Goal: Information Seeking & Learning: Learn about a topic

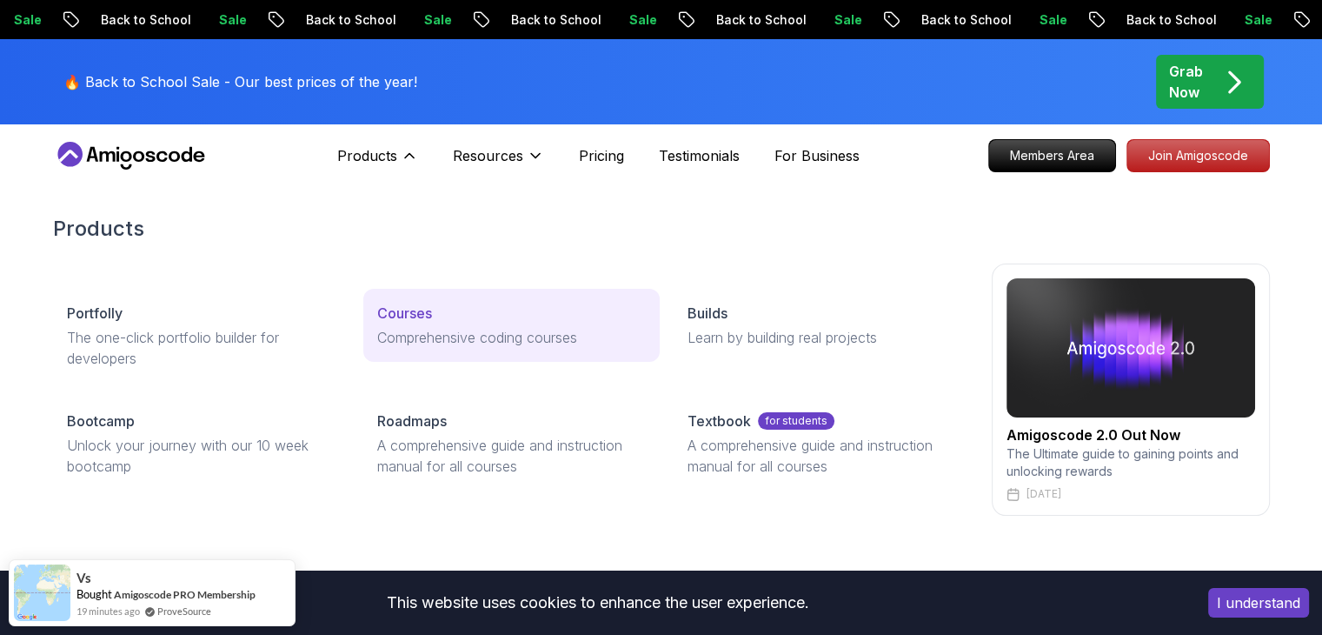
click at [451, 324] on link "Courses Comprehensive coding courses" at bounding box center [511, 325] width 296 height 73
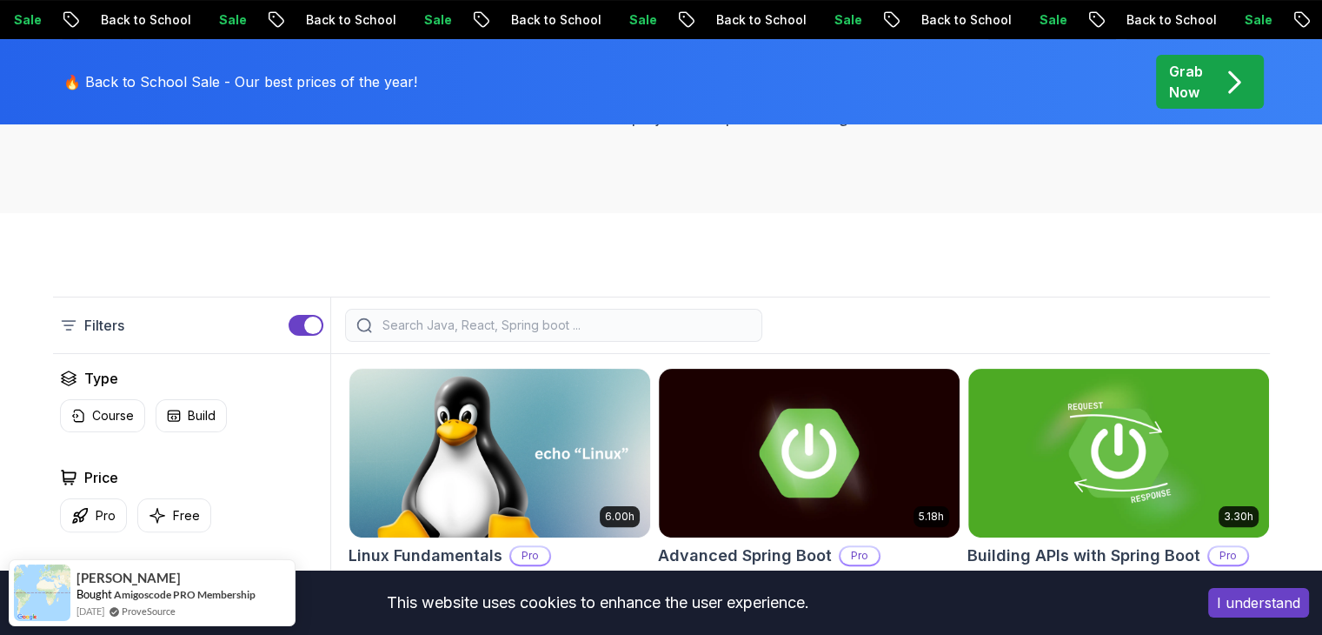
scroll to position [305, 0]
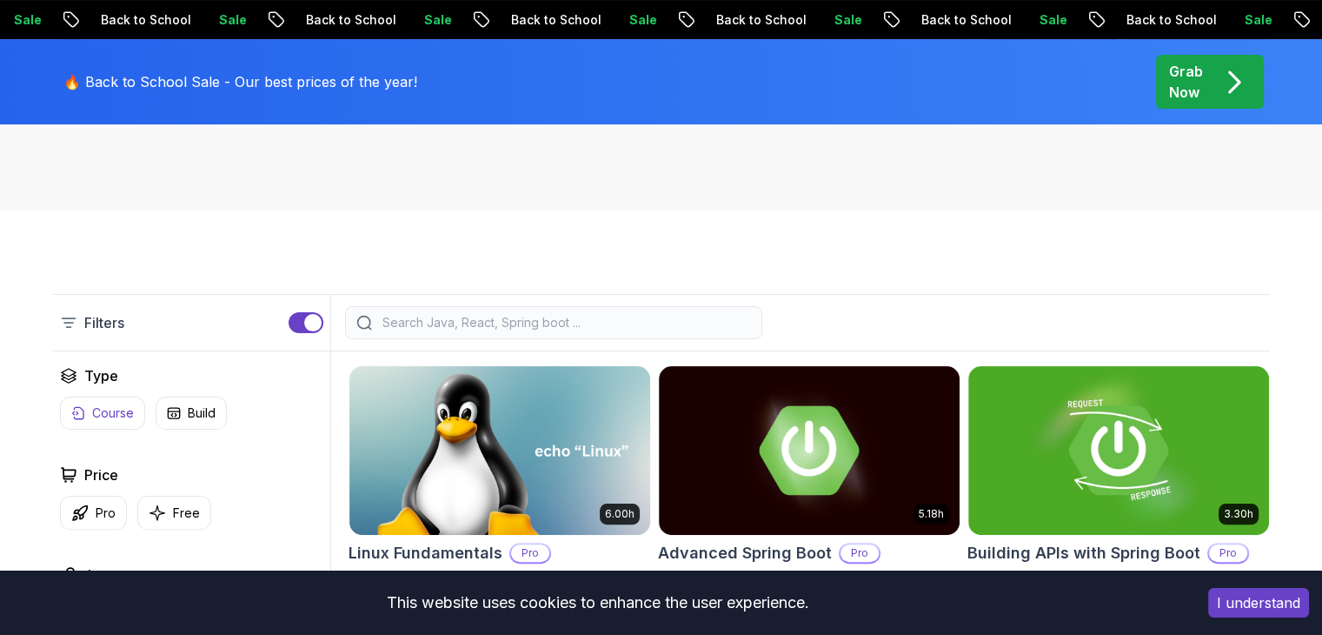
click at [94, 409] on p "Course" at bounding box center [113, 412] width 42 height 17
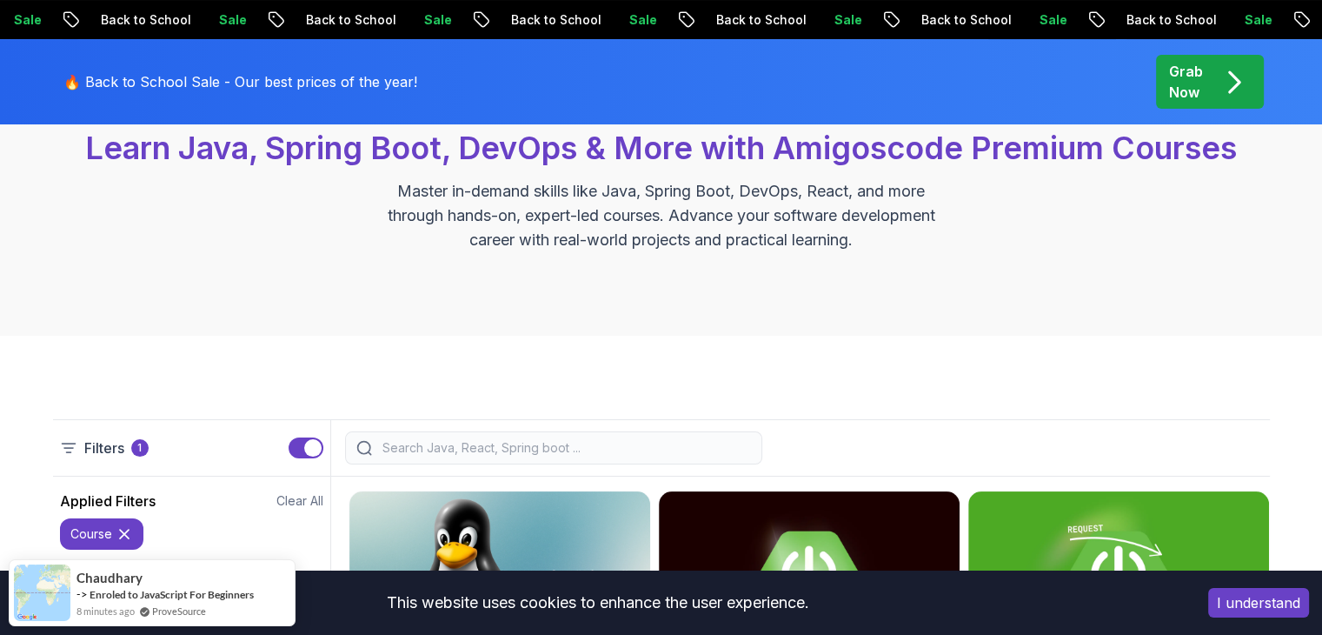
scroll to position [188, 0]
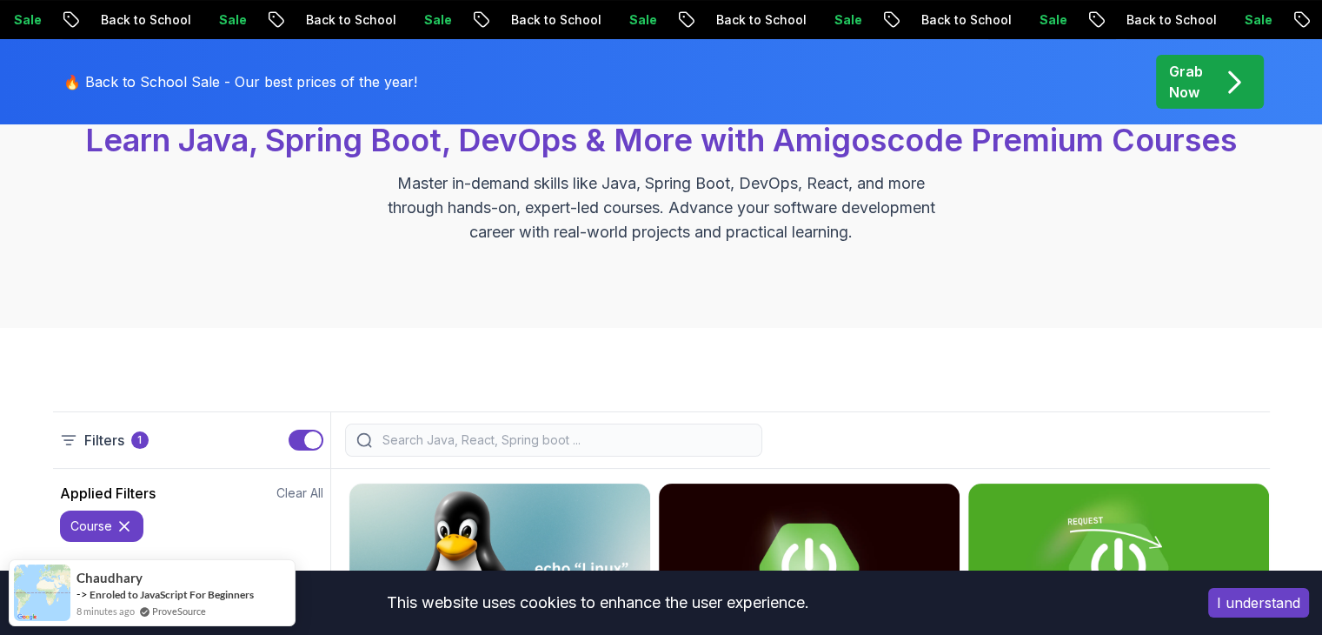
click at [386, 442] on input "search" at bounding box center [565, 439] width 372 height 17
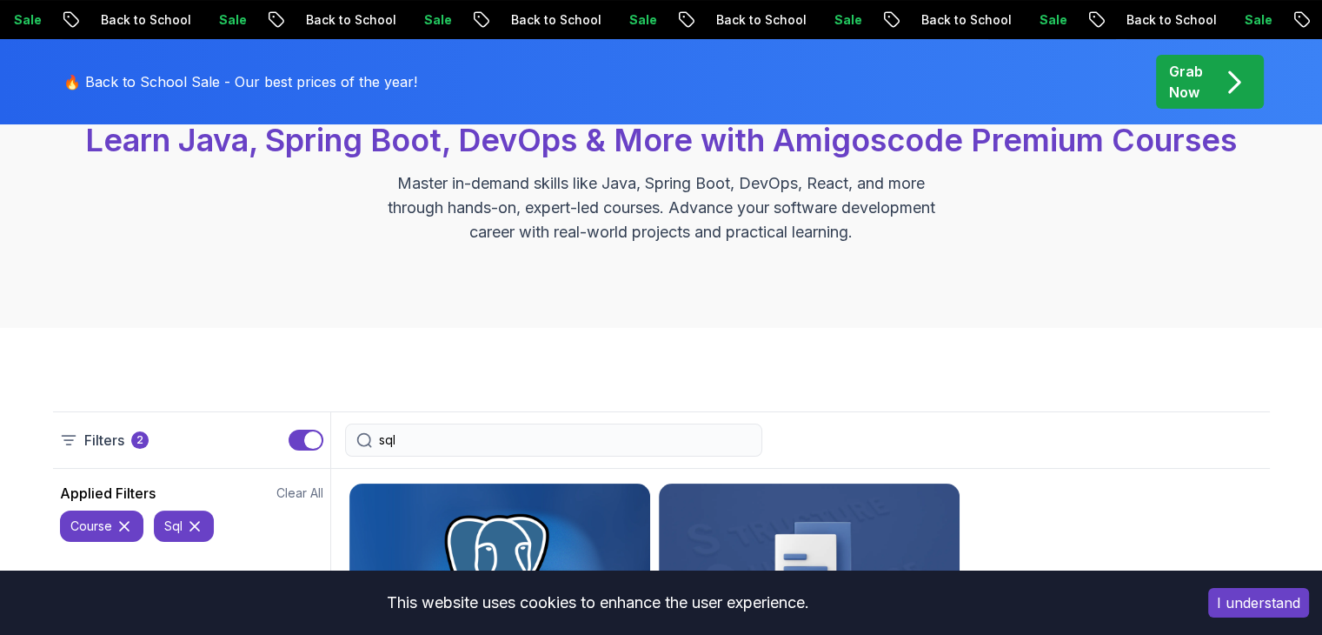
type input "sql"
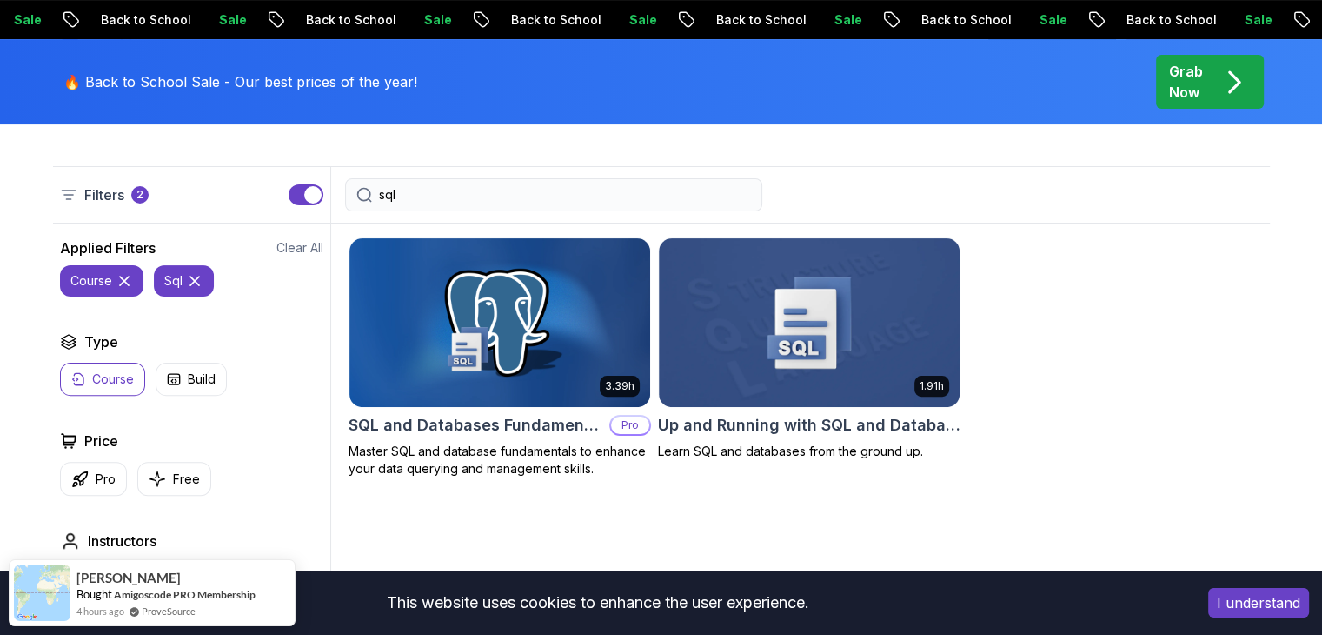
scroll to position [435, 0]
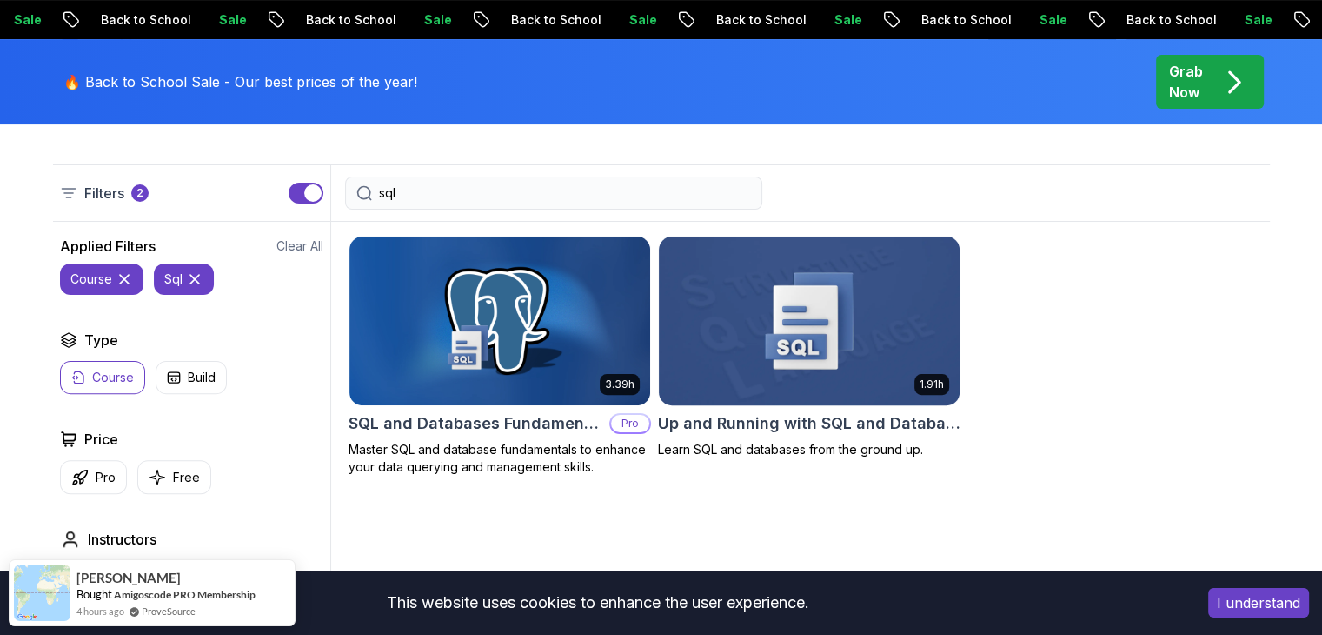
click at [864, 366] on img at bounding box center [809, 320] width 316 height 176
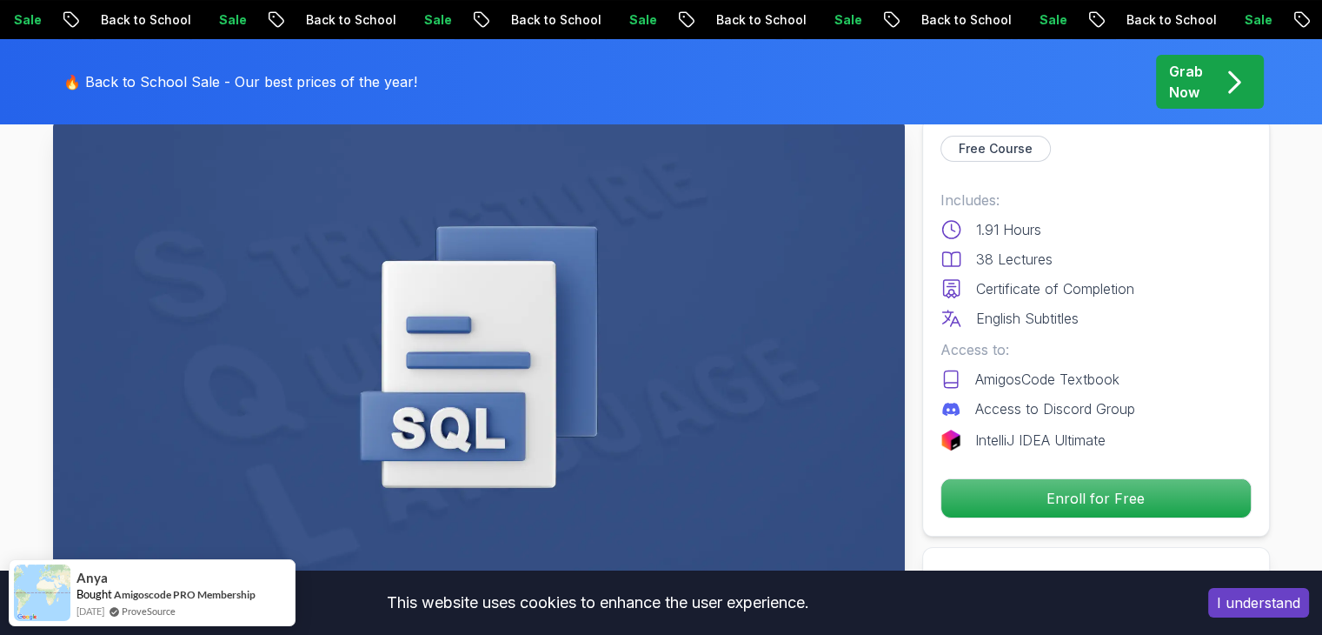
scroll to position [106, 0]
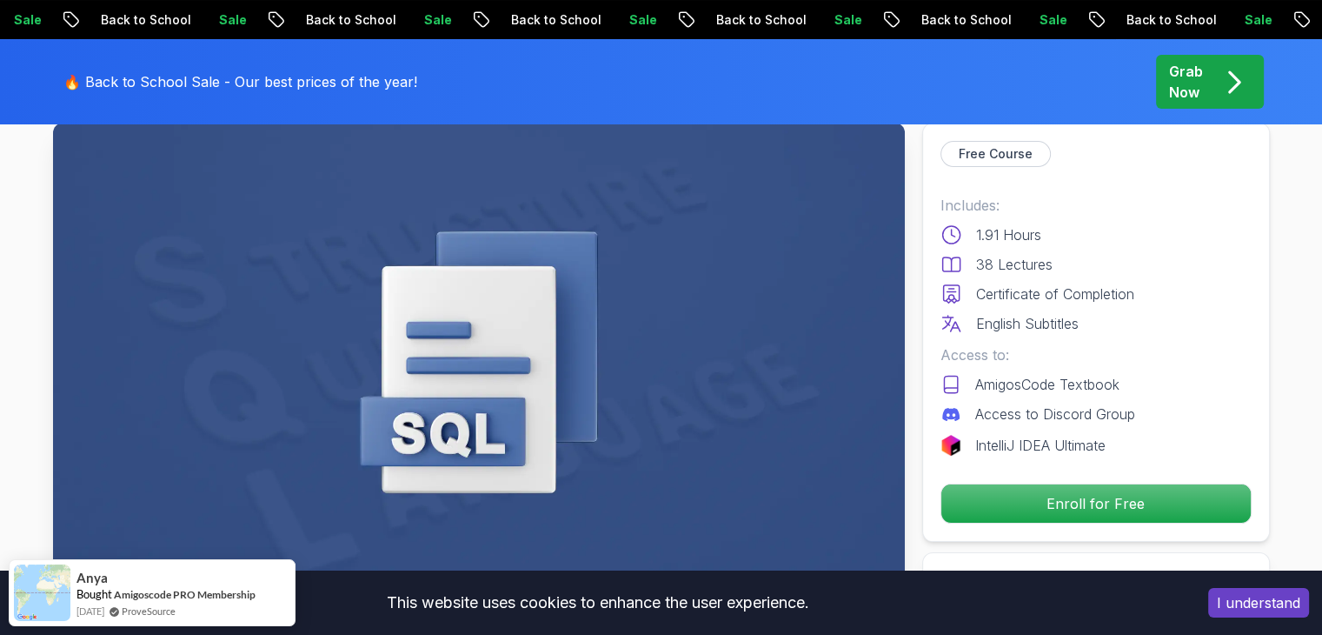
click at [489, 358] on img at bounding box center [479, 362] width 852 height 479
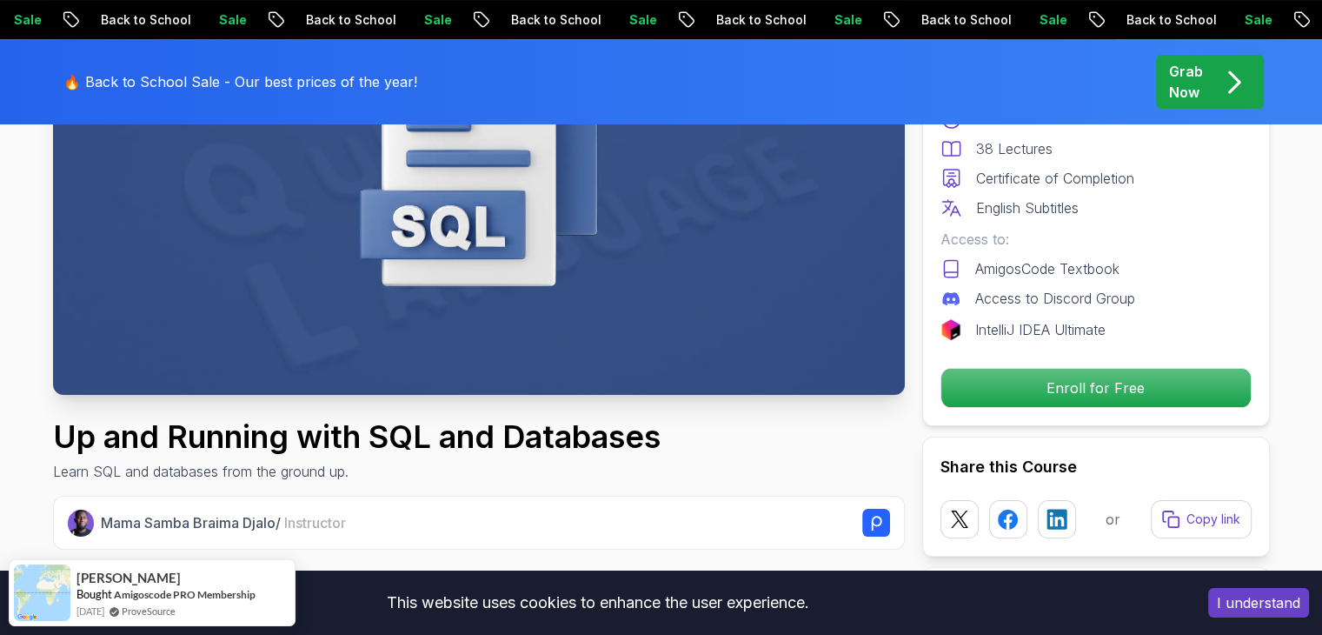
scroll to position [306, 0]
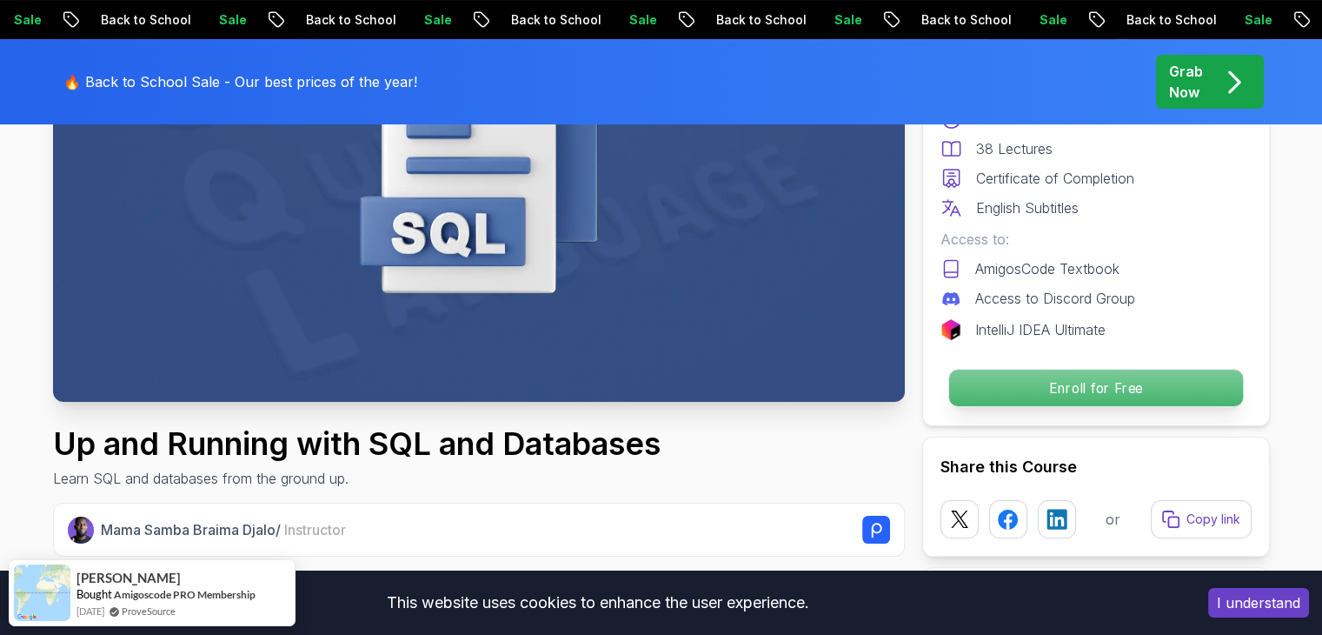
click at [1107, 383] on p "Enroll for Free" at bounding box center [1095, 387] width 294 height 37
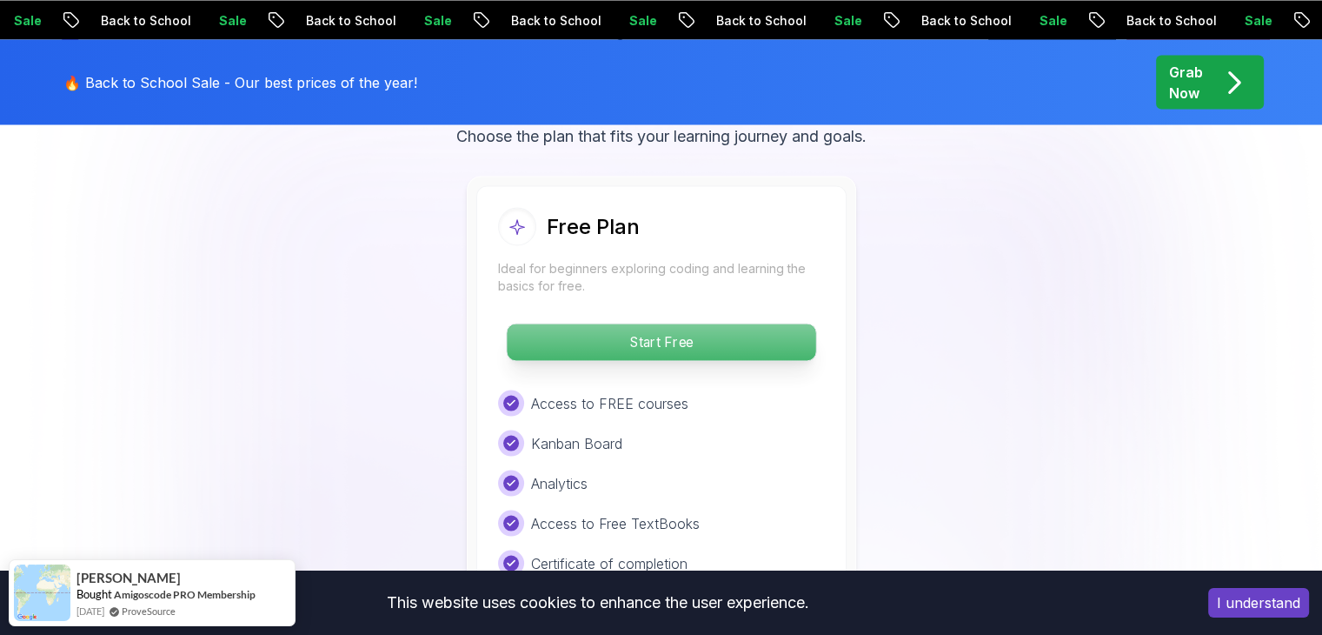
scroll to position [3304, 0]
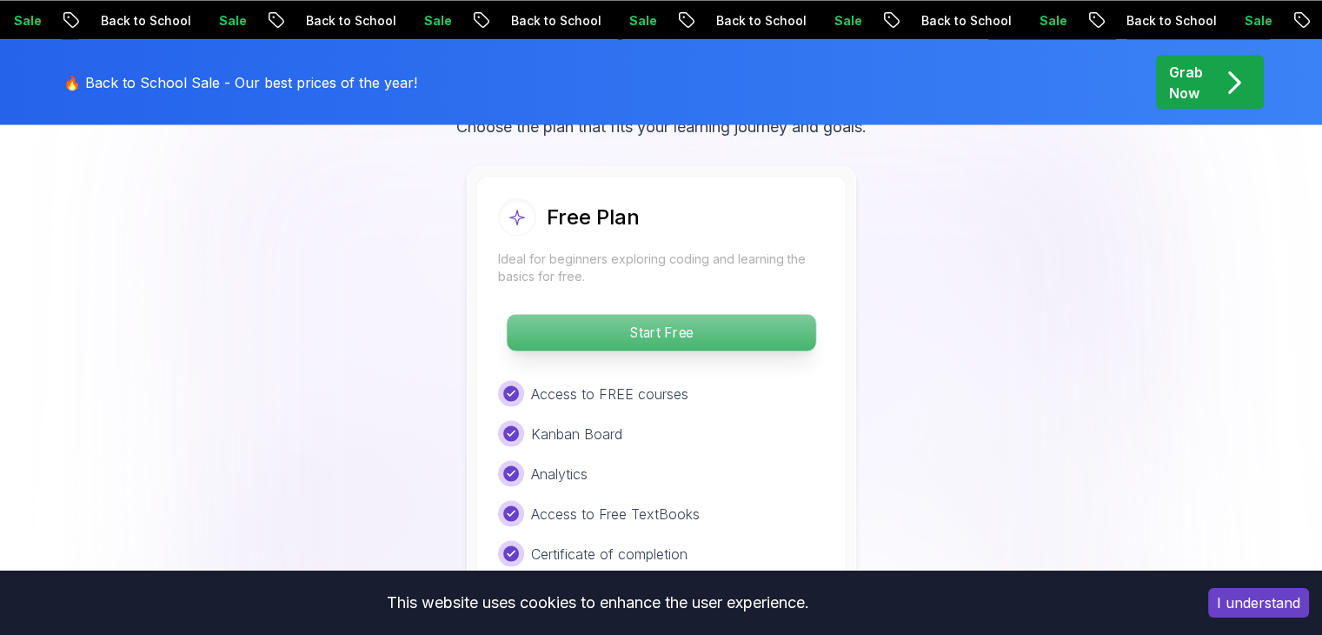
click at [641, 345] on button "Start Free" at bounding box center [661, 332] width 310 height 38
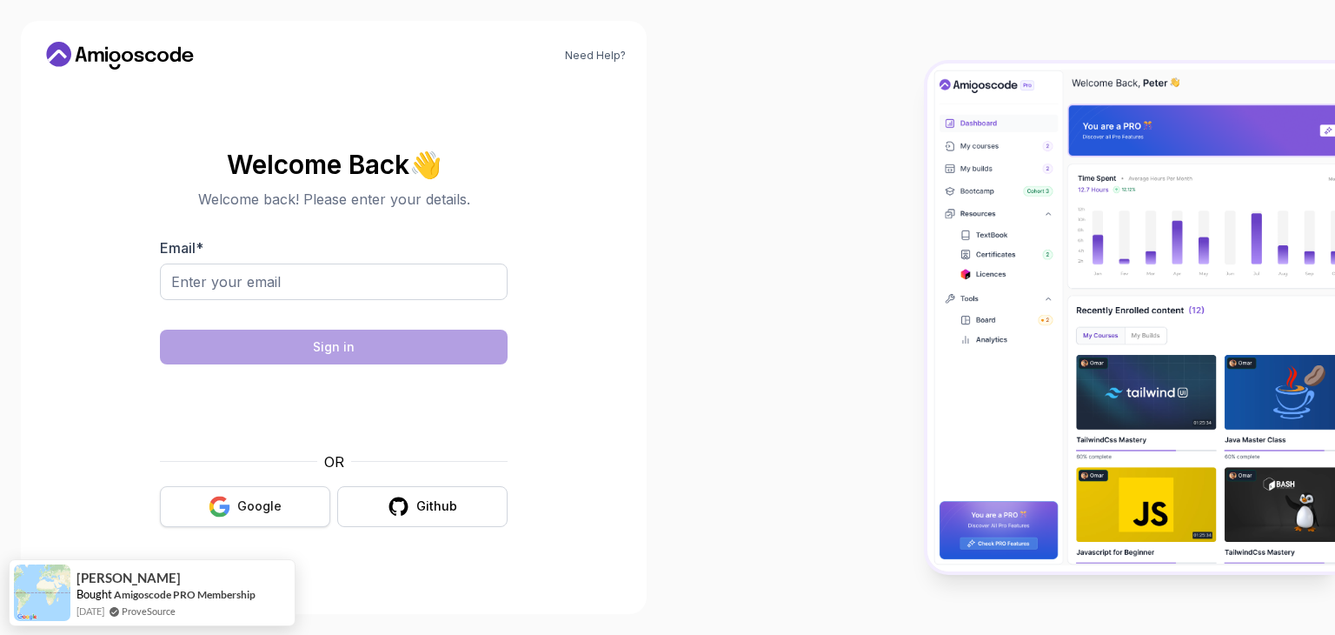
click at [242, 512] on div "Google" at bounding box center [259, 505] width 44 height 17
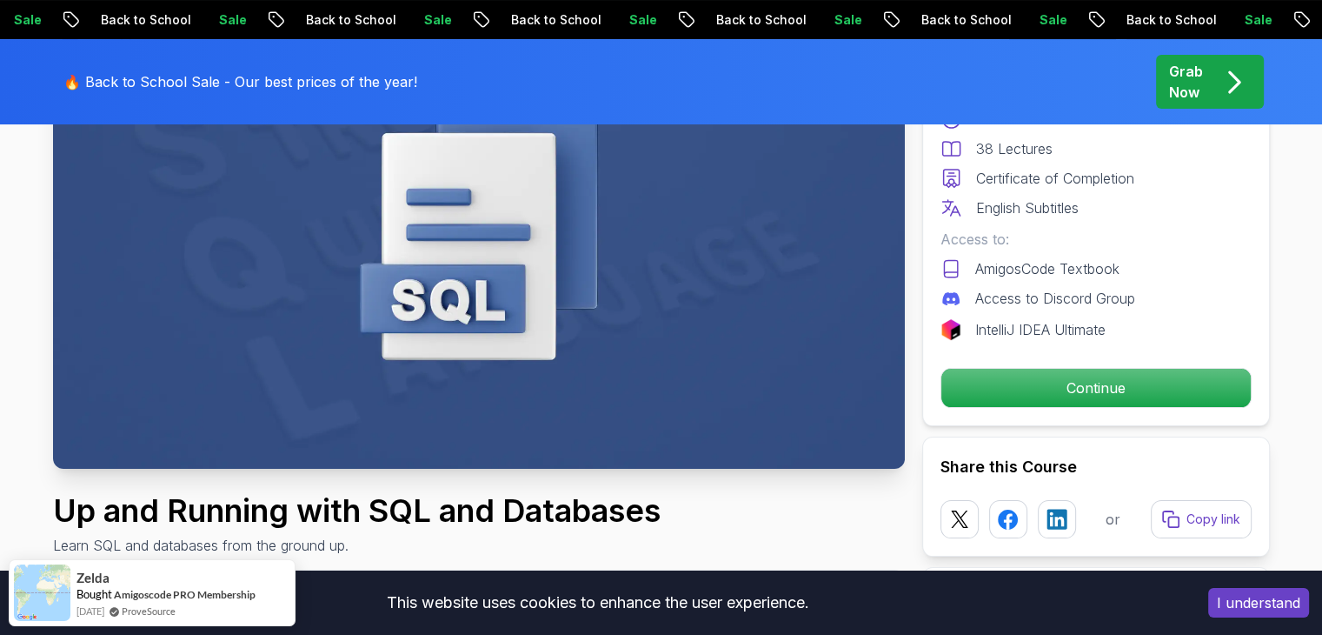
scroll to position [240, 0]
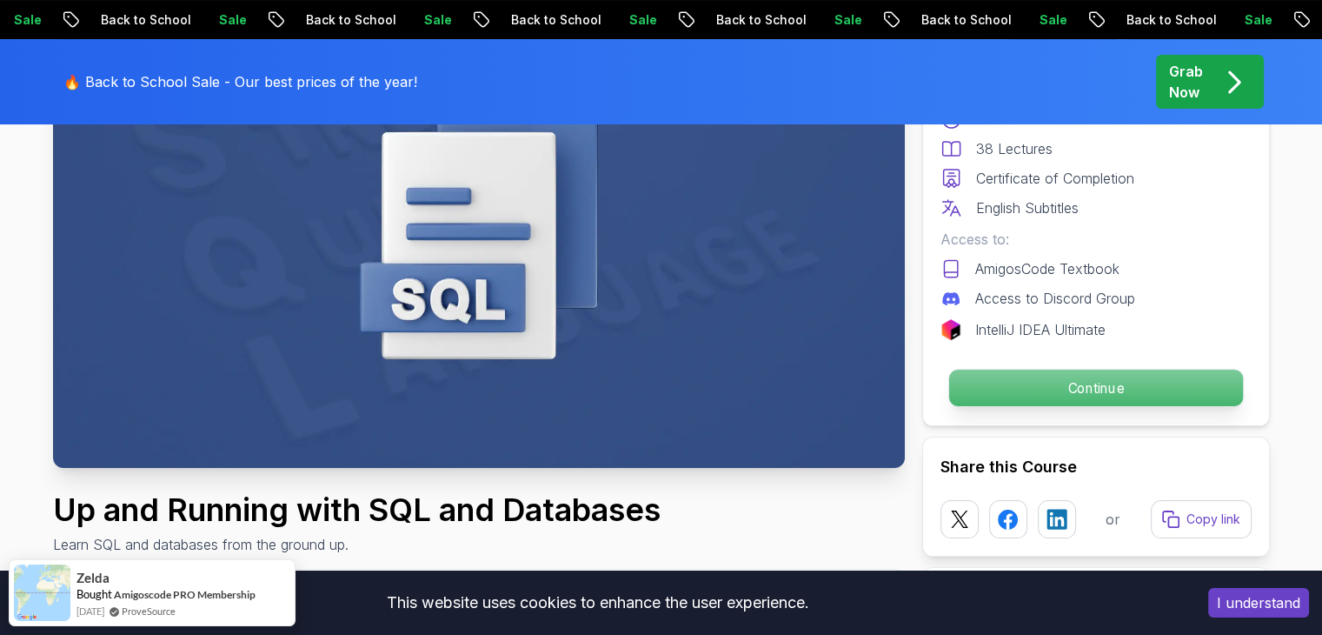
click at [1083, 394] on p "Continue" at bounding box center [1095, 387] width 294 height 37
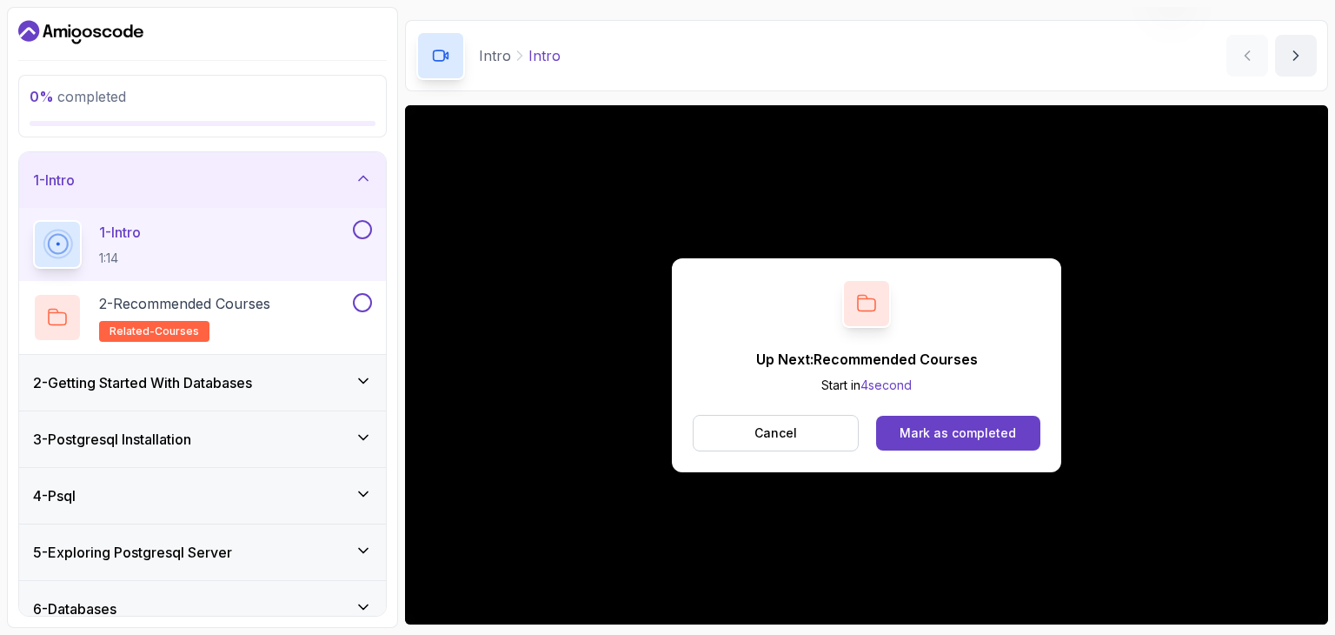
scroll to position [94, 0]
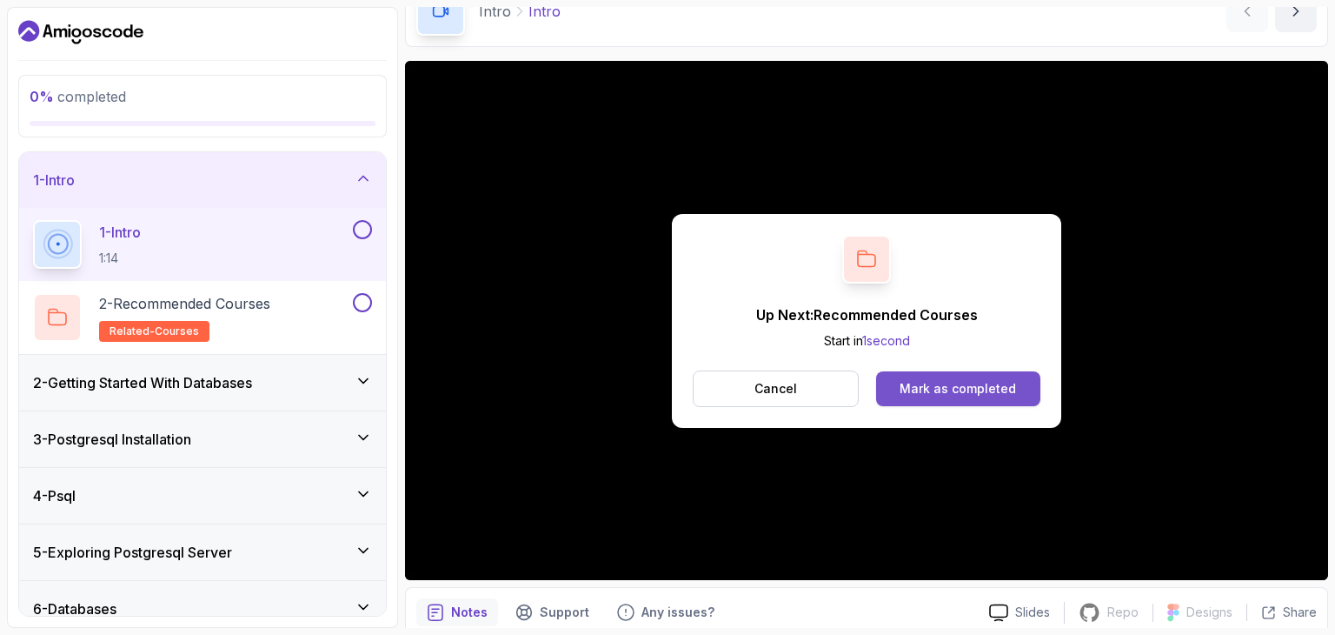
click at [984, 378] on button "Mark as completed" at bounding box center [958, 388] width 164 height 35
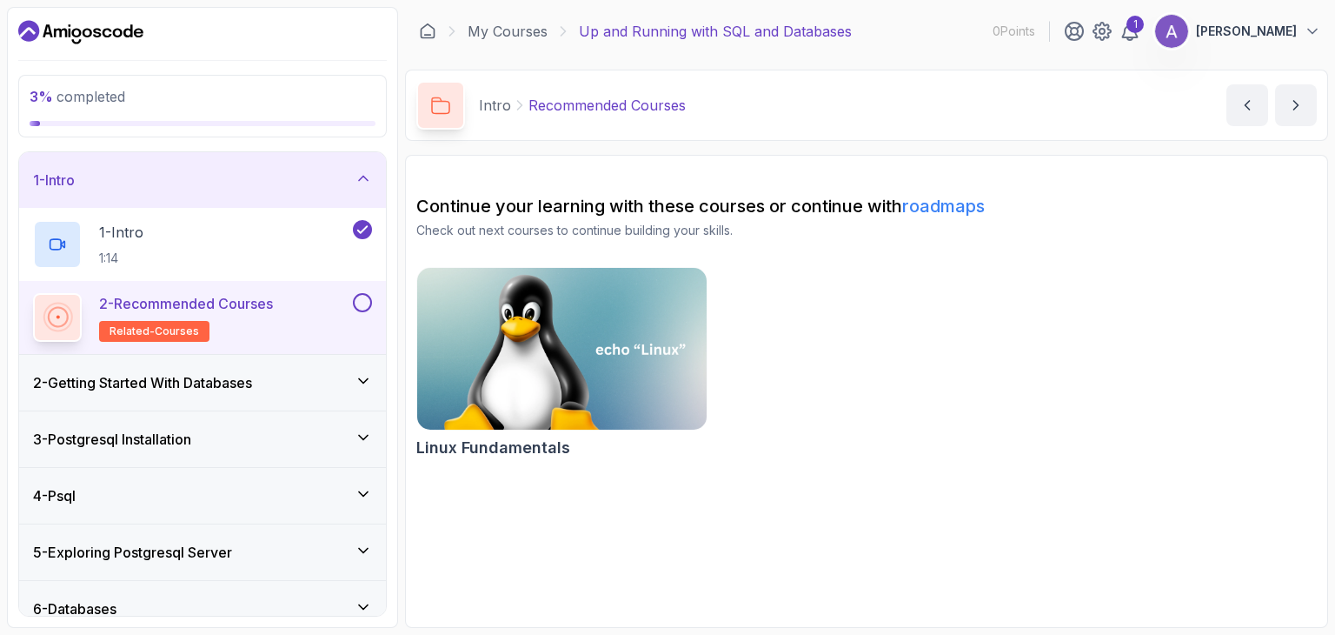
click at [944, 207] on link "roadmaps" at bounding box center [943, 206] width 83 height 21
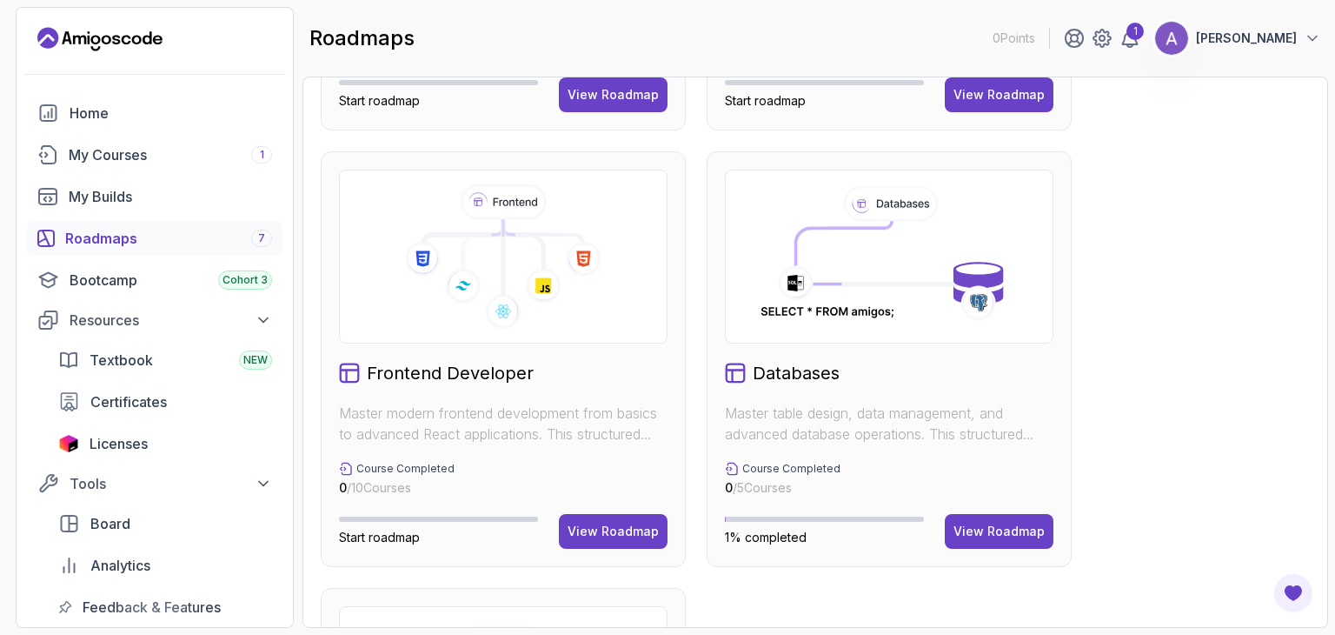
scroll to position [879, 0]
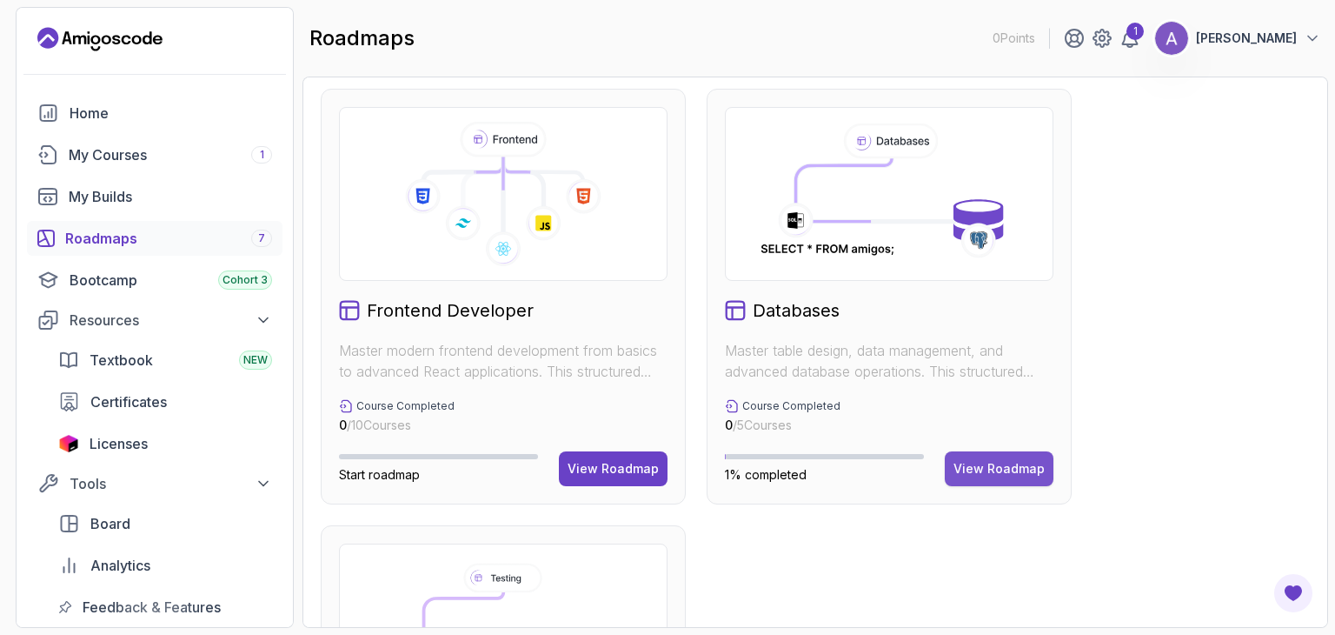
click at [1000, 470] on div "View Roadmap" at bounding box center [999, 468] width 91 height 17
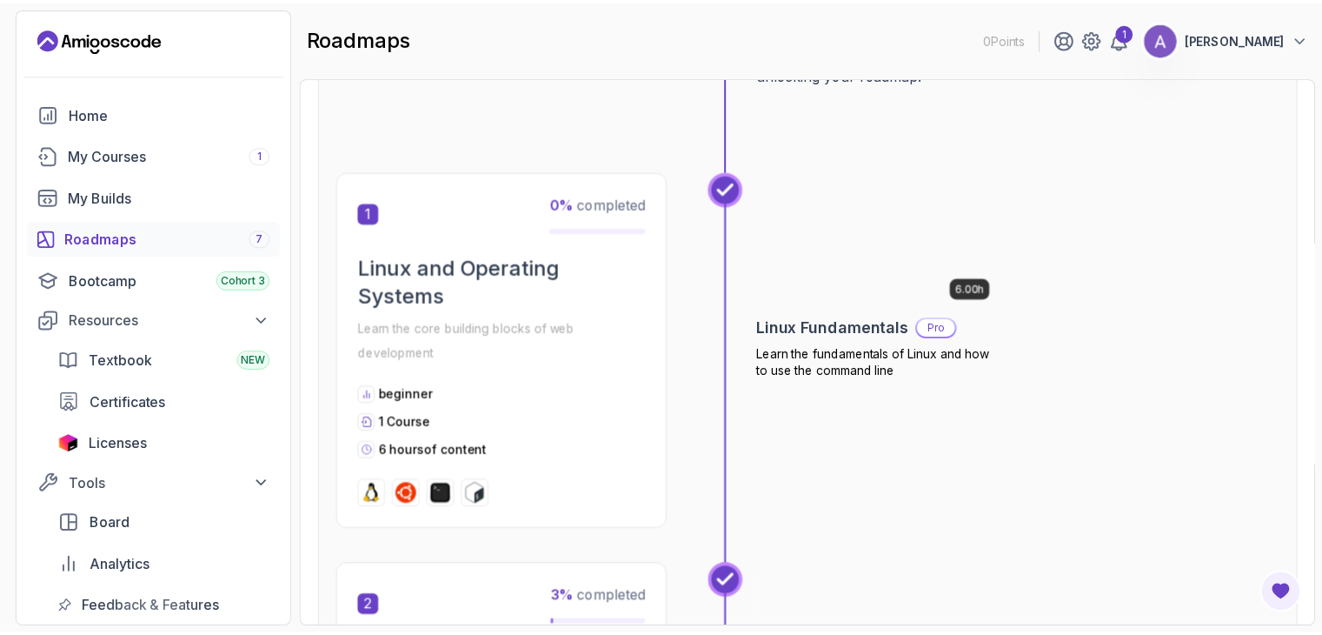
scroll to position [279, 0]
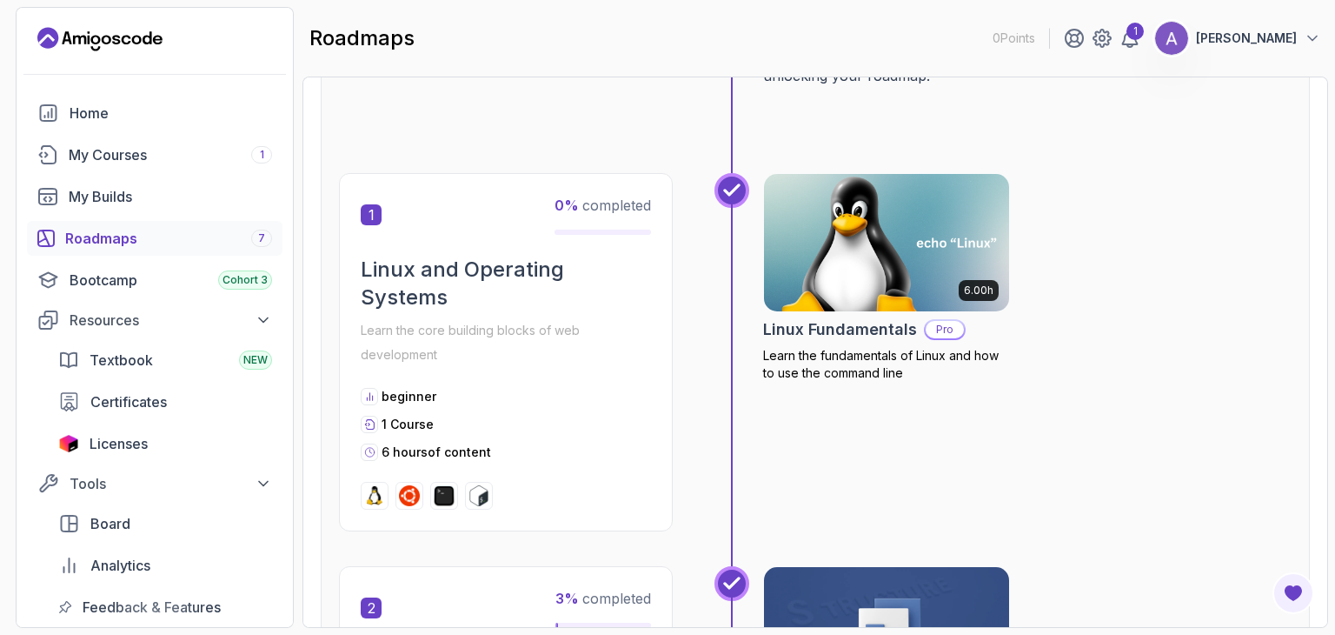
click at [845, 242] on img at bounding box center [886, 242] width 257 height 144
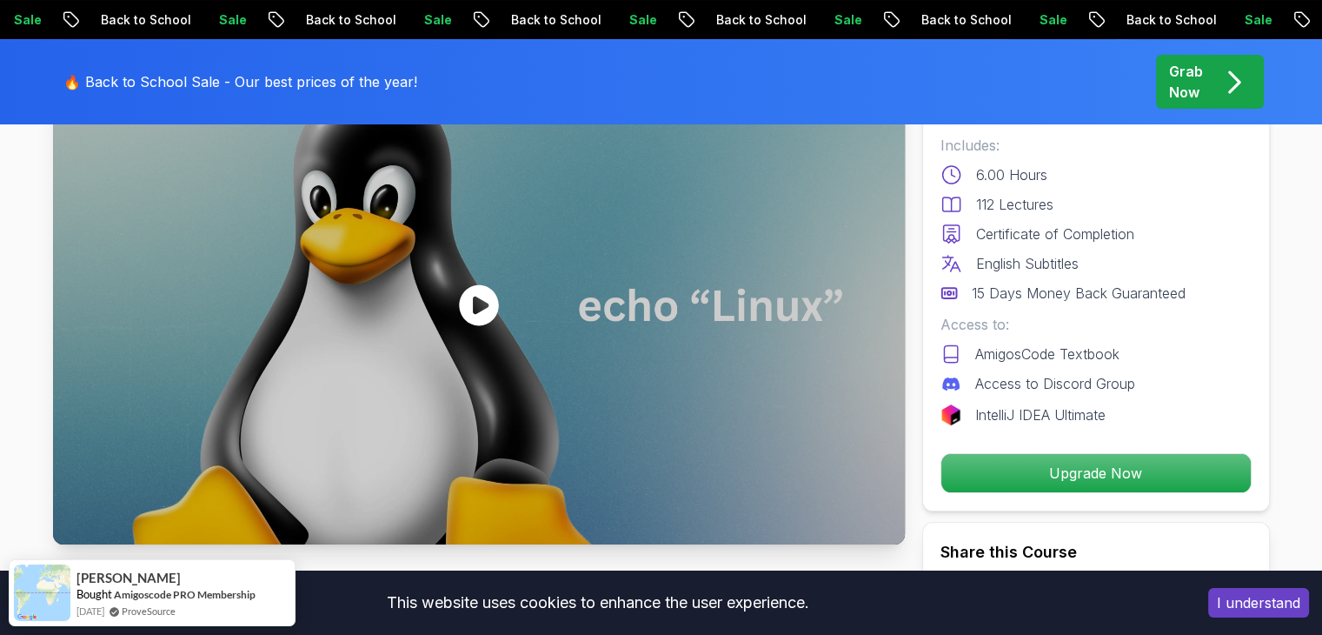
scroll to position [158, 0]
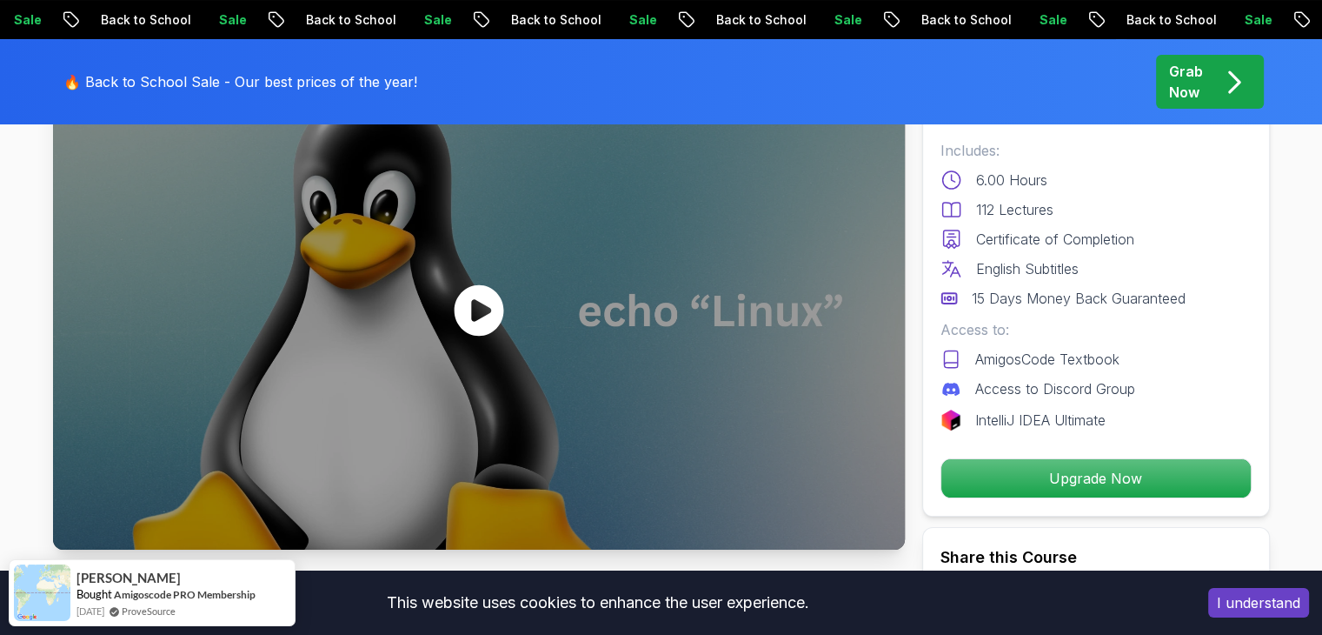
click at [469, 310] on icon at bounding box center [479, 309] width 50 height 51
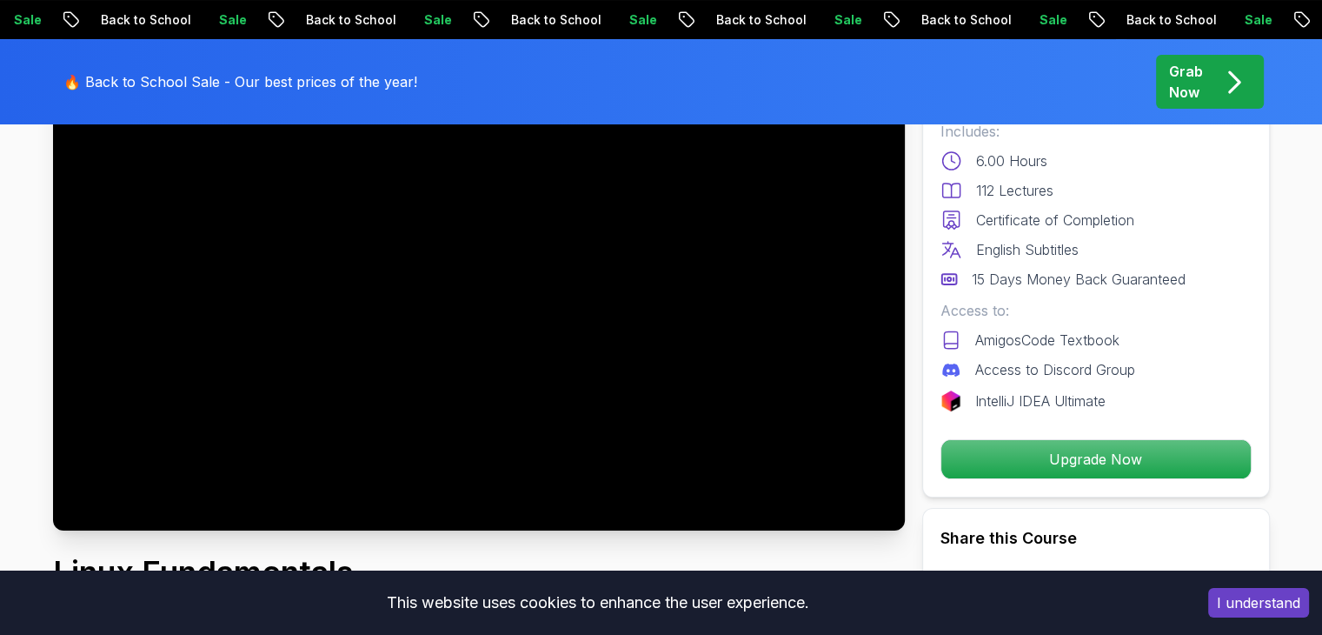
scroll to position [167, 0]
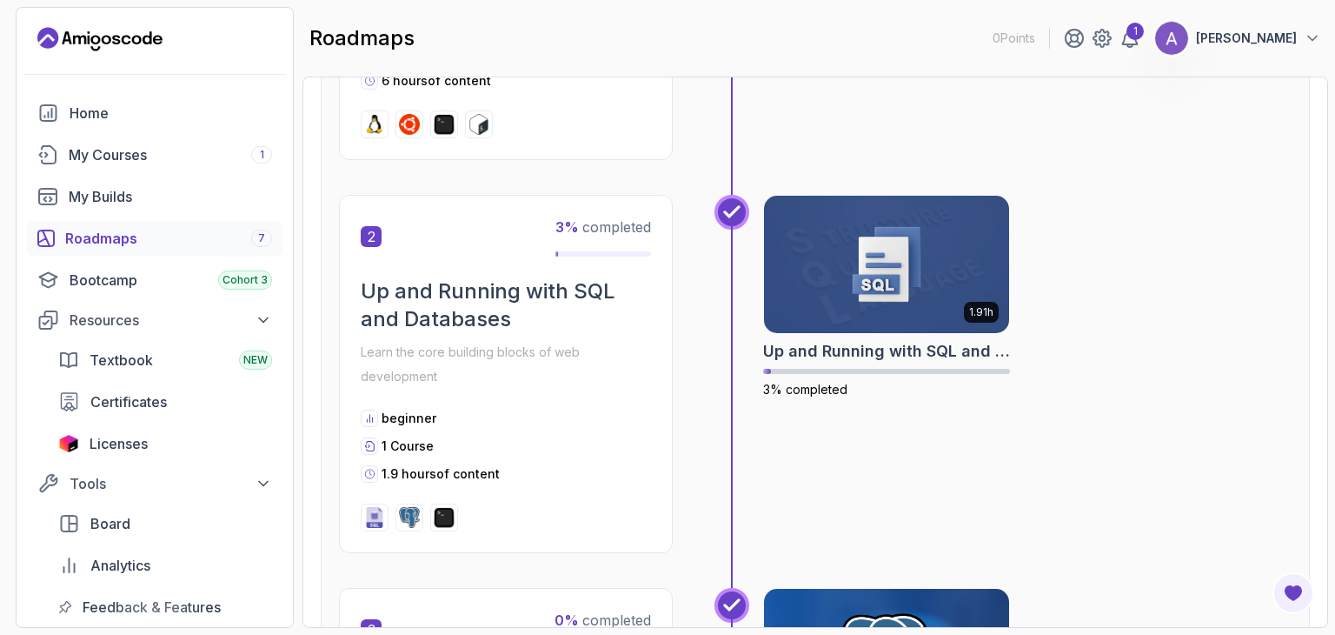
scroll to position [646, 0]
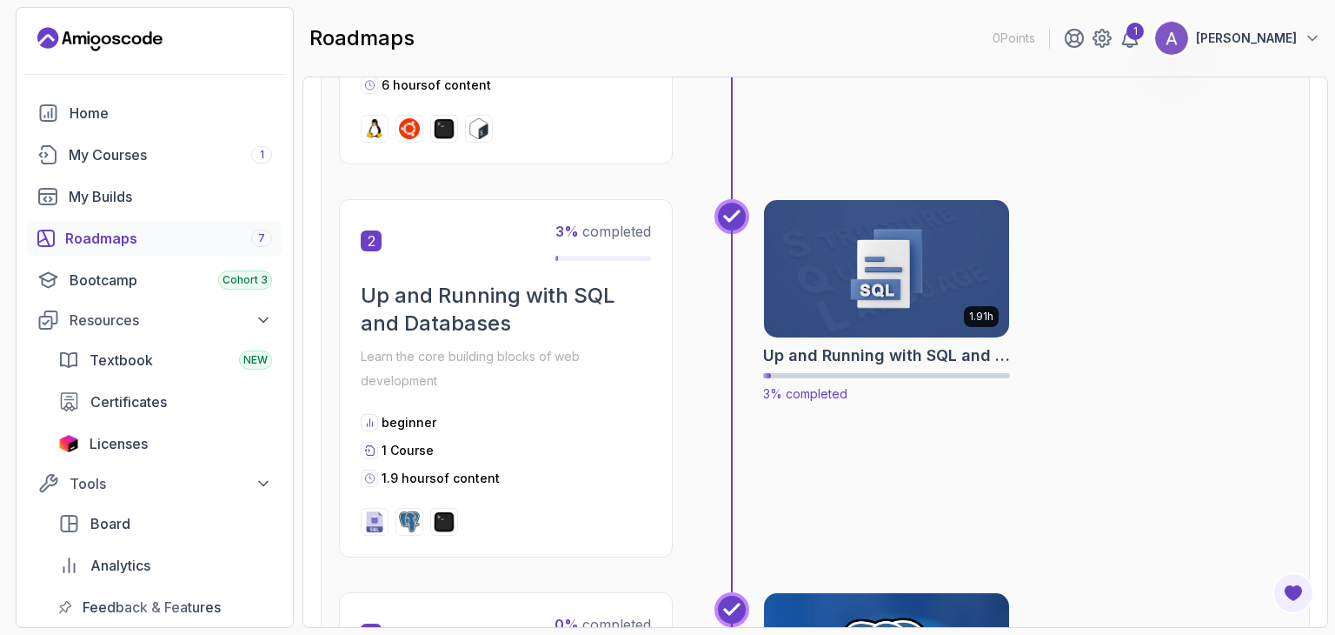
click at [908, 299] on img at bounding box center [886, 268] width 257 height 144
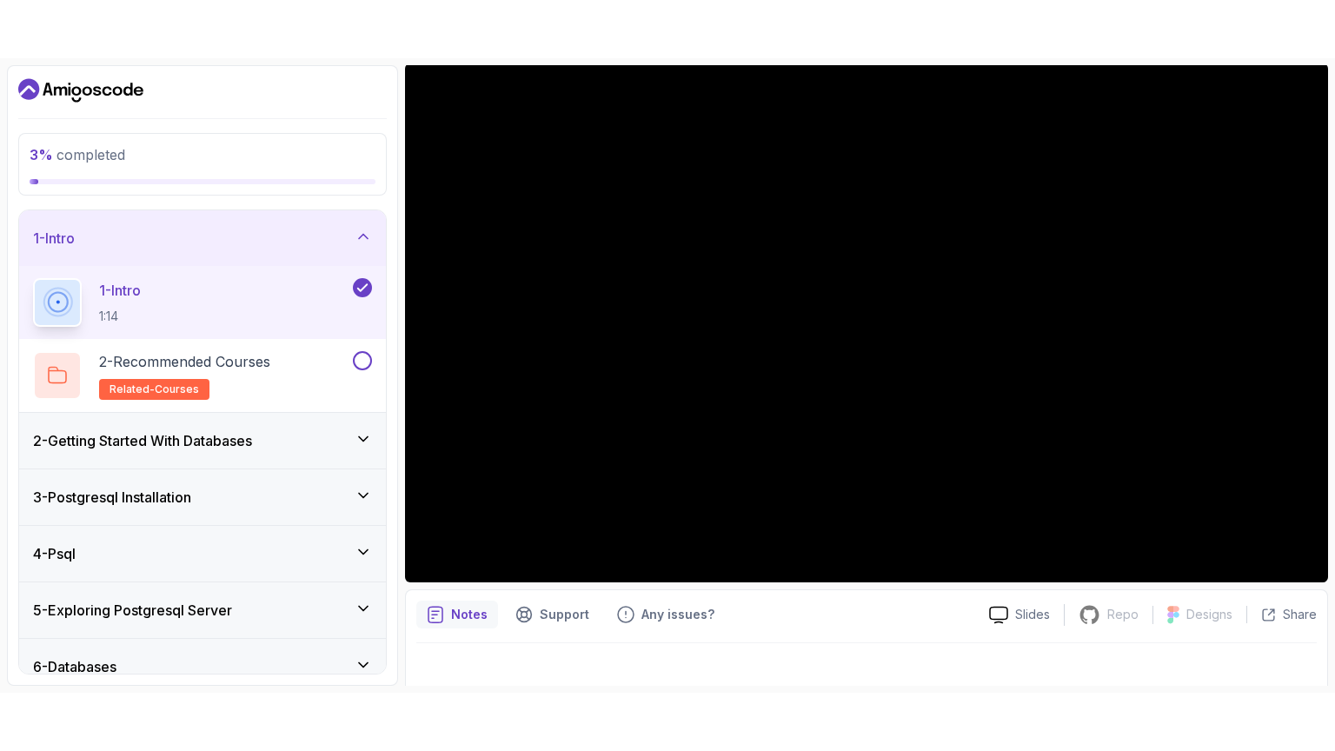
scroll to position [160, 0]
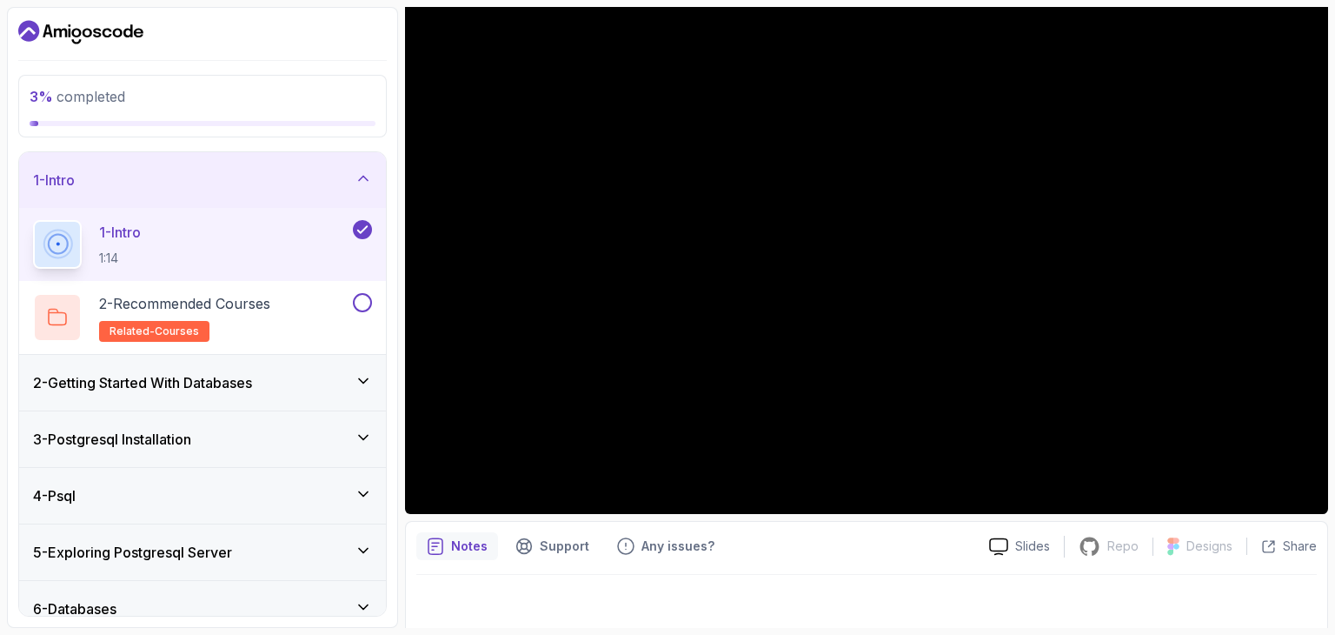
click at [331, 390] on div "2 - Getting Started With Databases" at bounding box center [202, 382] width 339 height 21
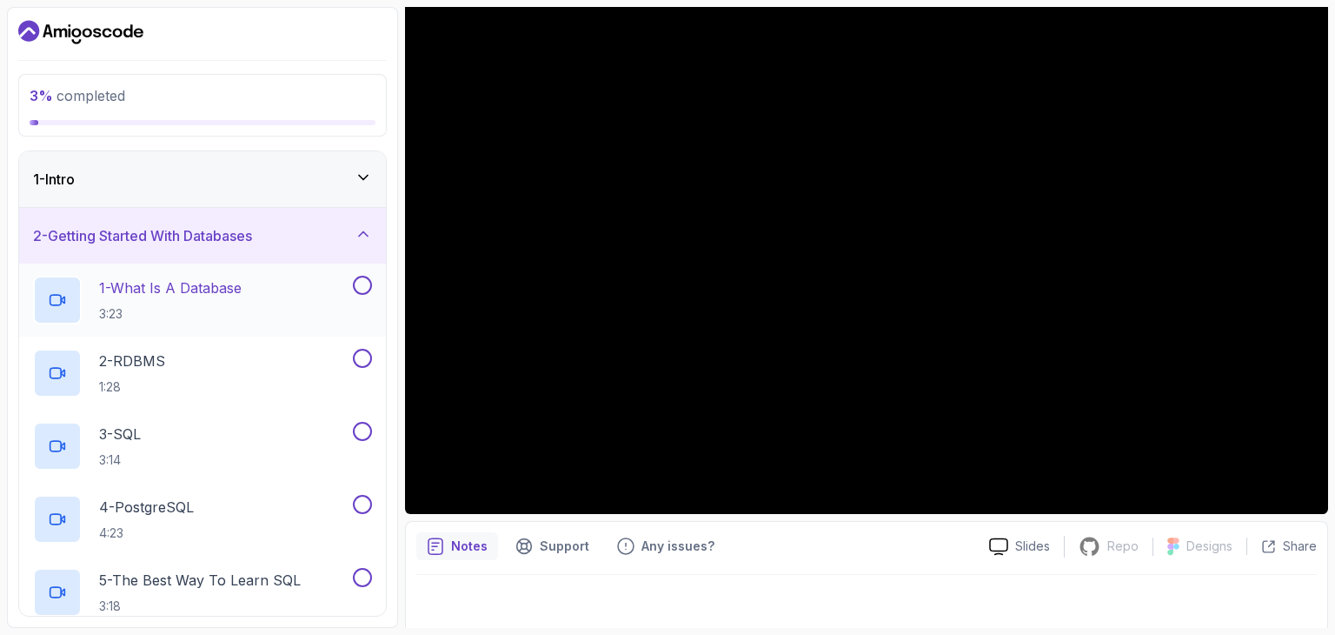
click at [348, 289] on div "1 - What Is A Database 3:23" at bounding box center [191, 300] width 316 height 49
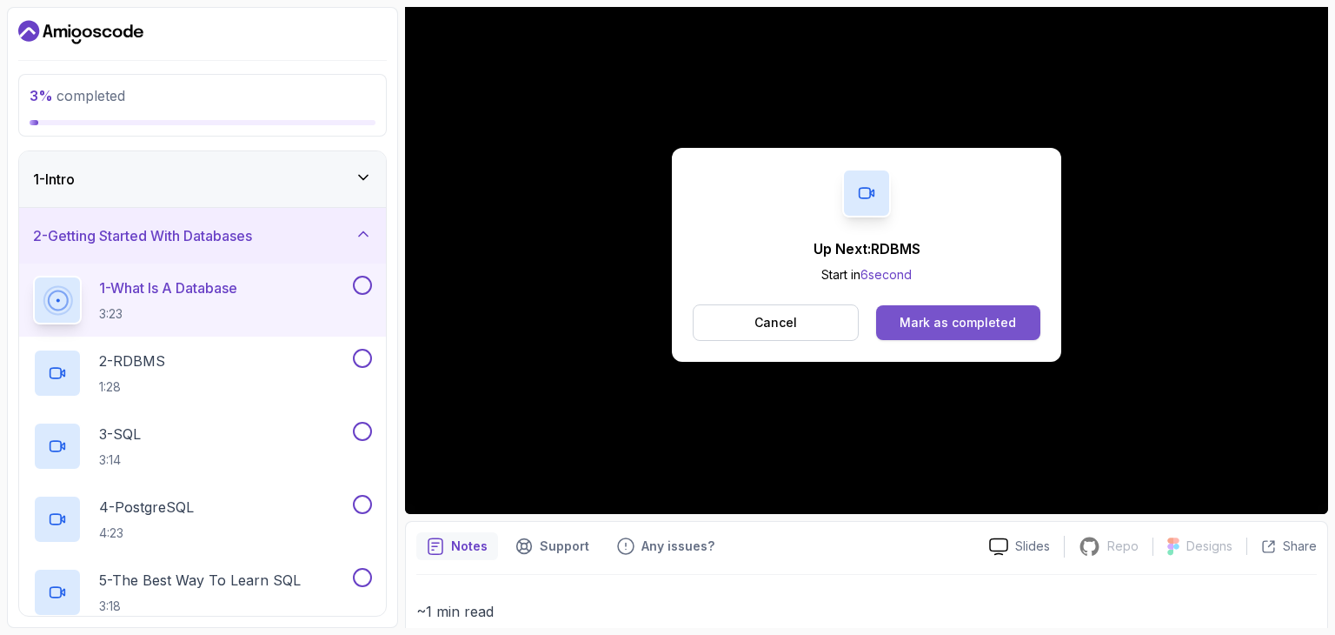
click at [889, 314] on button "Mark as completed" at bounding box center [958, 322] width 164 height 35
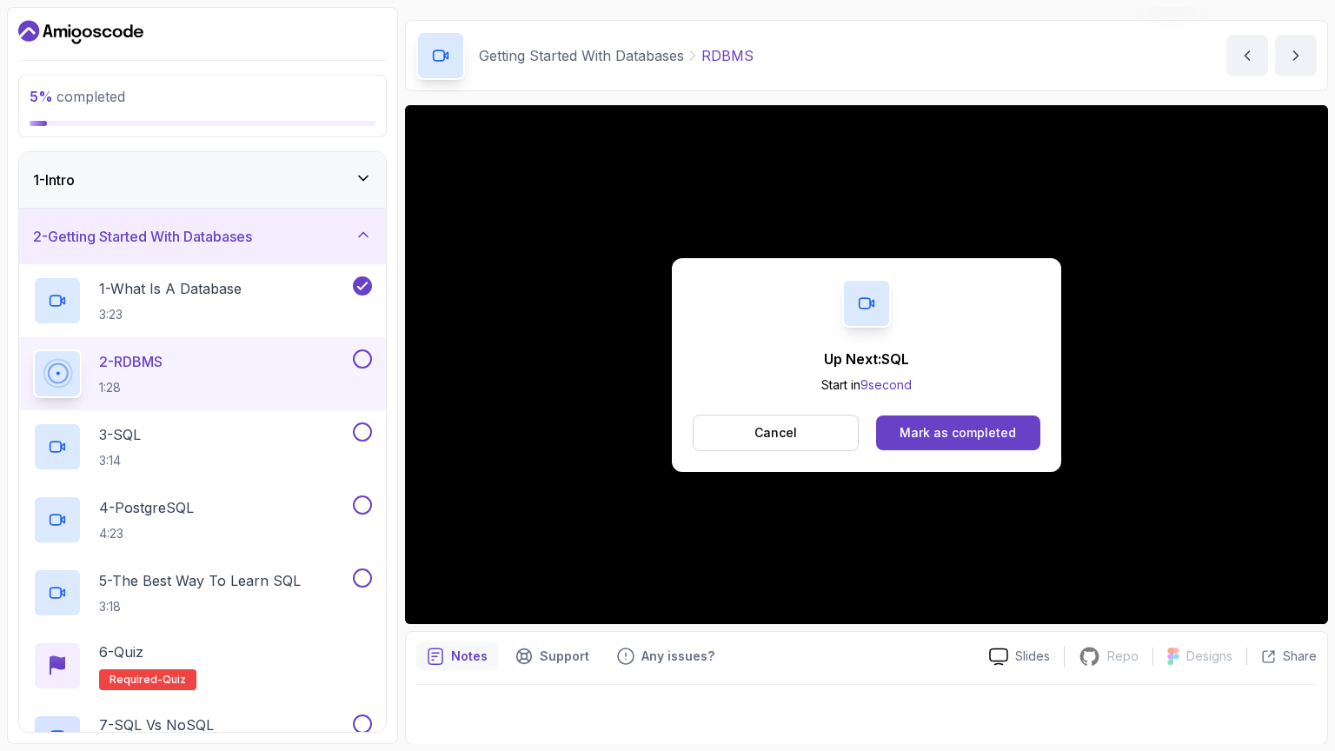
scroll to position [160, 0]
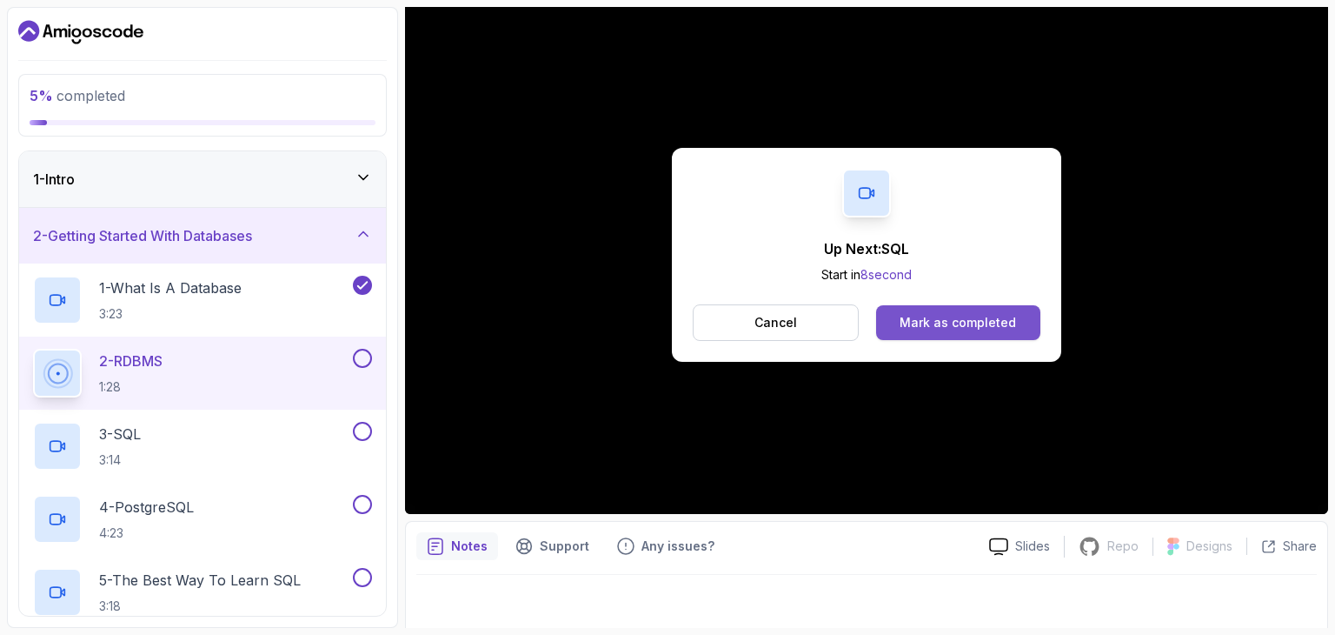
click at [936, 306] on button "Mark as completed" at bounding box center [958, 322] width 164 height 35
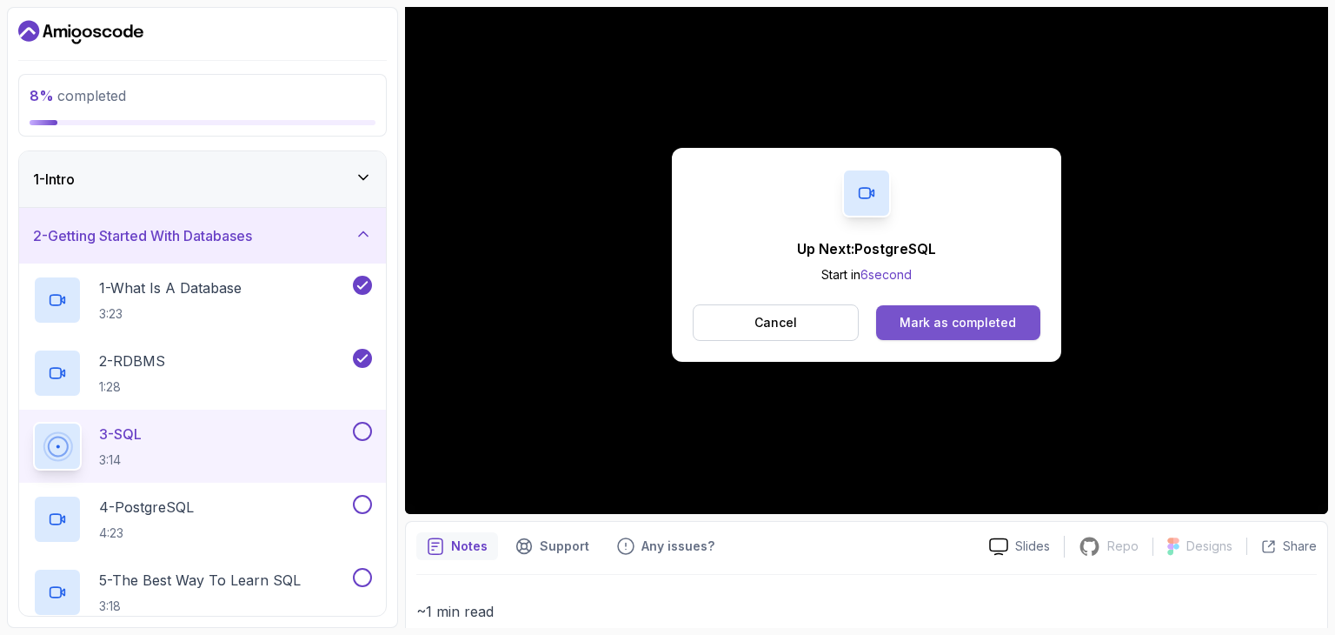
click at [947, 310] on button "Mark as completed" at bounding box center [958, 322] width 164 height 35
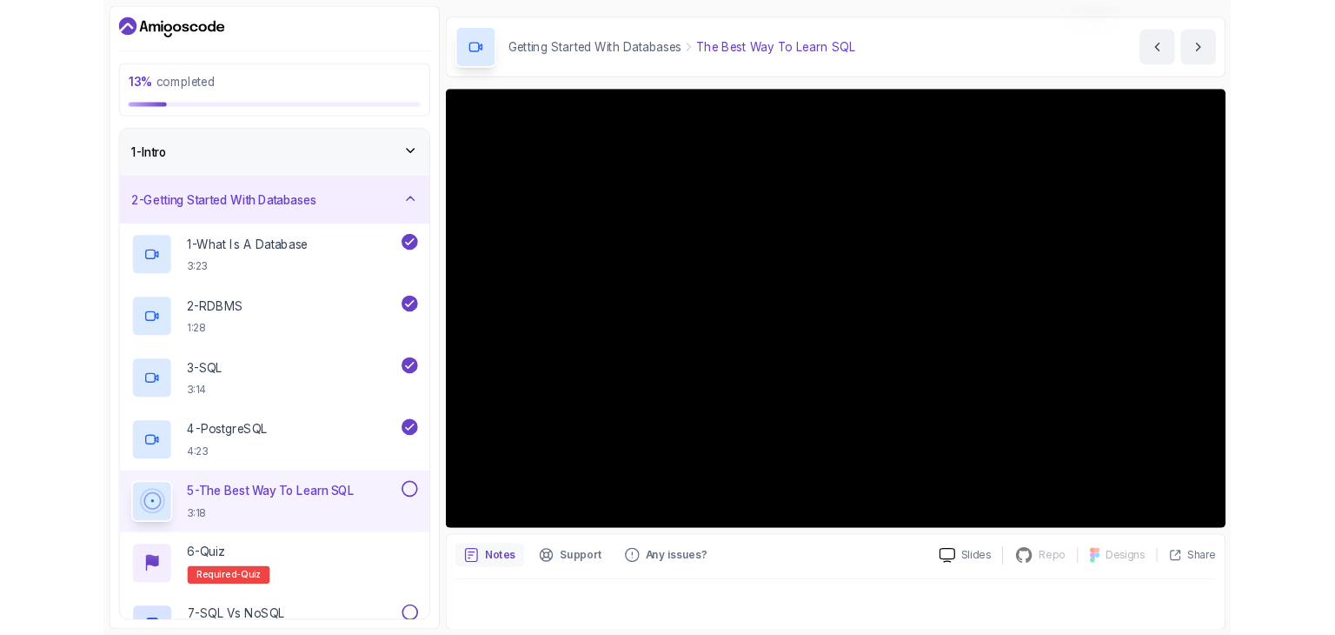
scroll to position [160, 0]
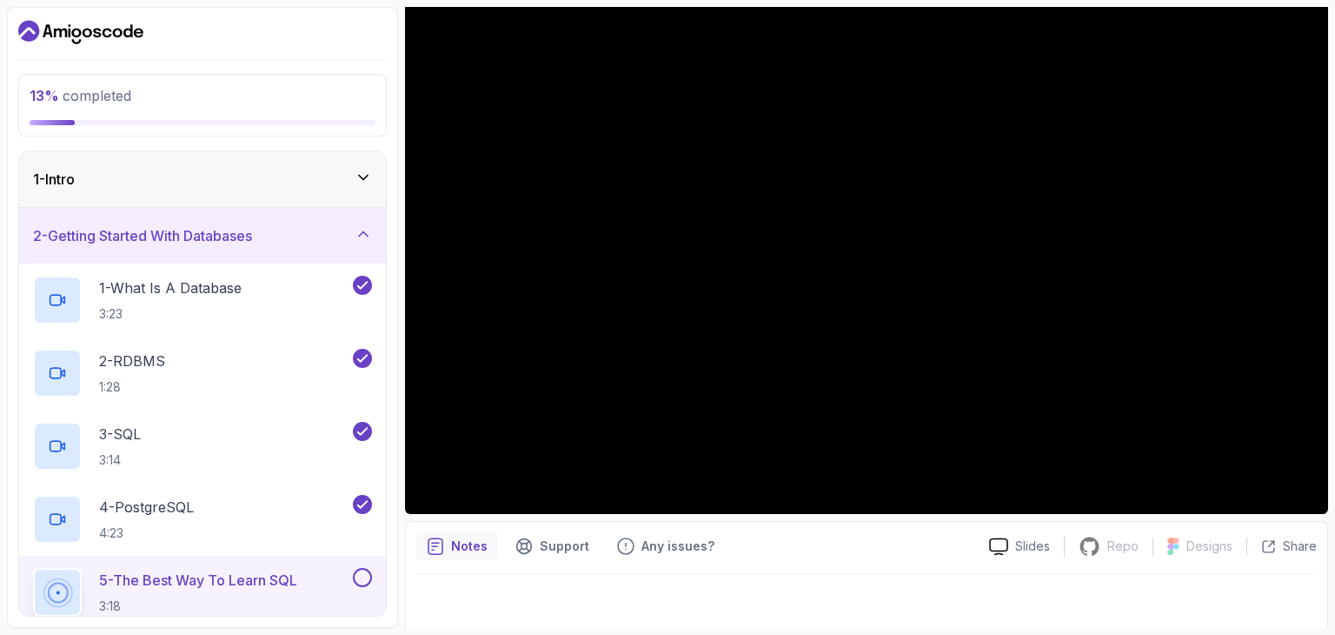
click at [368, 170] on icon at bounding box center [363, 177] width 17 height 17
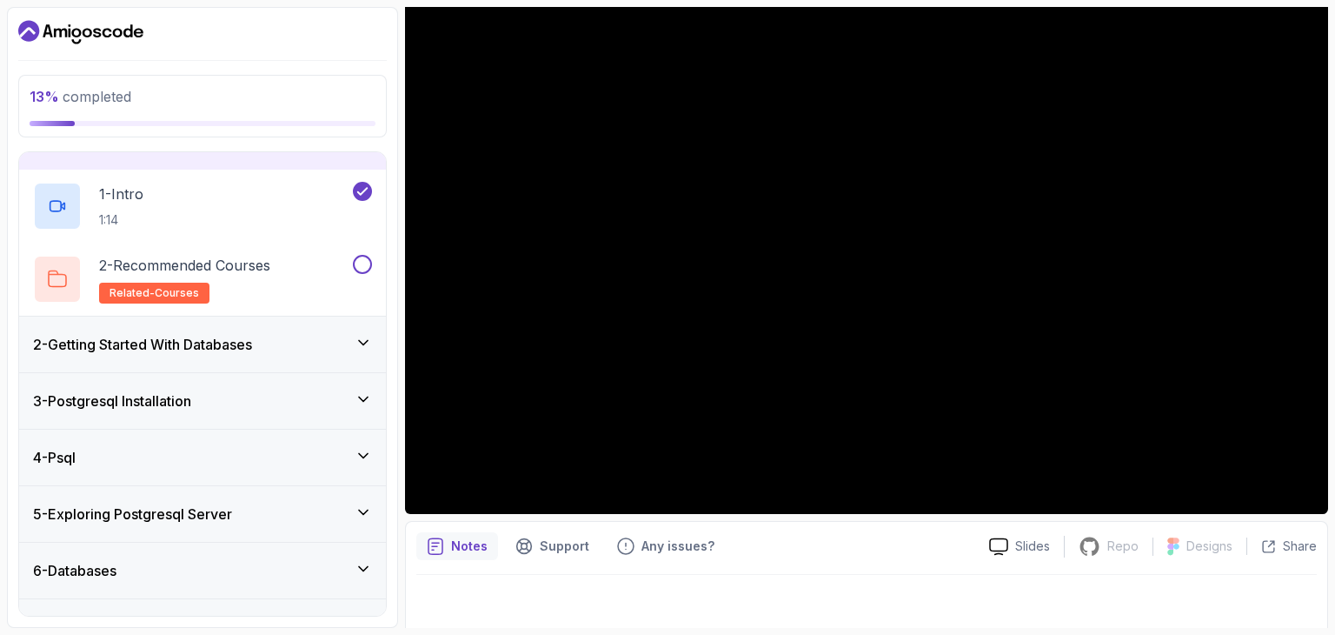
scroll to position [0, 0]
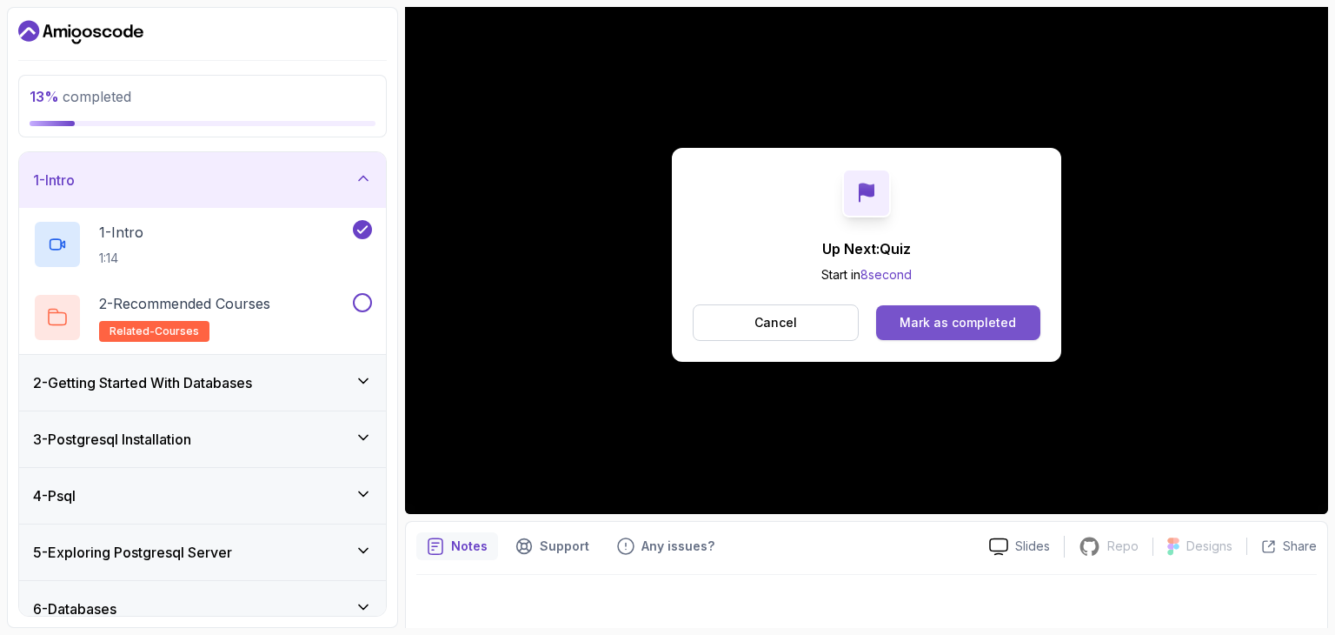
click at [942, 322] on div "Mark as completed" at bounding box center [958, 322] width 116 height 17
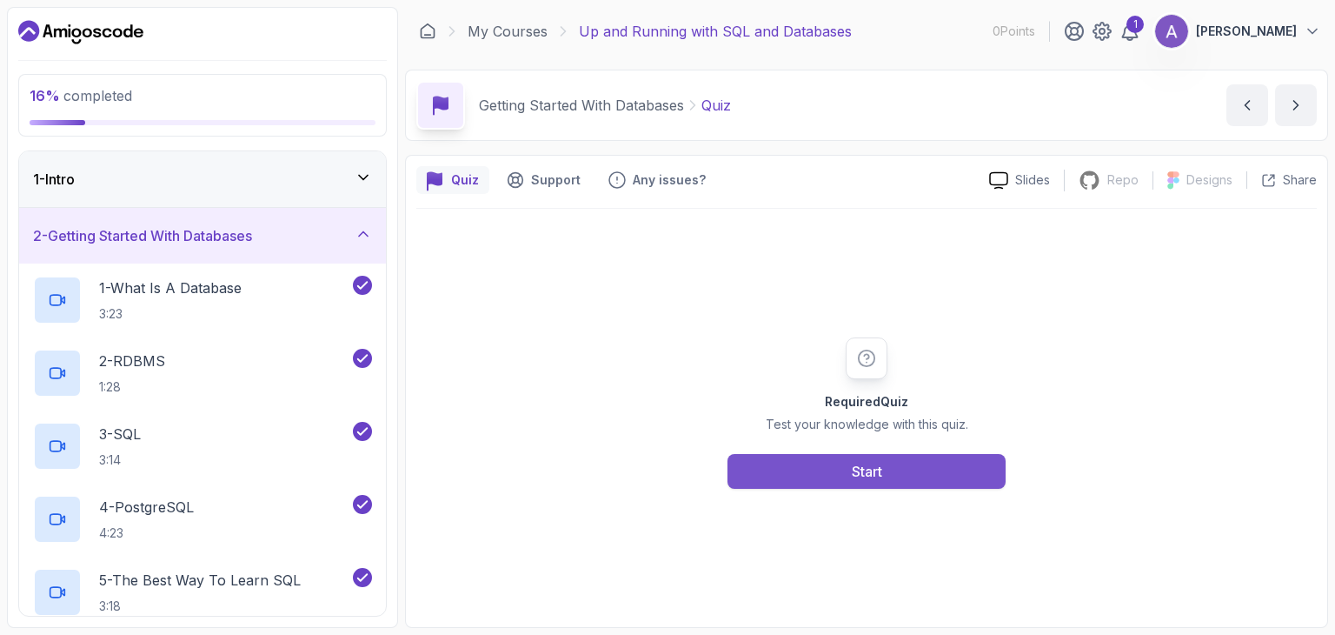
click at [881, 462] on div "Start" at bounding box center [867, 471] width 30 height 21
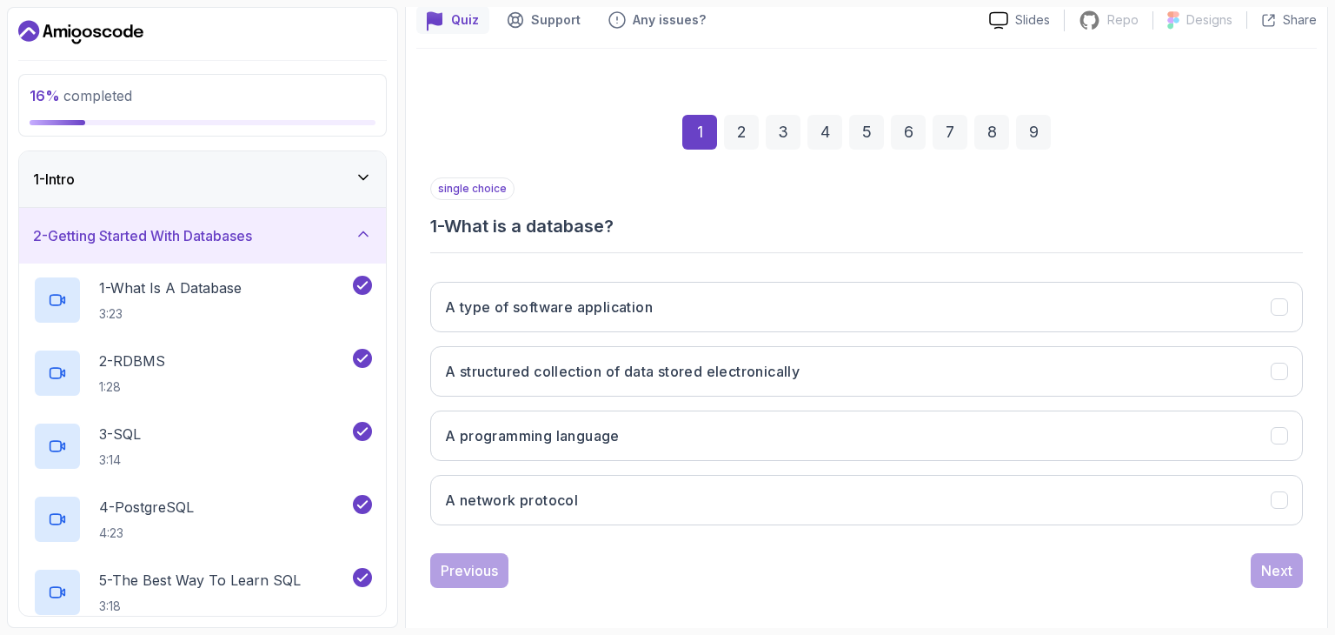
scroll to position [167, 0]
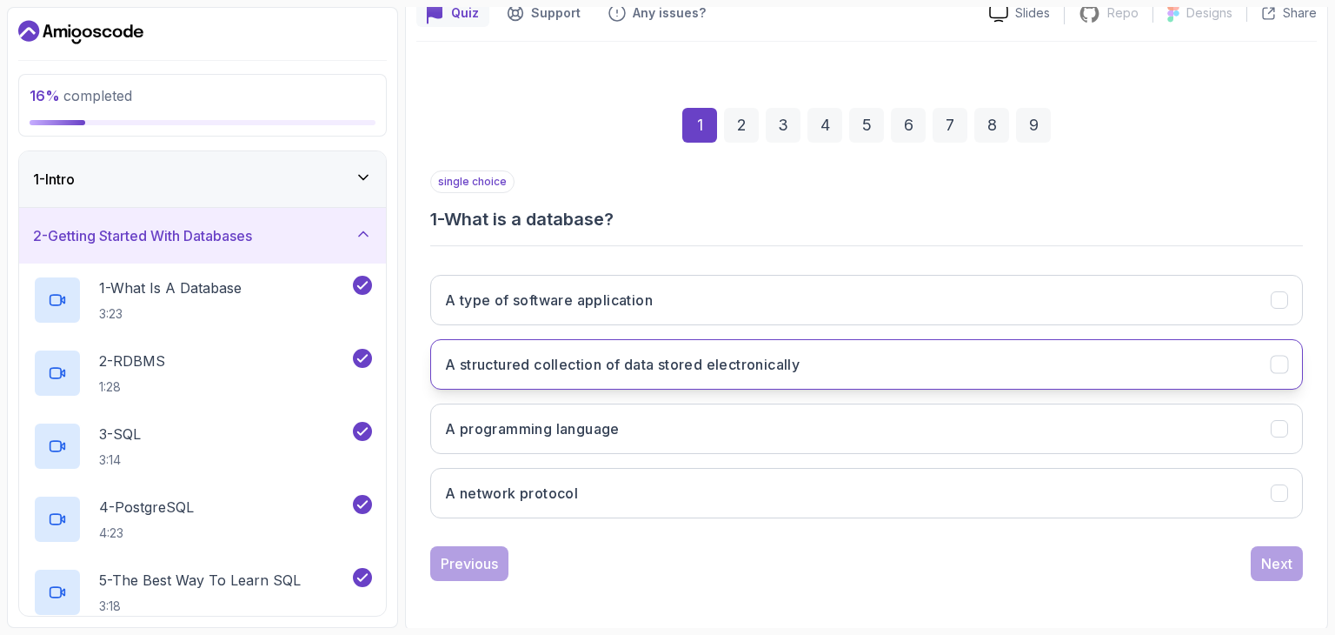
click at [789, 367] on h3 "A structured collection of data stored electronically" at bounding box center [622, 364] width 355 height 21
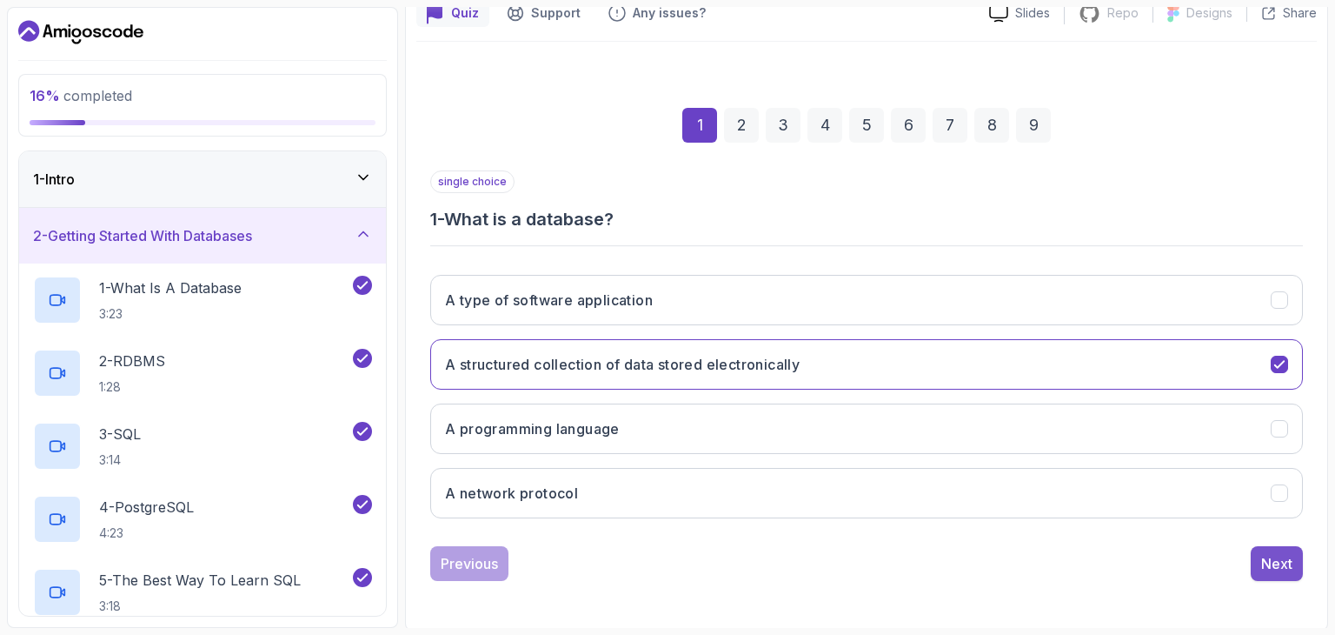
click at [1270, 553] on div "Next" at bounding box center [1276, 563] width 31 height 21
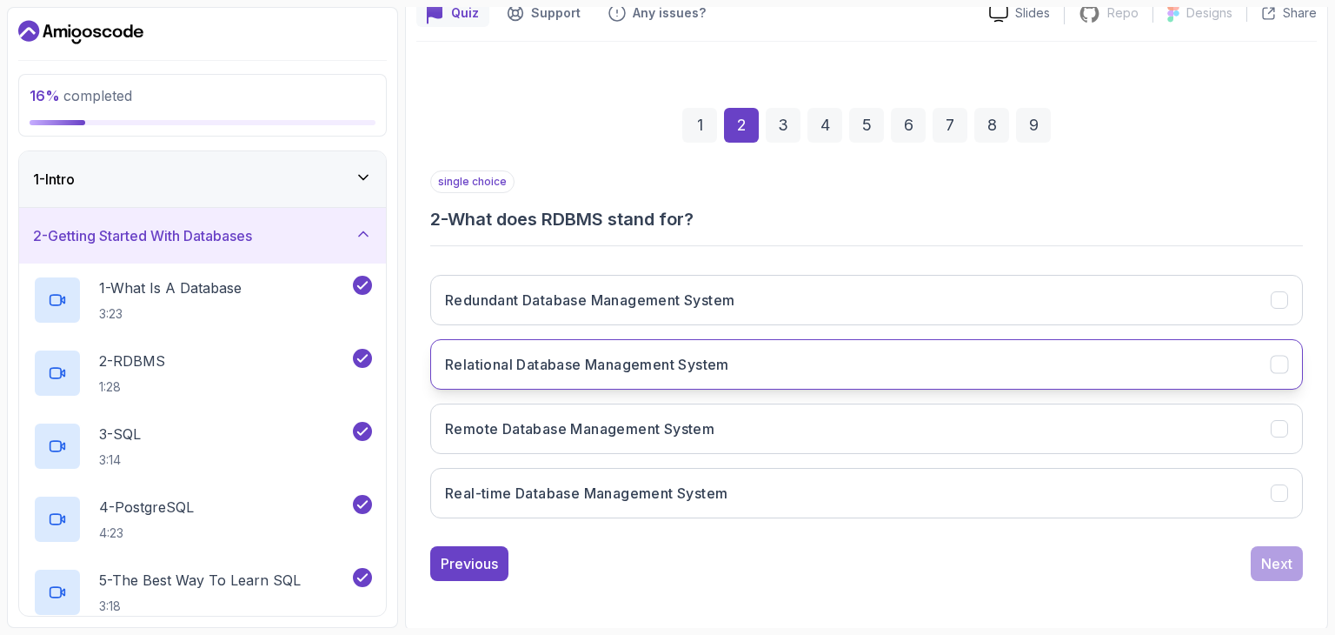
click at [729, 359] on h3 "Relational Database Management System" at bounding box center [587, 364] width 284 height 21
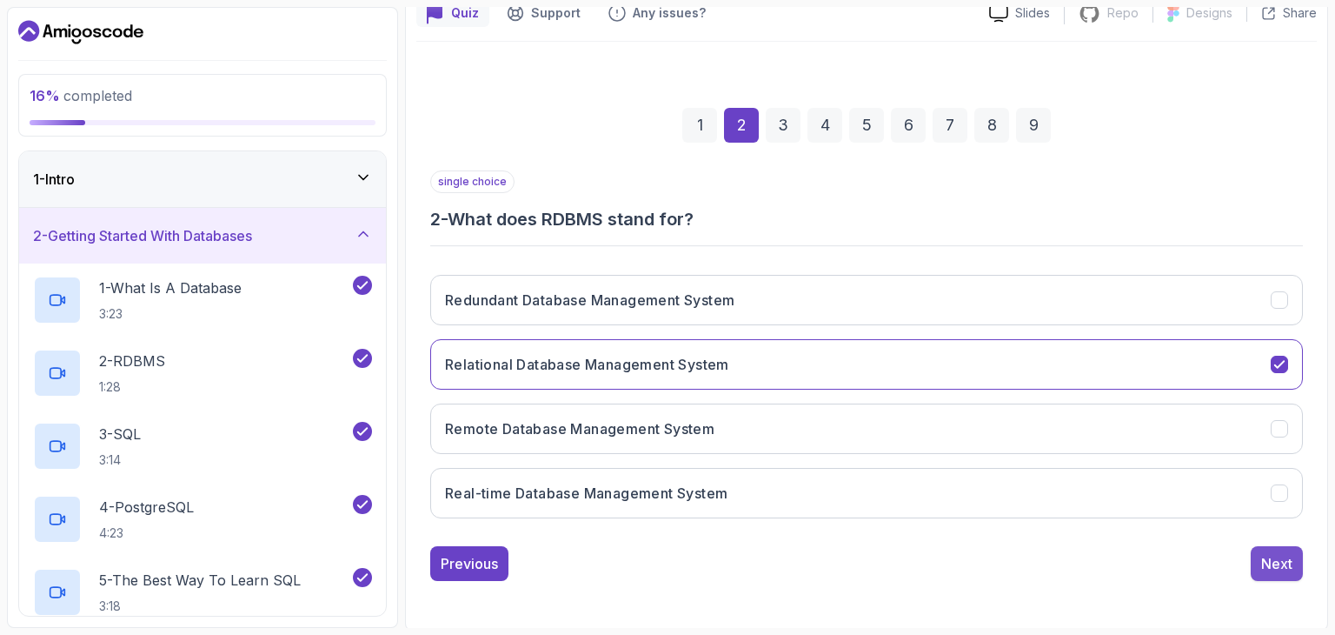
click at [1276, 563] on div "Next" at bounding box center [1276, 563] width 31 height 21
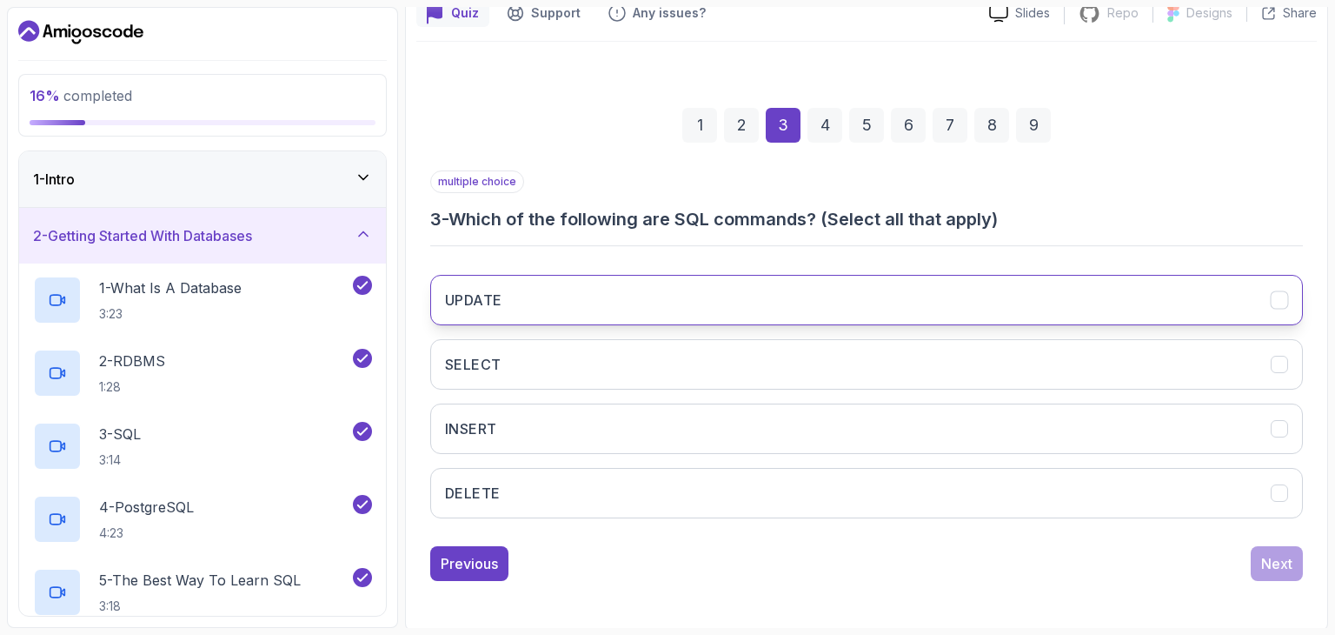
click at [762, 278] on button "UPDATE" at bounding box center [866, 300] width 873 height 50
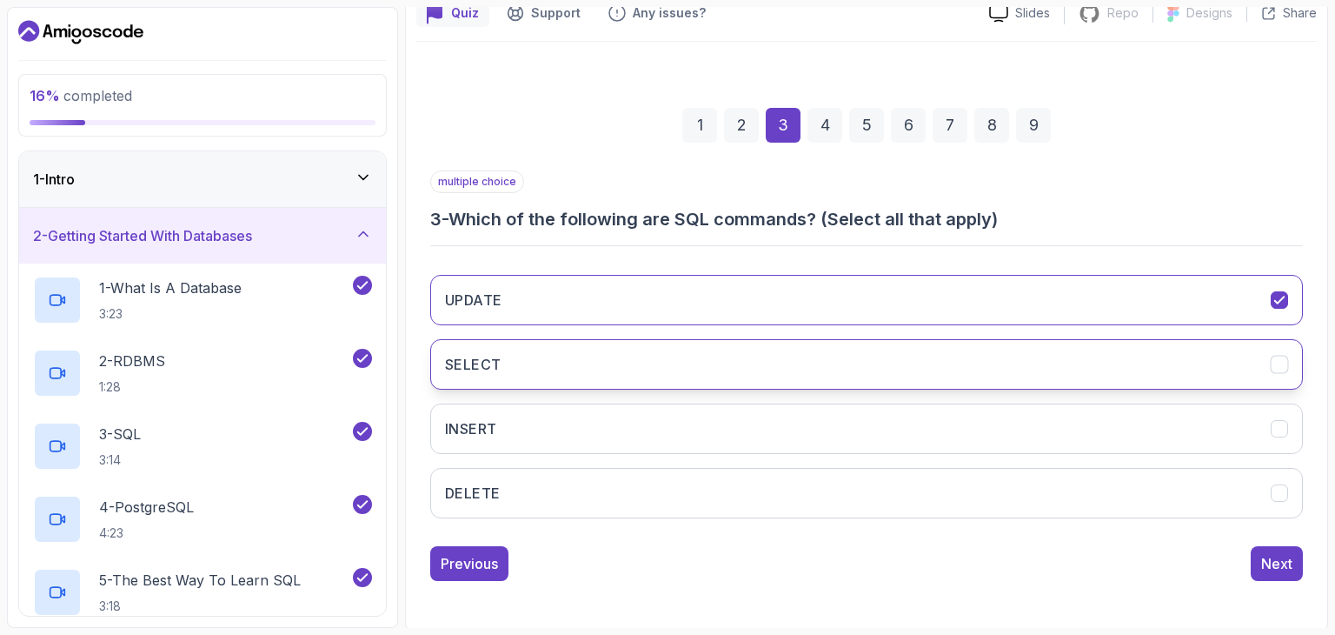
click at [749, 350] on button "SELECT" at bounding box center [866, 364] width 873 height 50
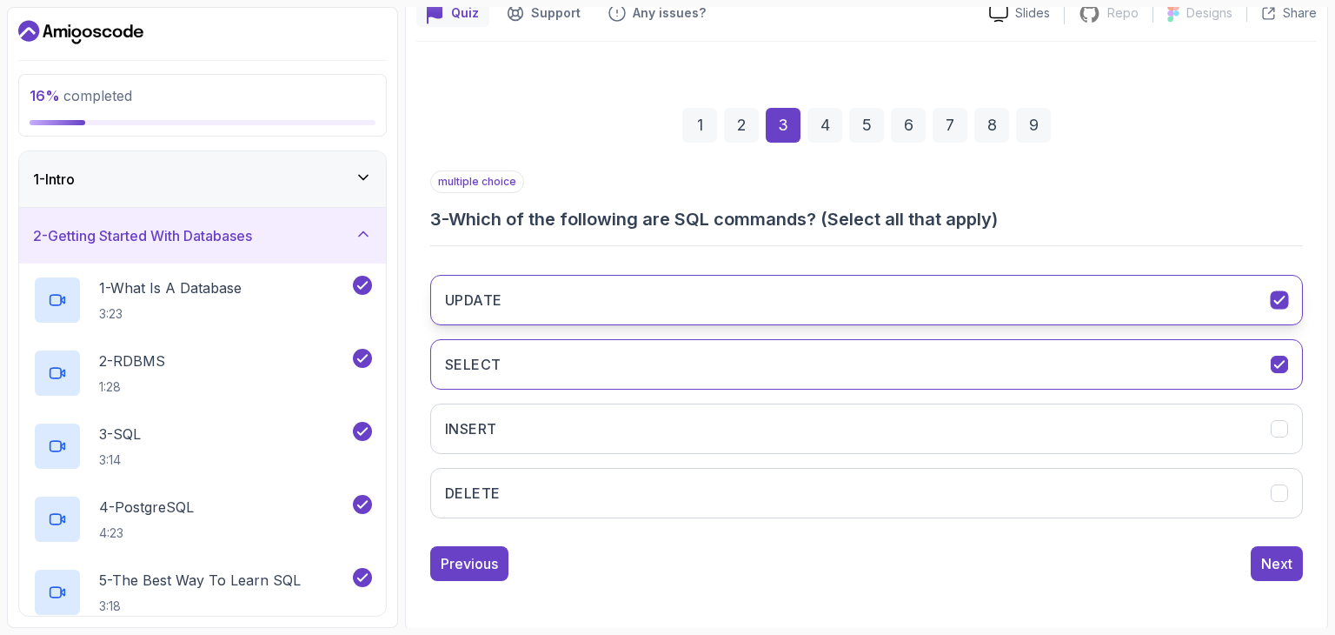
click at [769, 283] on button "UPDATE" at bounding box center [866, 300] width 873 height 50
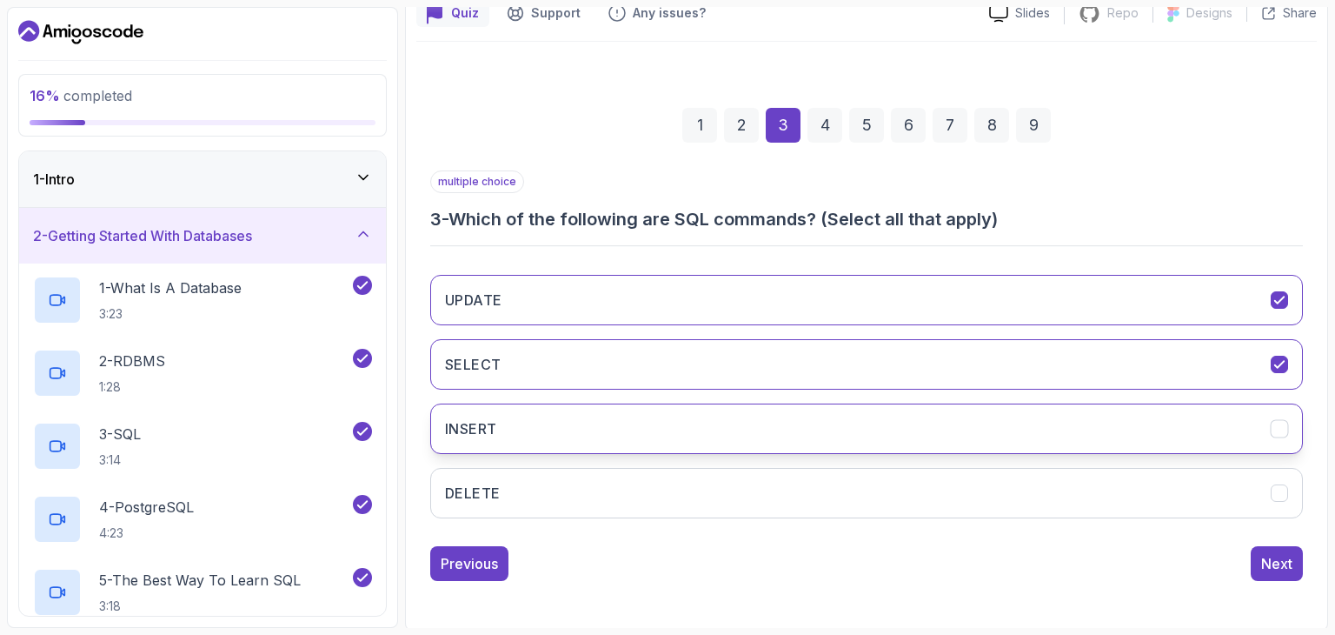
click at [761, 419] on button "INSERT" at bounding box center [866, 428] width 873 height 50
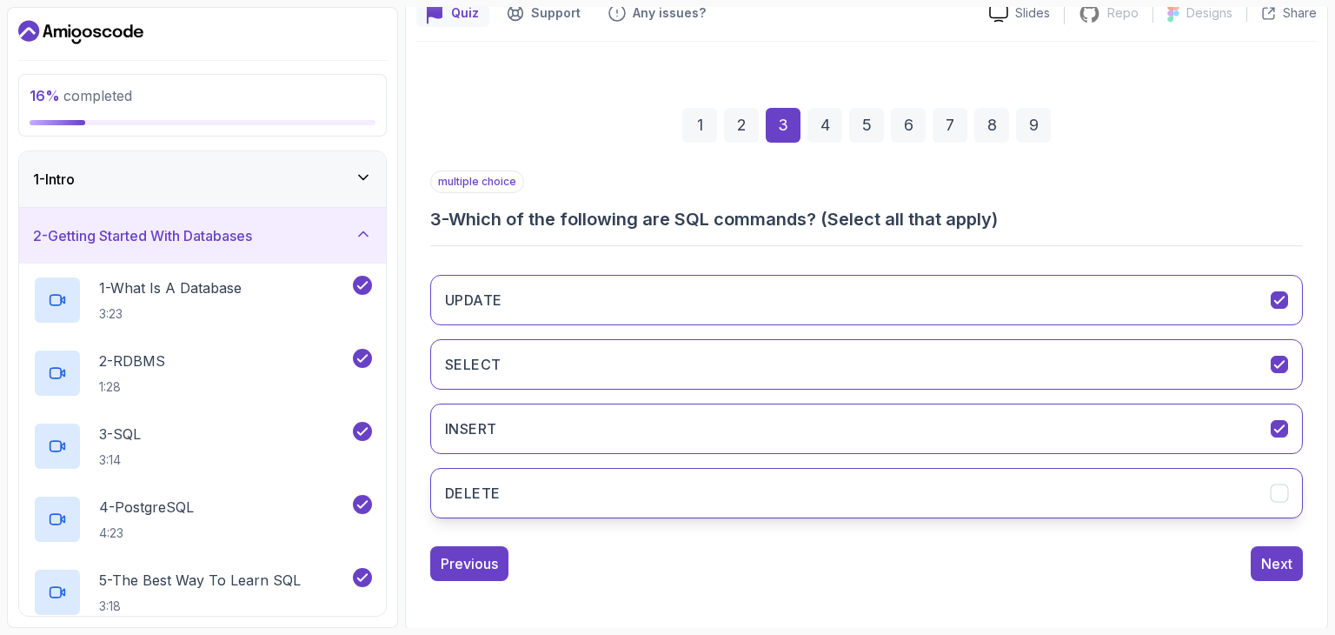
click at [758, 506] on button "DELETE" at bounding box center [866, 493] width 873 height 50
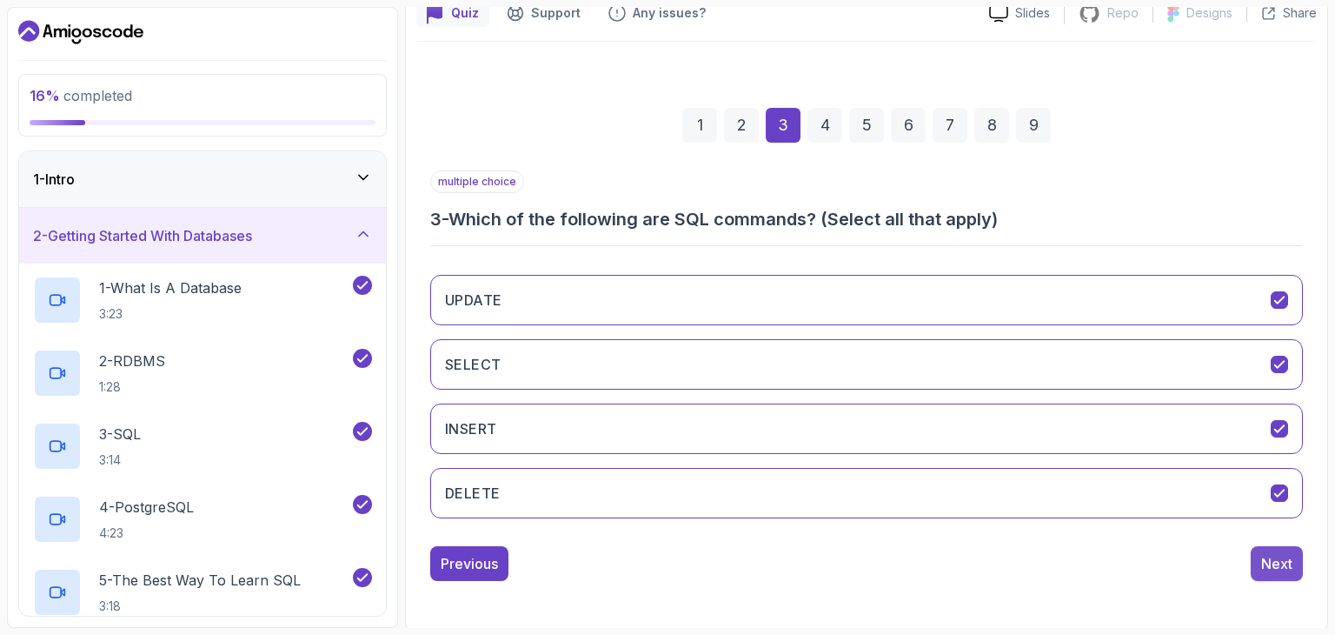
click at [1274, 570] on div "Next" at bounding box center [1276, 563] width 31 height 21
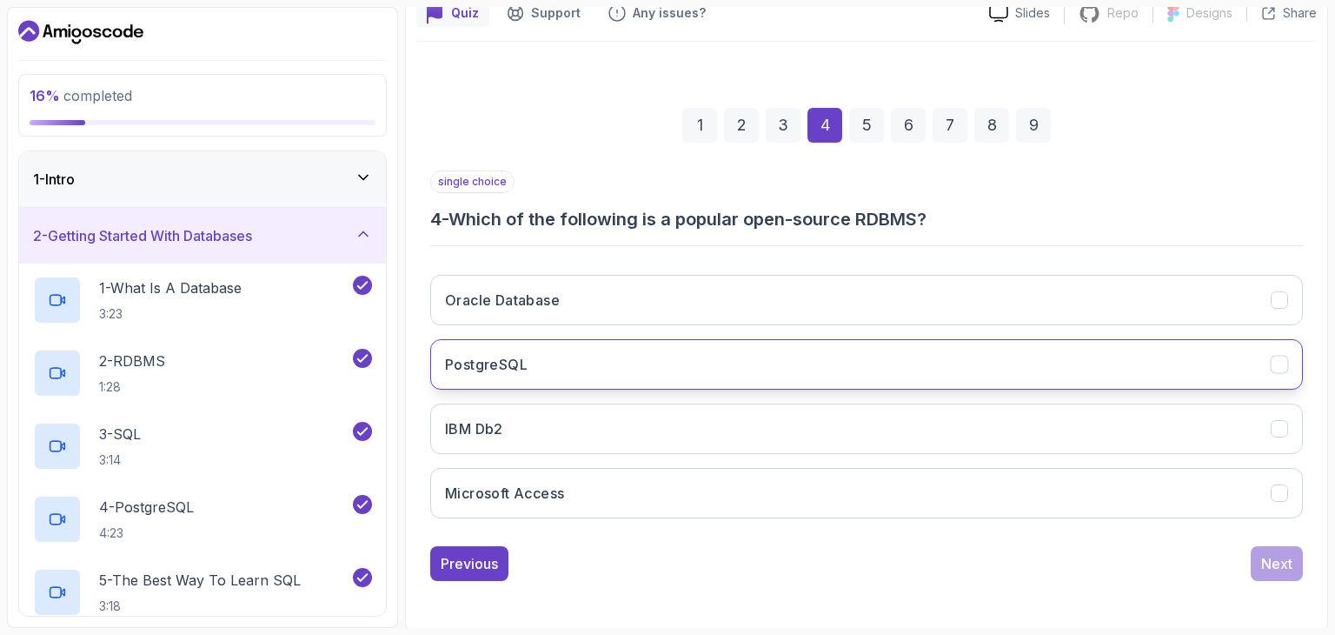
click at [889, 376] on button "PostgreSQL" at bounding box center [866, 364] width 873 height 50
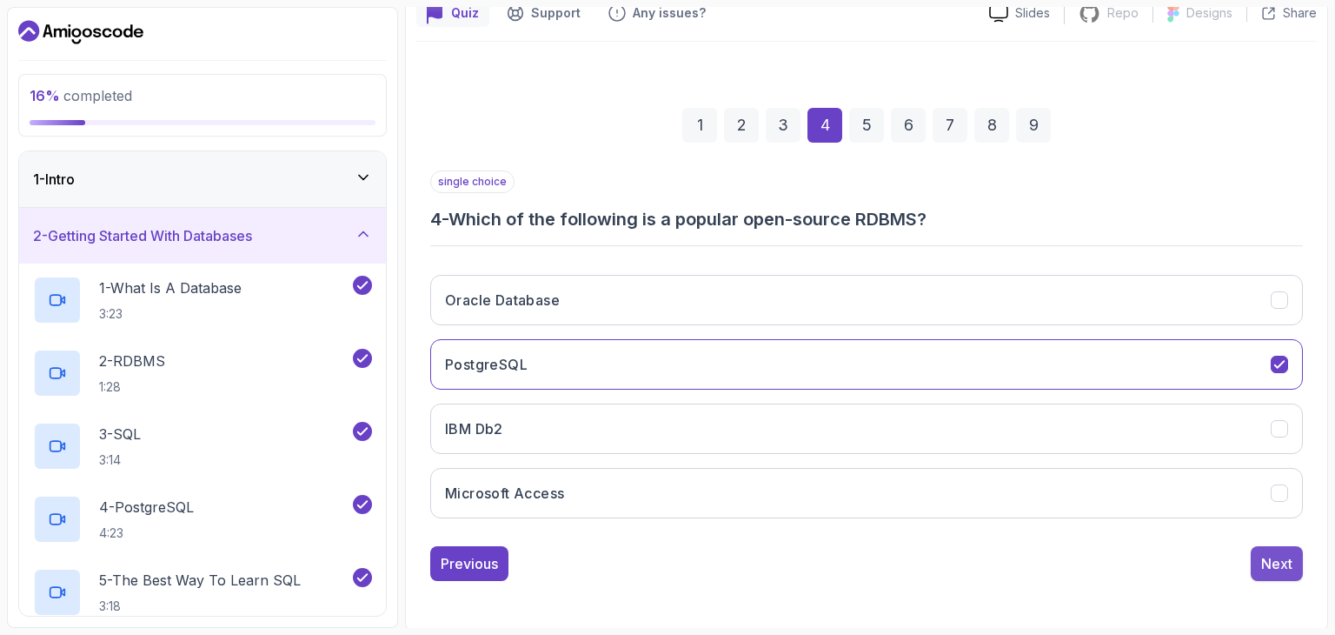
click at [1290, 558] on div "Next" at bounding box center [1276, 563] width 31 height 21
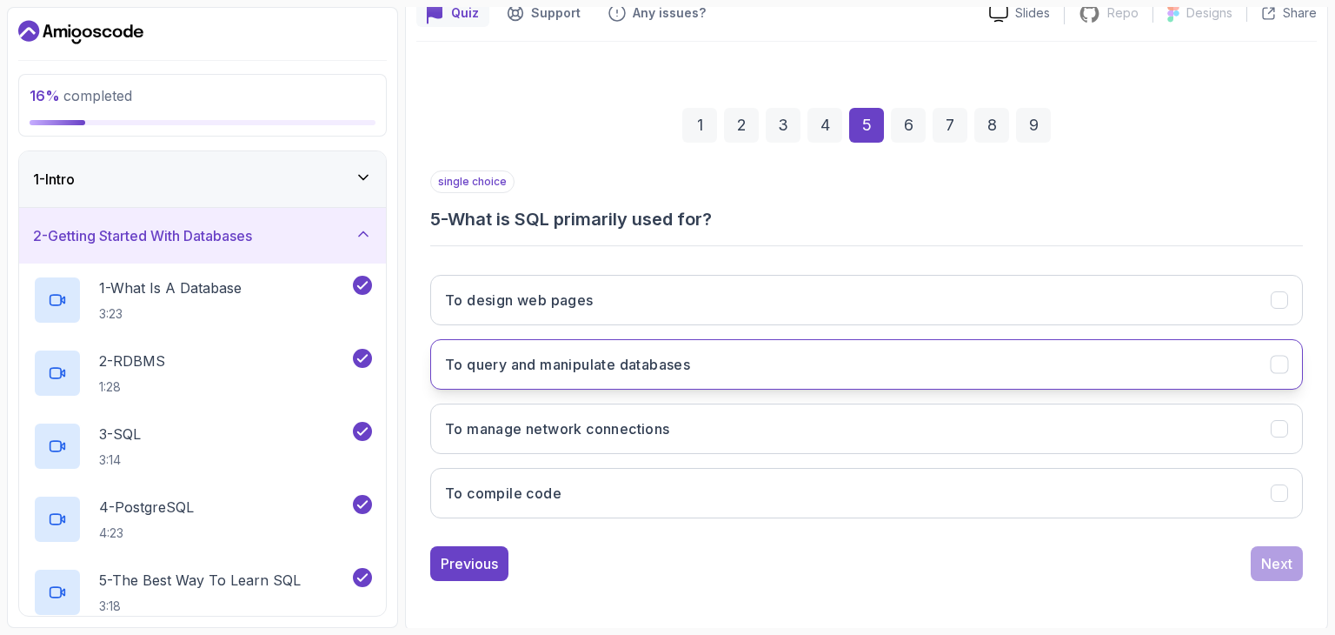
click at [871, 362] on button "To query and manipulate databases" at bounding box center [866, 364] width 873 height 50
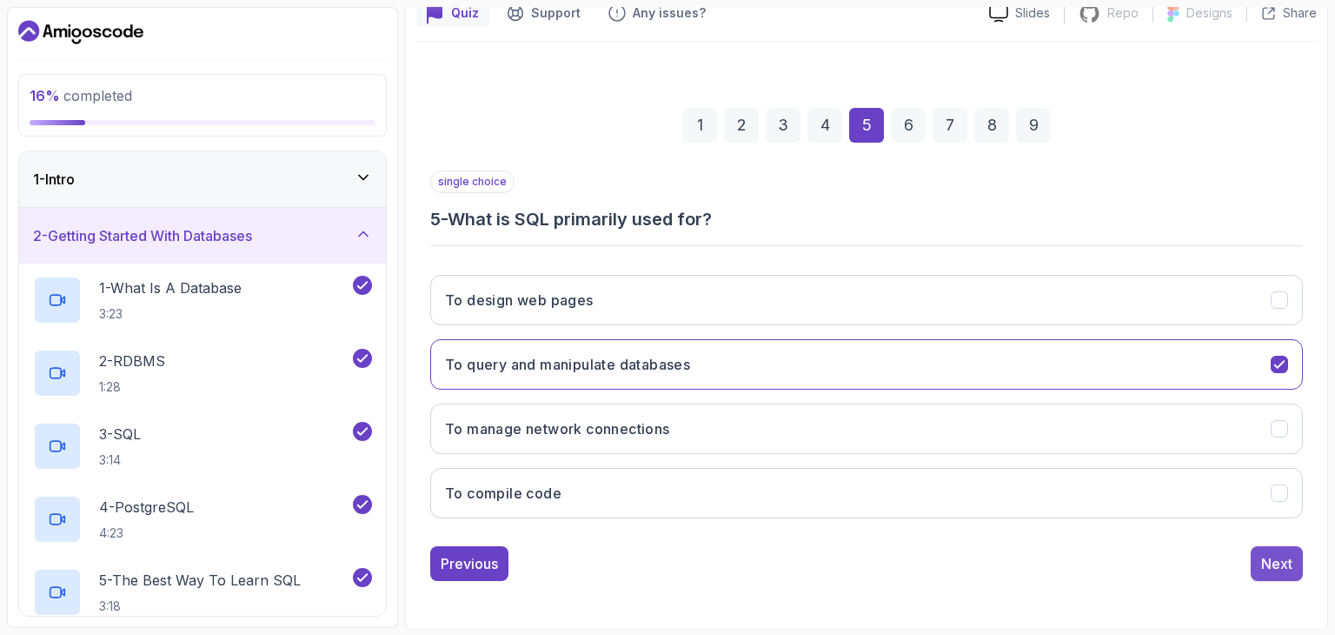
click at [1255, 565] on button "Next" at bounding box center [1277, 563] width 52 height 35
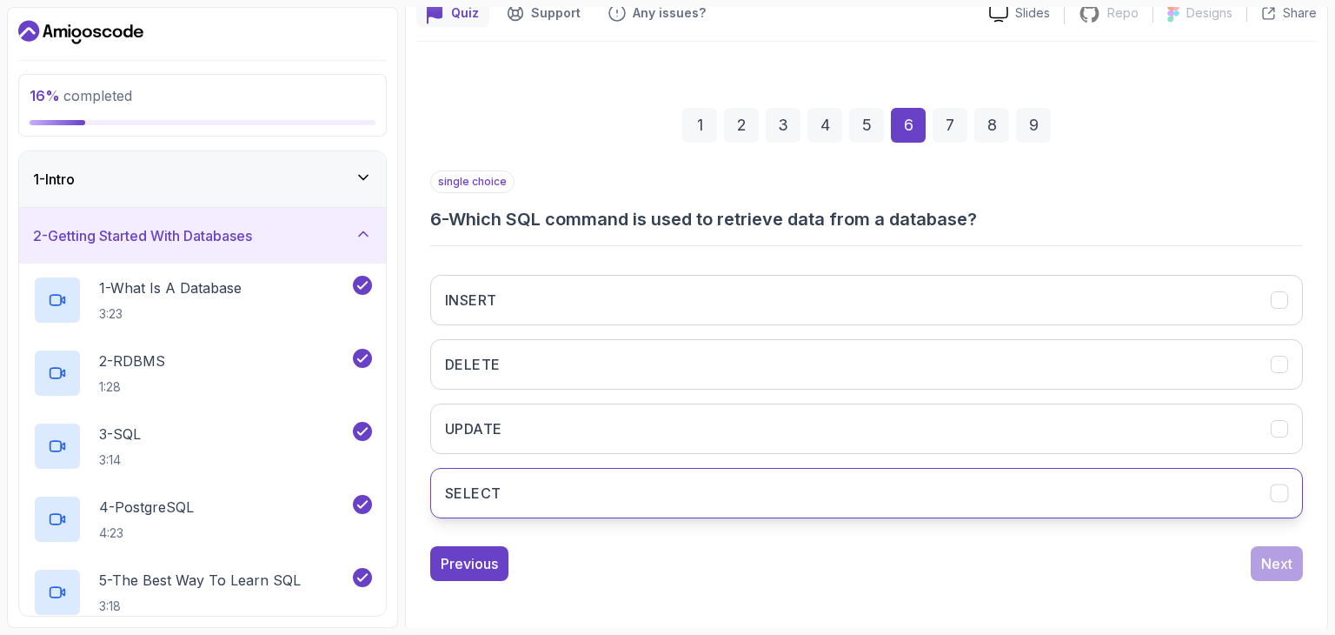
click at [809, 484] on button "SELECT" at bounding box center [866, 493] width 873 height 50
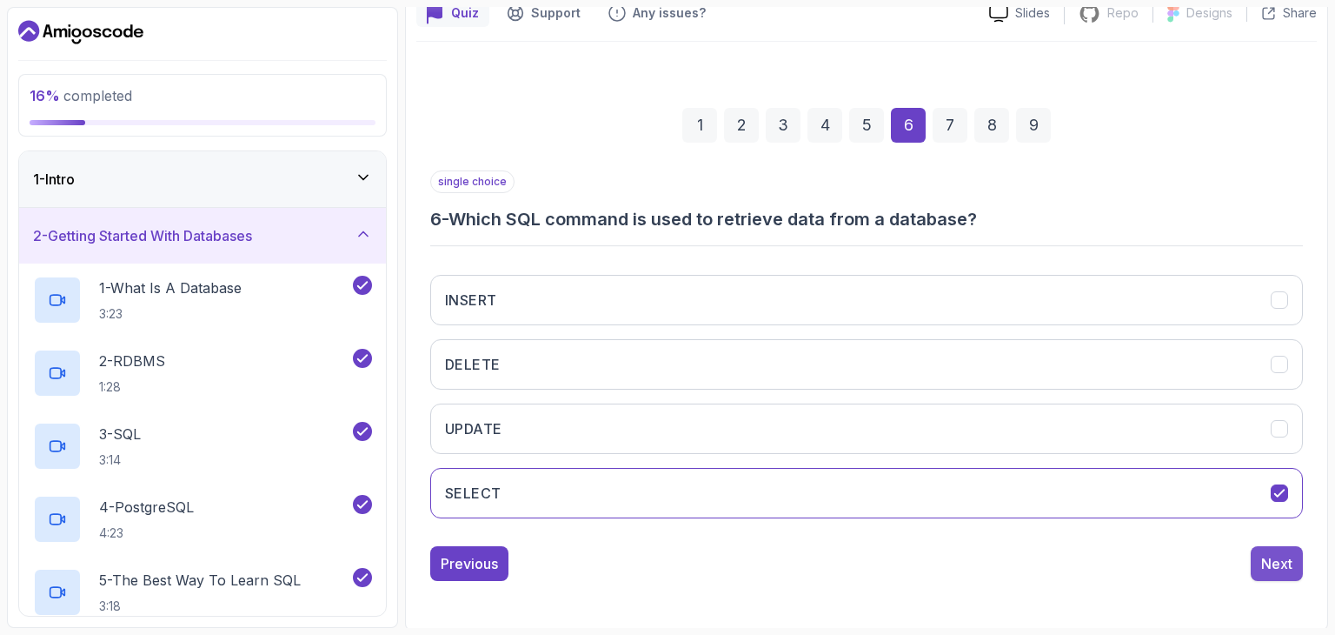
click at [1267, 553] on div "Next" at bounding box center [1276, 563] width 31 height 21
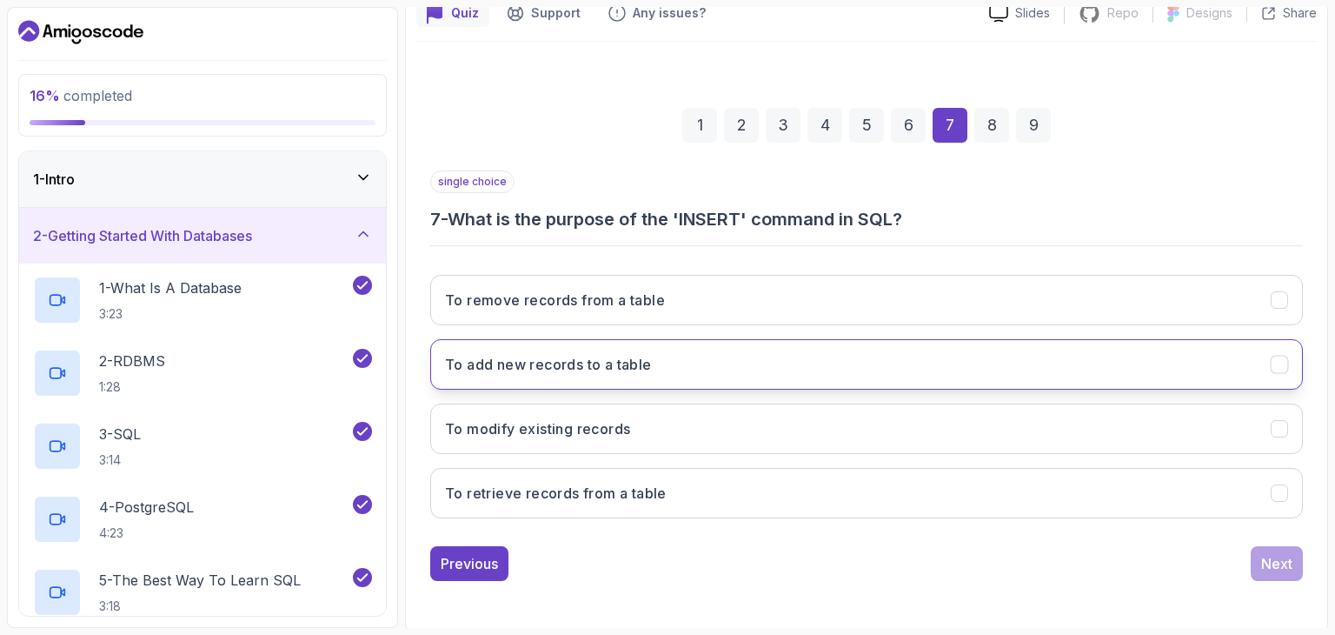
click at [768, 362] on button "To add new records to a table" at bounding box center [866, 364] width 873 height 50
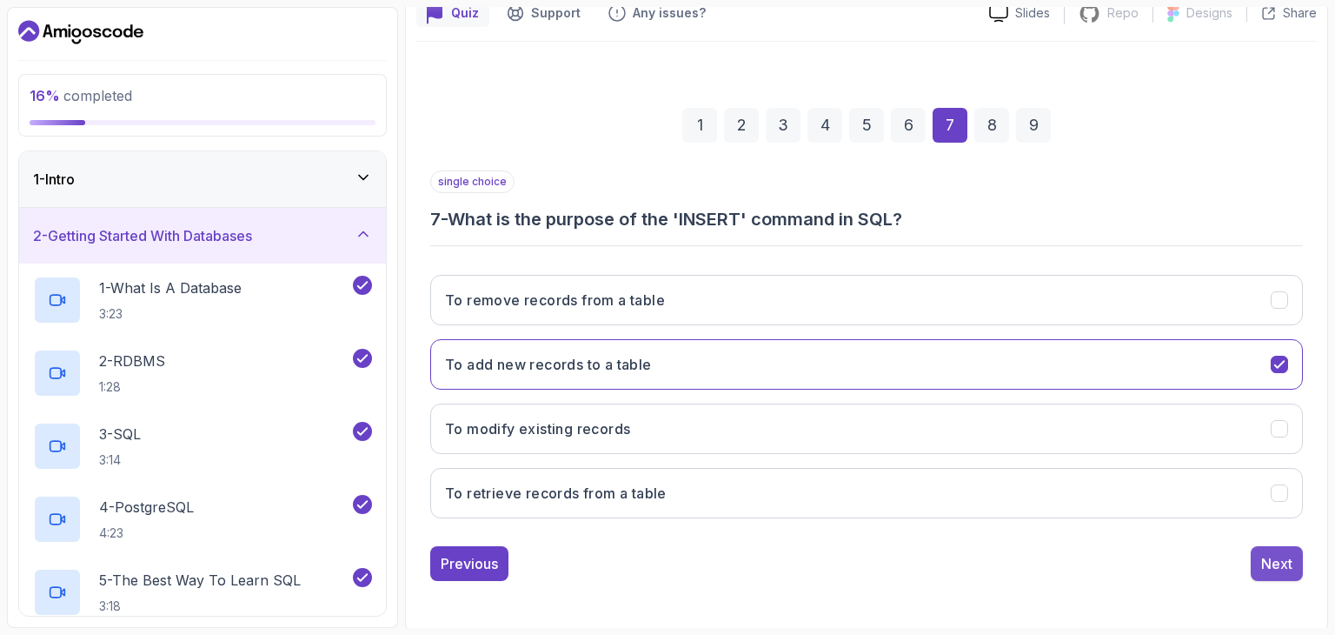
click at [1270, 575] on button "Next" at bounding box center [1277, 563] width 52 height 35
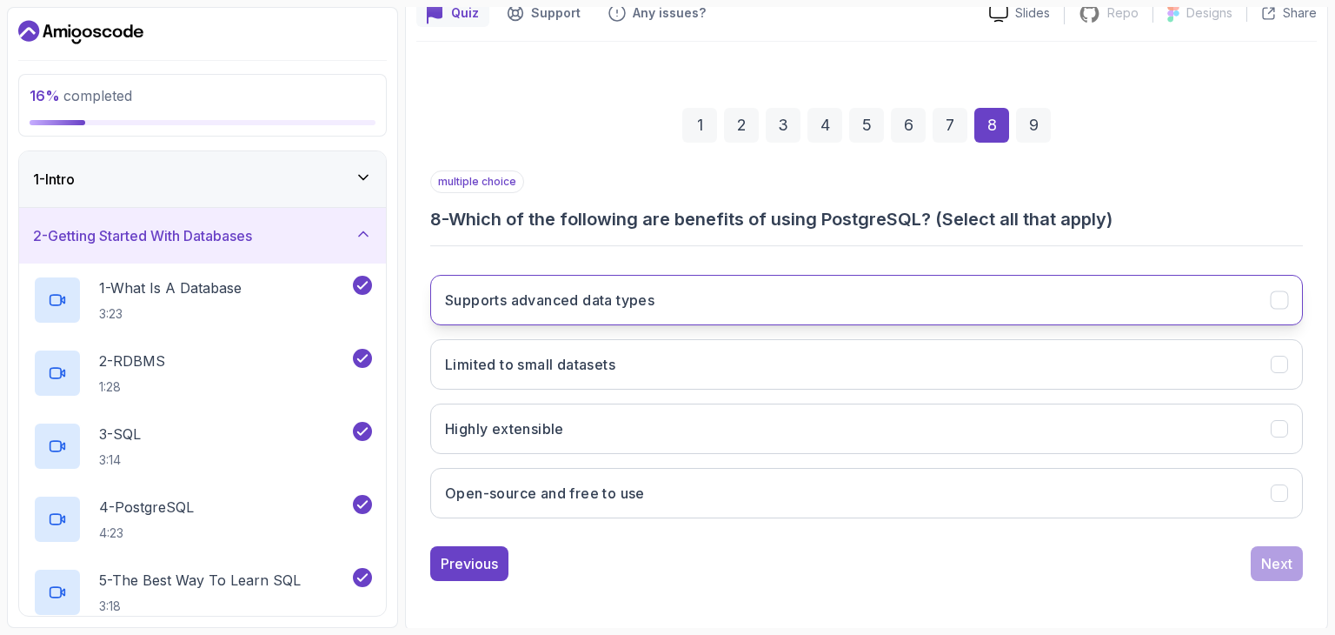
click at [965, 305] on button "Supports advanced data types" at bounding box center [866, 300] width 873 height 50
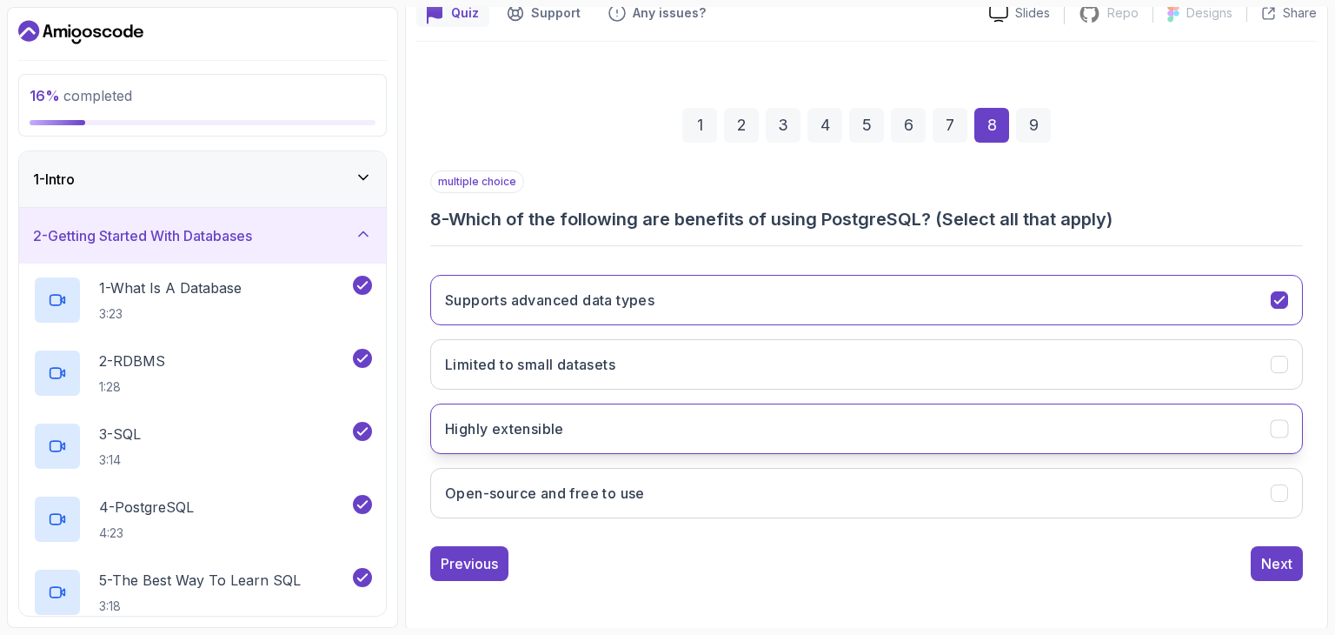
click at [953, 429] on button "Highly extensible" at bounding box center [866, 428] width 873 height 50
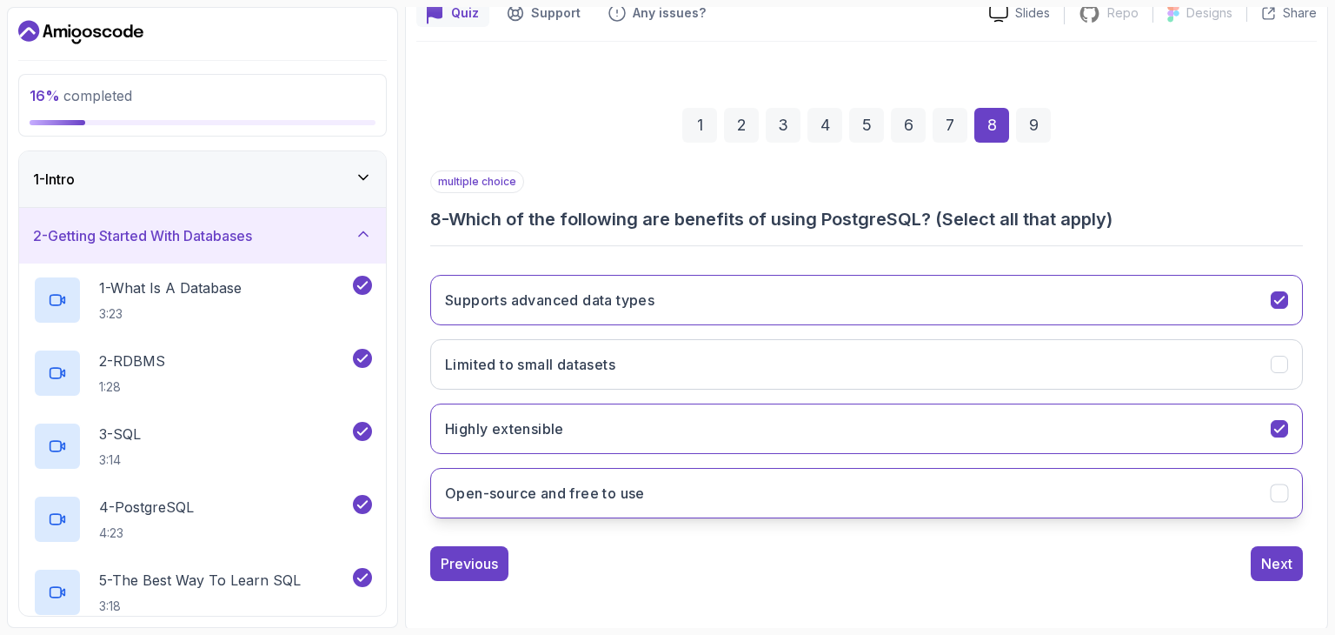
click at [949, 480] on button "Open-source and free to use" at bounding box center [866, 493] width 873 height 50
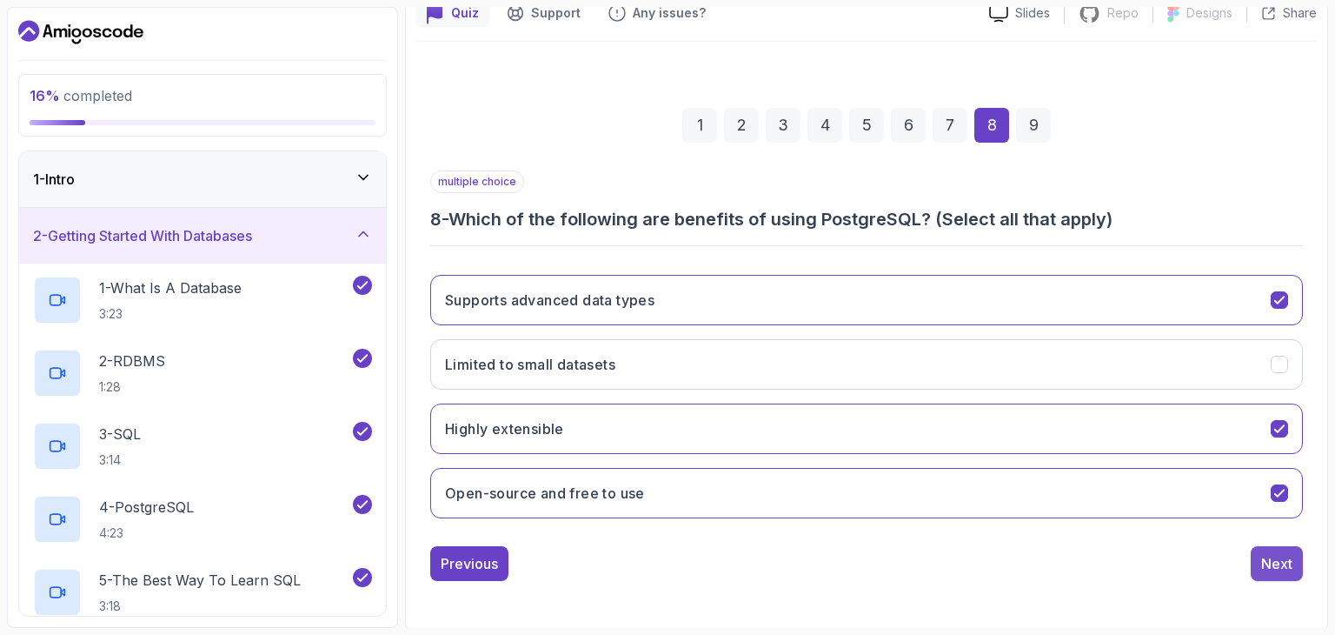
click at [1266, 556] on div "Next" at bounding box center [1276, 563] width 31 height 21
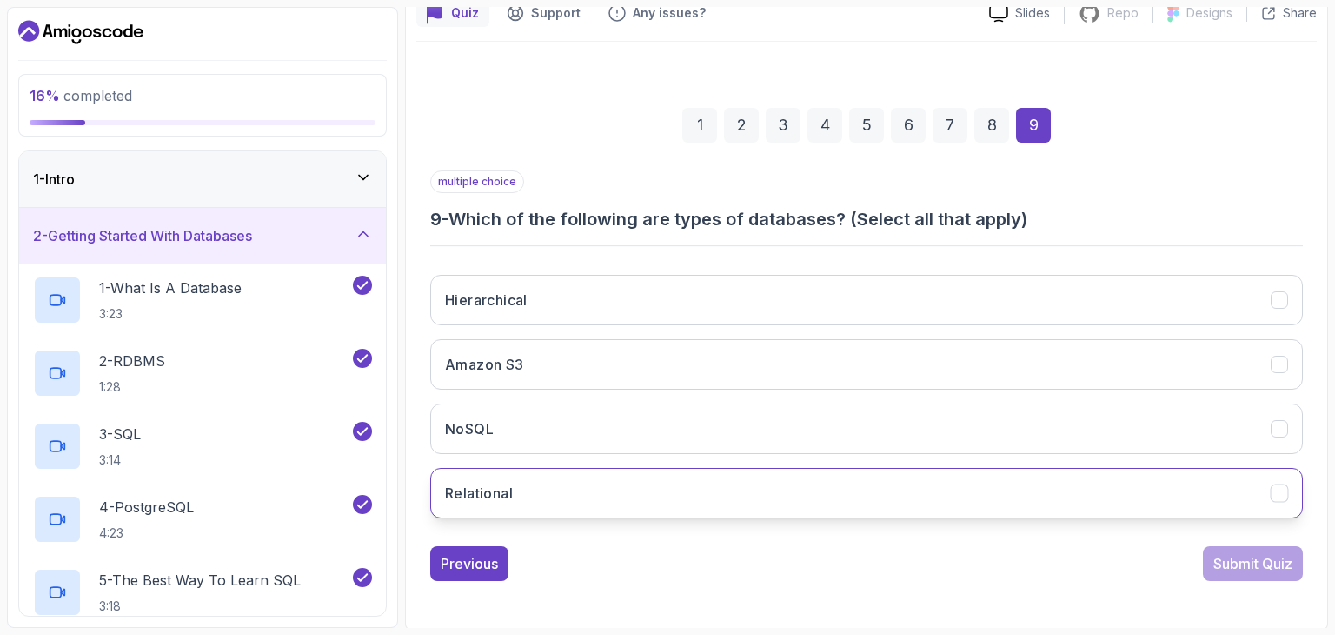
click at [789, 507] on button "Relational" at bounding box center [866, 493] width 873 height 50
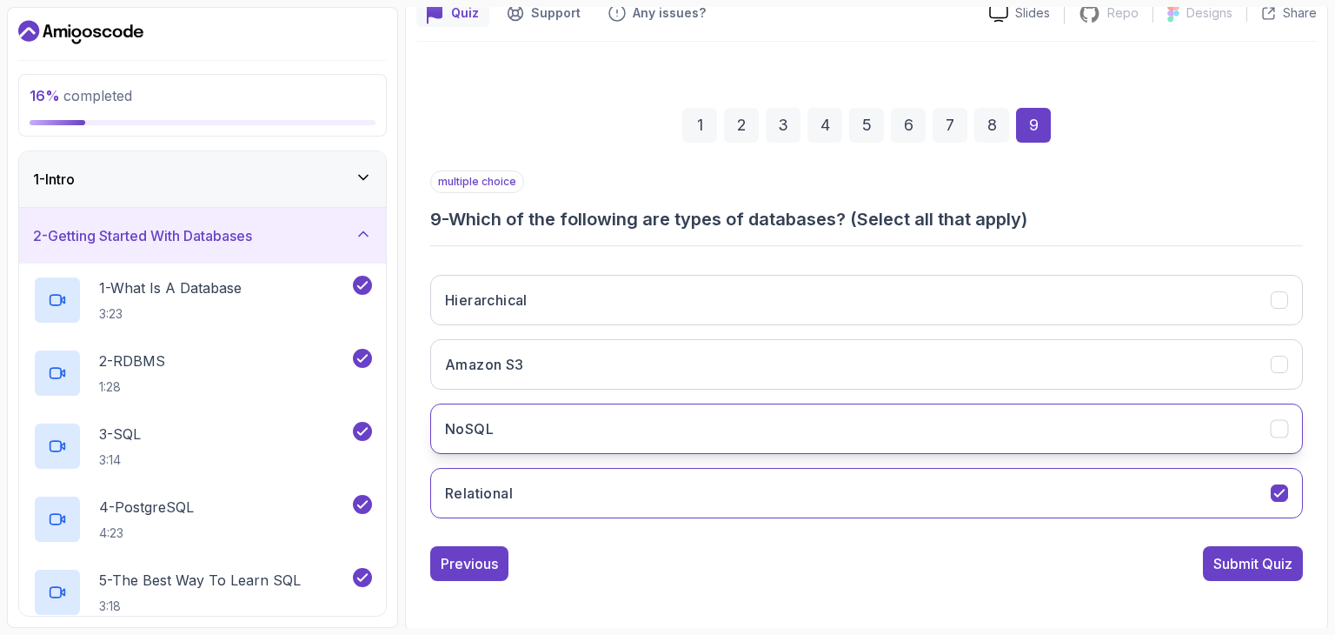
click at [770, 436] on button "NoSQL" at bounding box center [866, 428] width 873 height 50
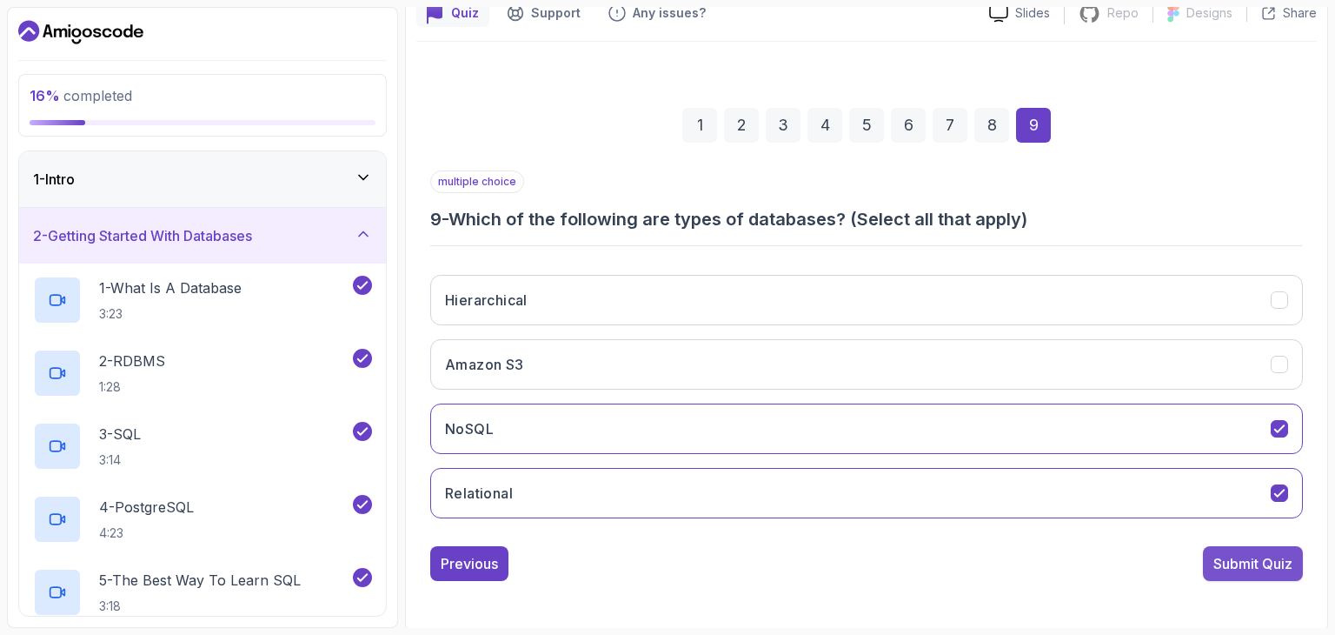
click at [1228, 566] on div "Submit Quiz" at bounding box center [1252, 563] width 79 height 21
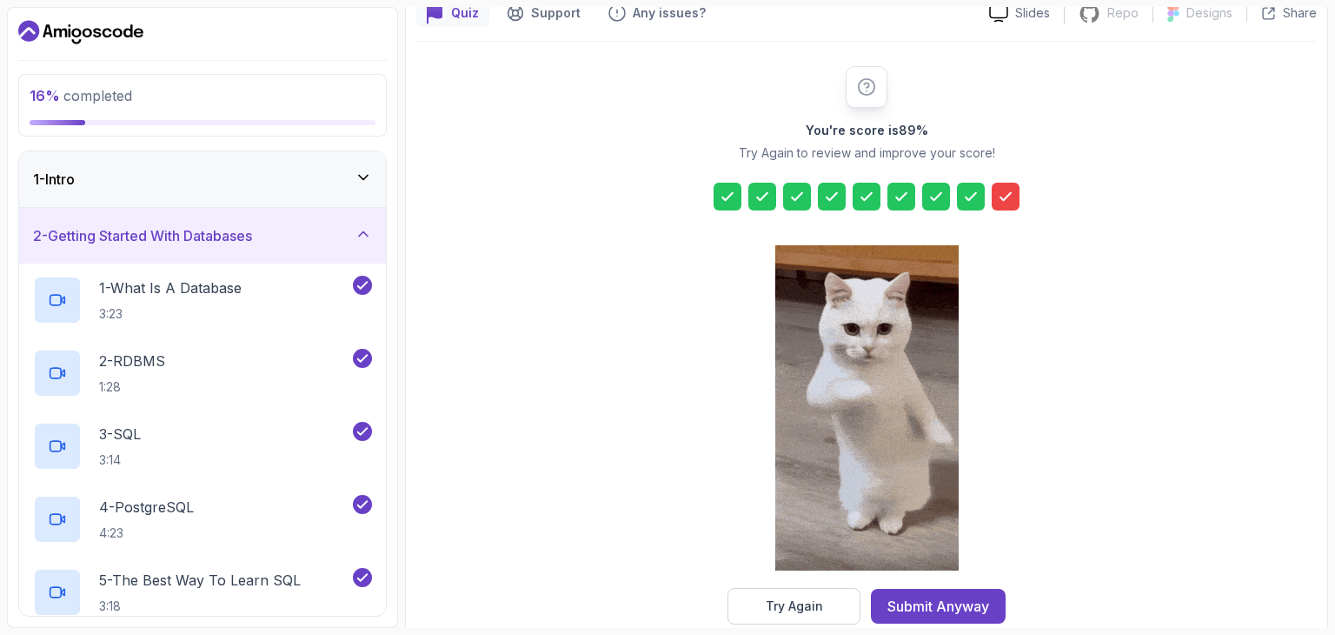
click at [1001, 191] on icon at bounding box center [1005, 196] width 17 height 17
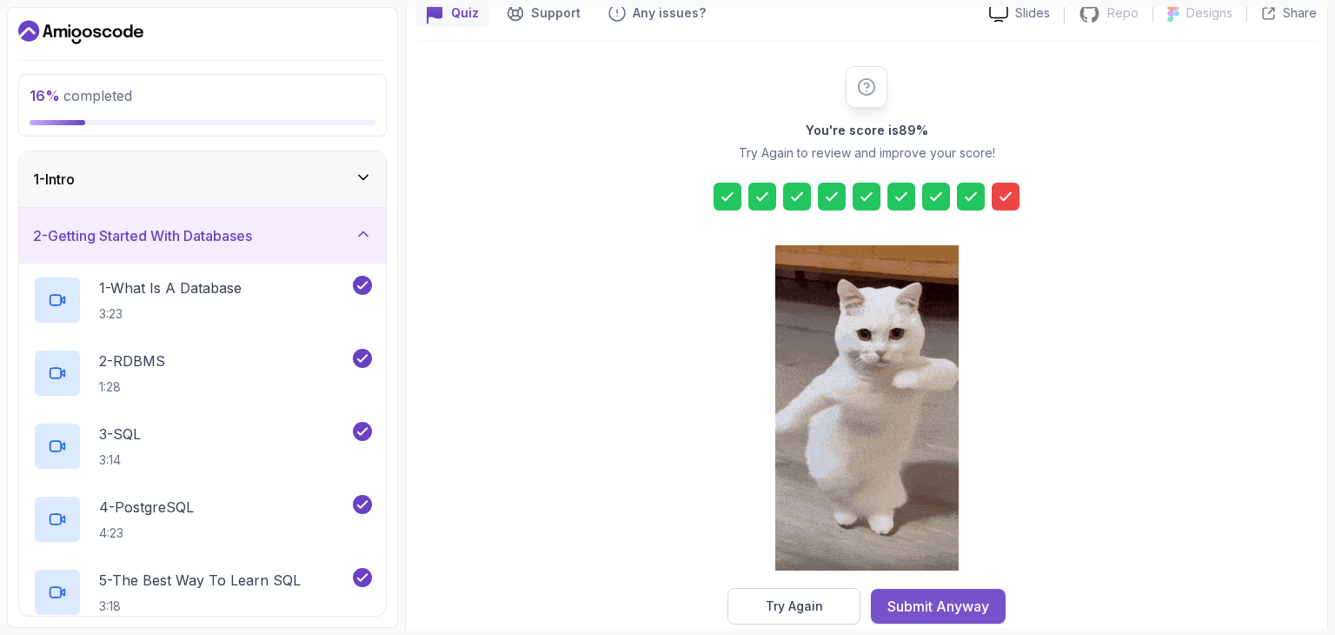
click at [925, 602] on div "Submit Anyway" at bounding box center [938, 605] width 102 height 21
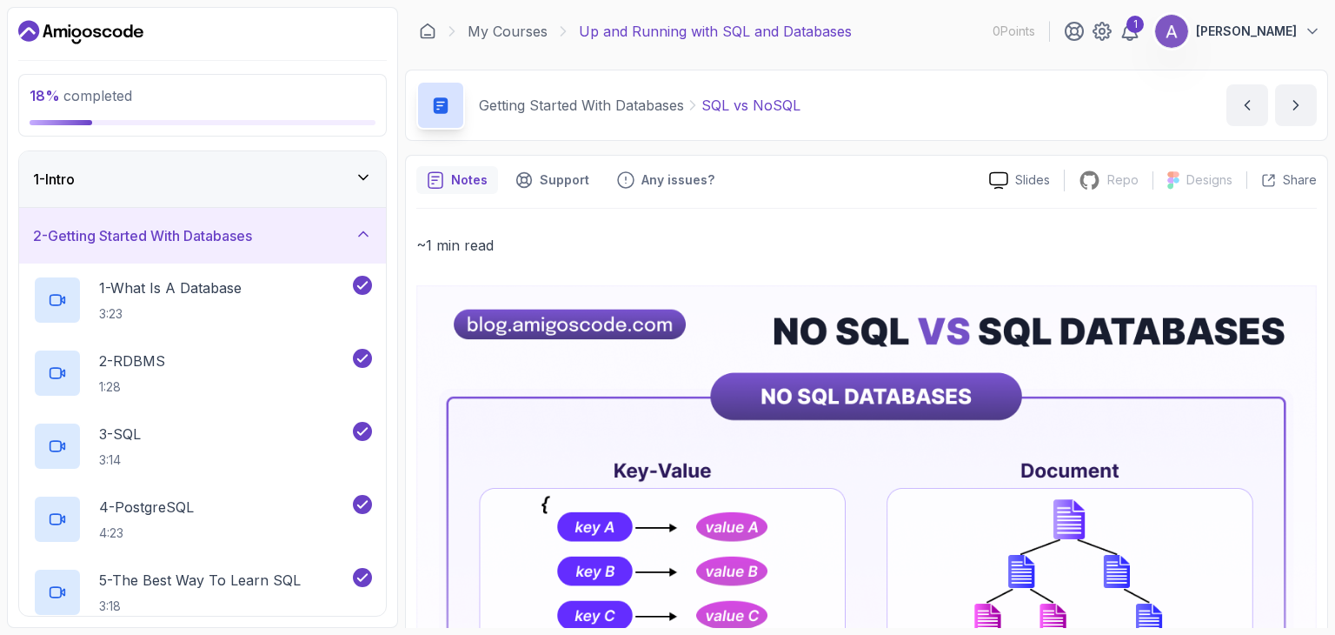
click at [357, 183] on icon at bounding box center [363, 177] width 17 height 17
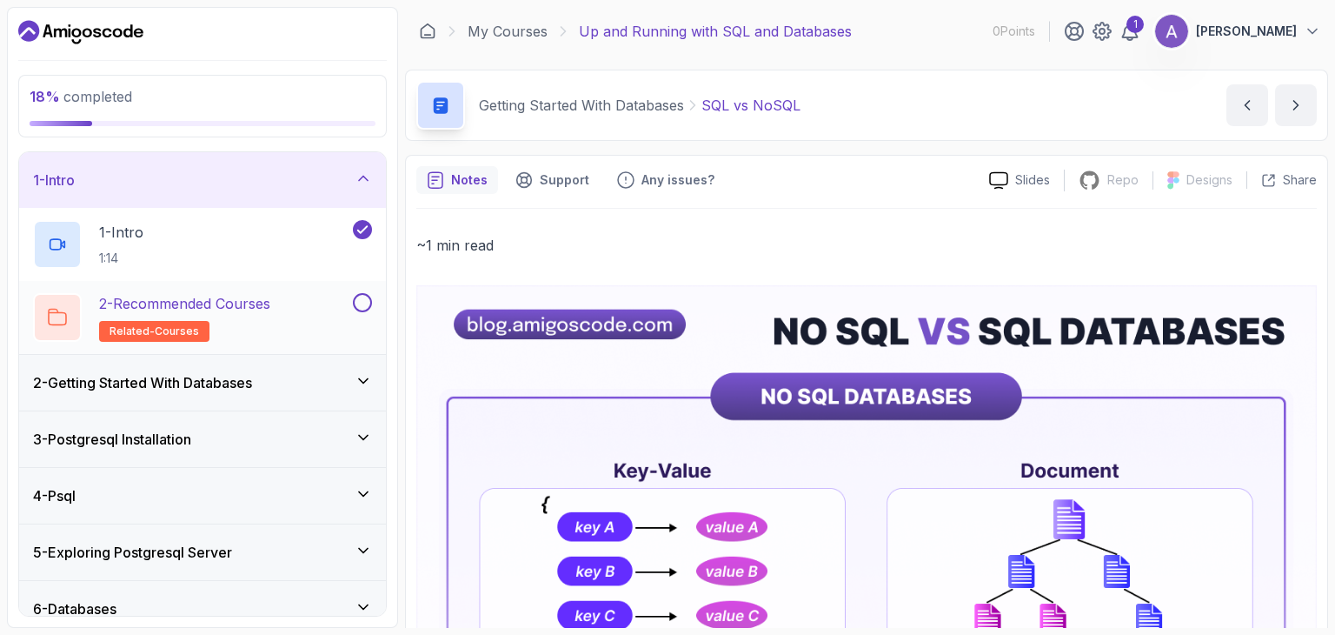
click at [307, 313] on div "2 - Recommended Courses related-courses" at bounding box center [191, 317] width 316 height 49
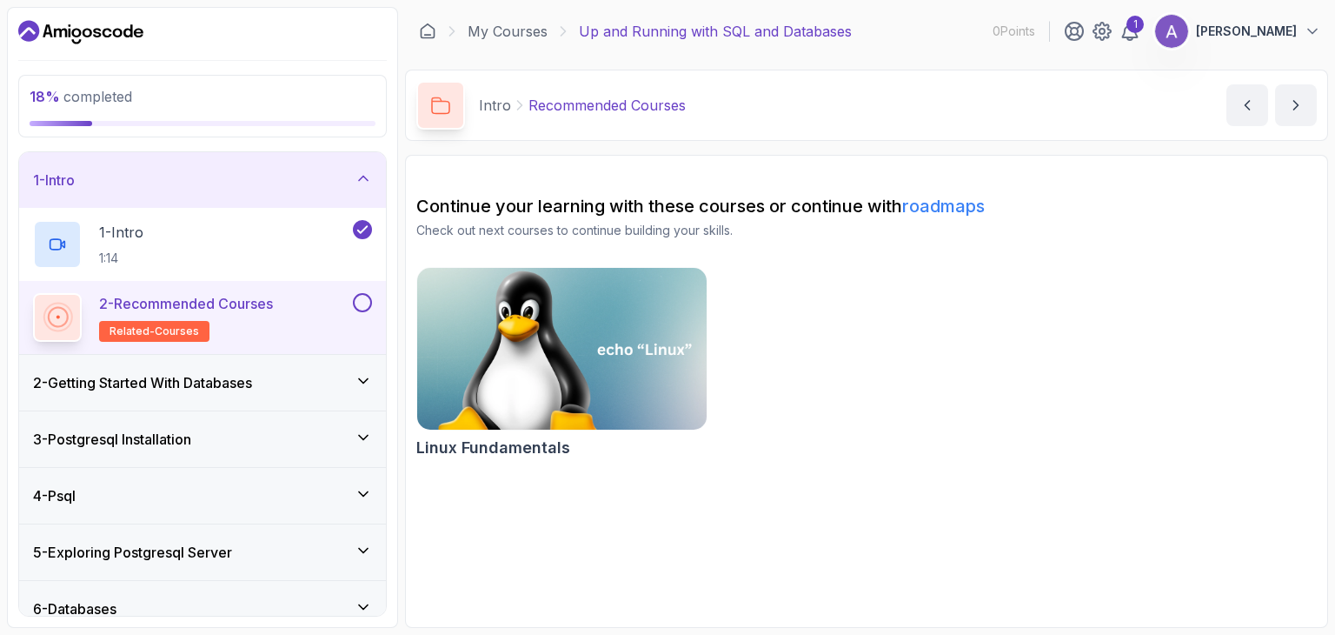
click at [532, 342] on img at bounding box center [561, 348] width 303 height 170
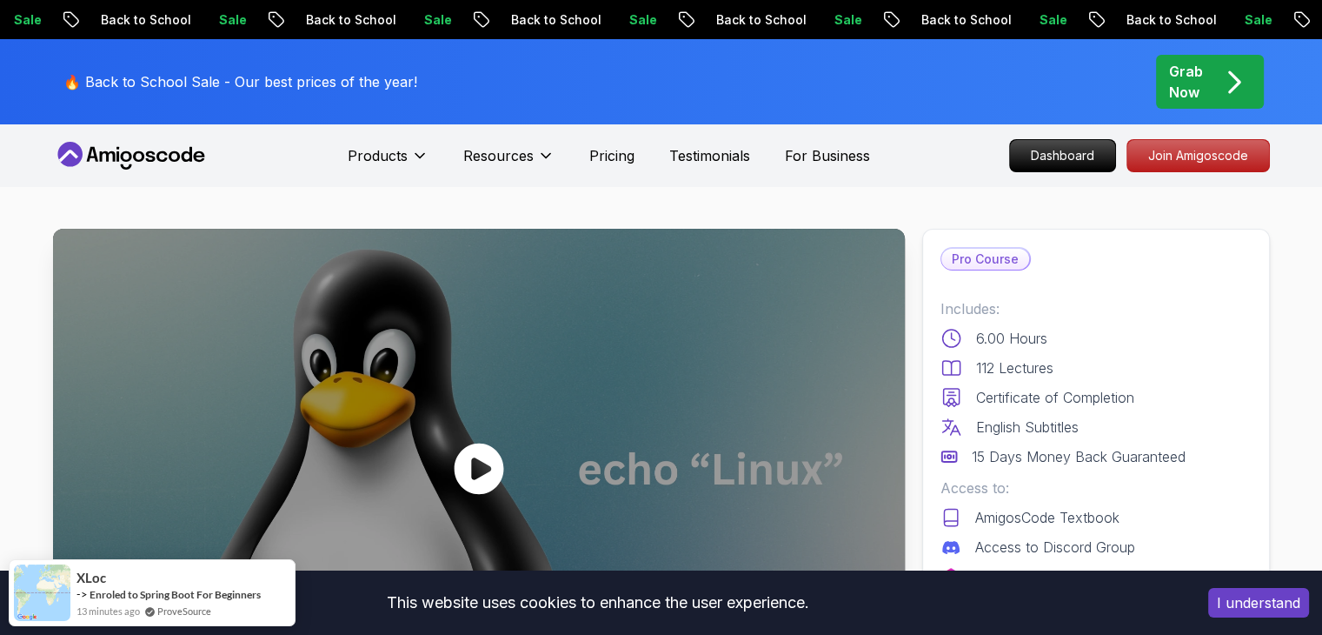
click at [480, 452] on icon at bounding box center [479, 467] width 50 height 51
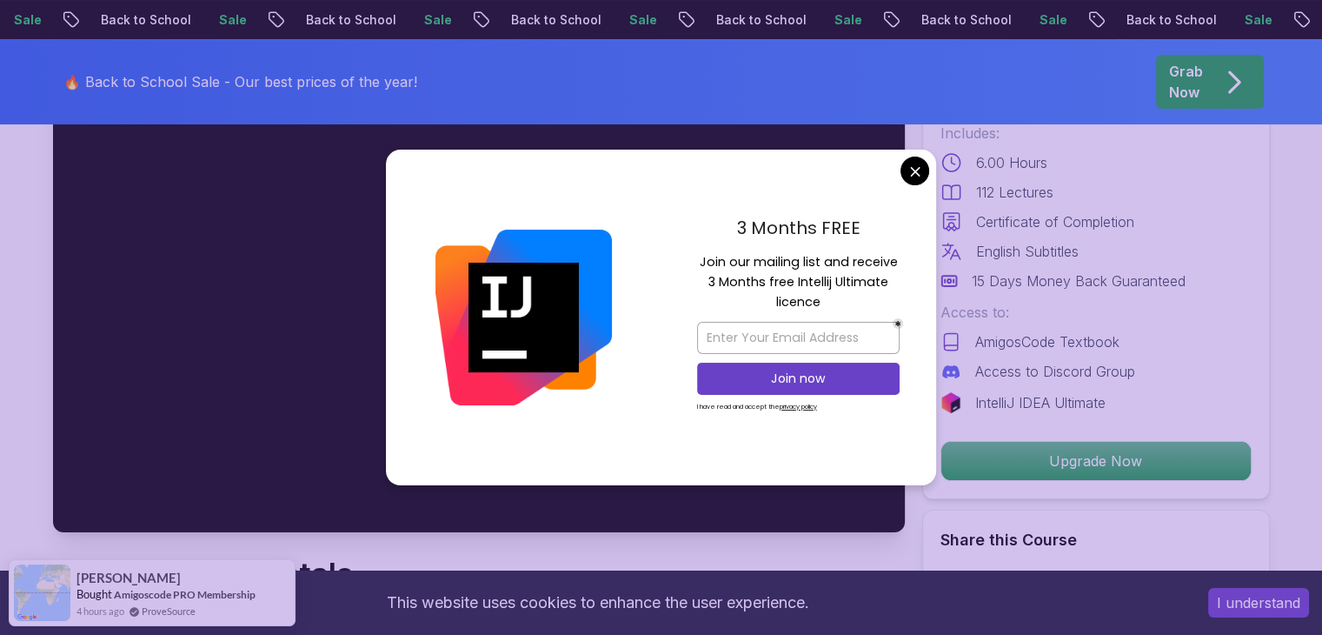
scroll to position [176, 0]
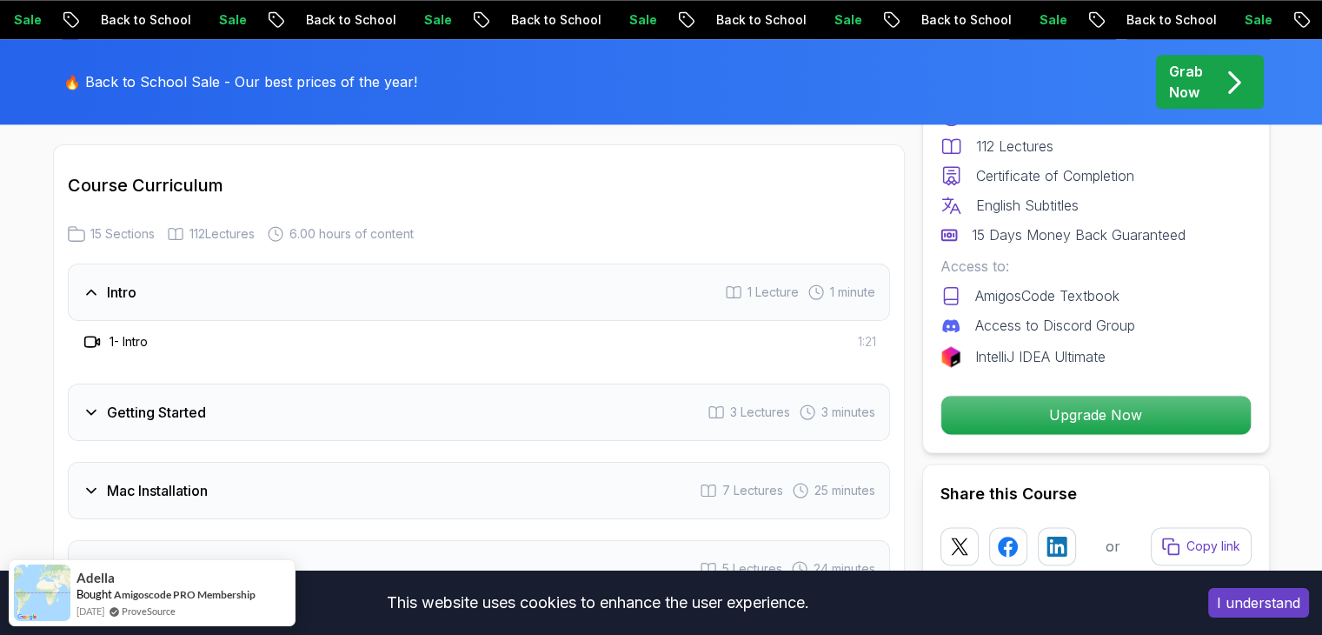
scroll to position [2259, 0]
click at [796, 305] on div "Intro 1 Lecture 1 minute" at bounding box center [479, 291] width 822 height 57
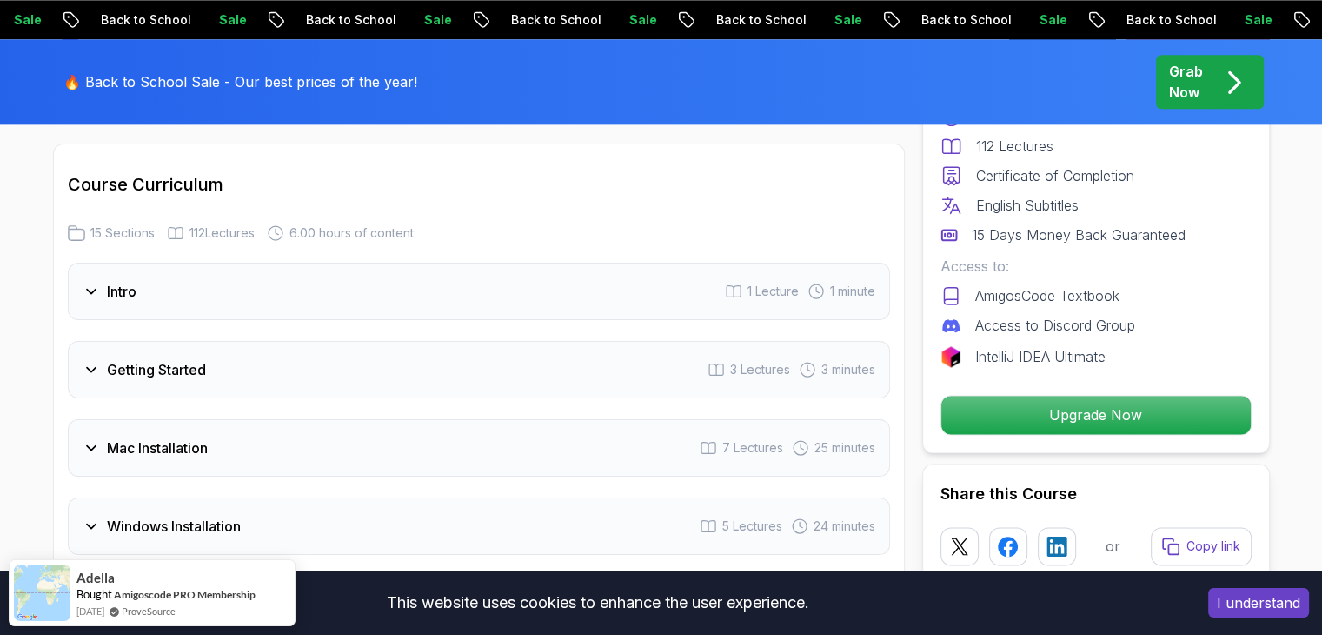
click at [796, 305] on div "Intro 1 Lecture 1 minute" at bounding box center [479, 291] width 822 height 57
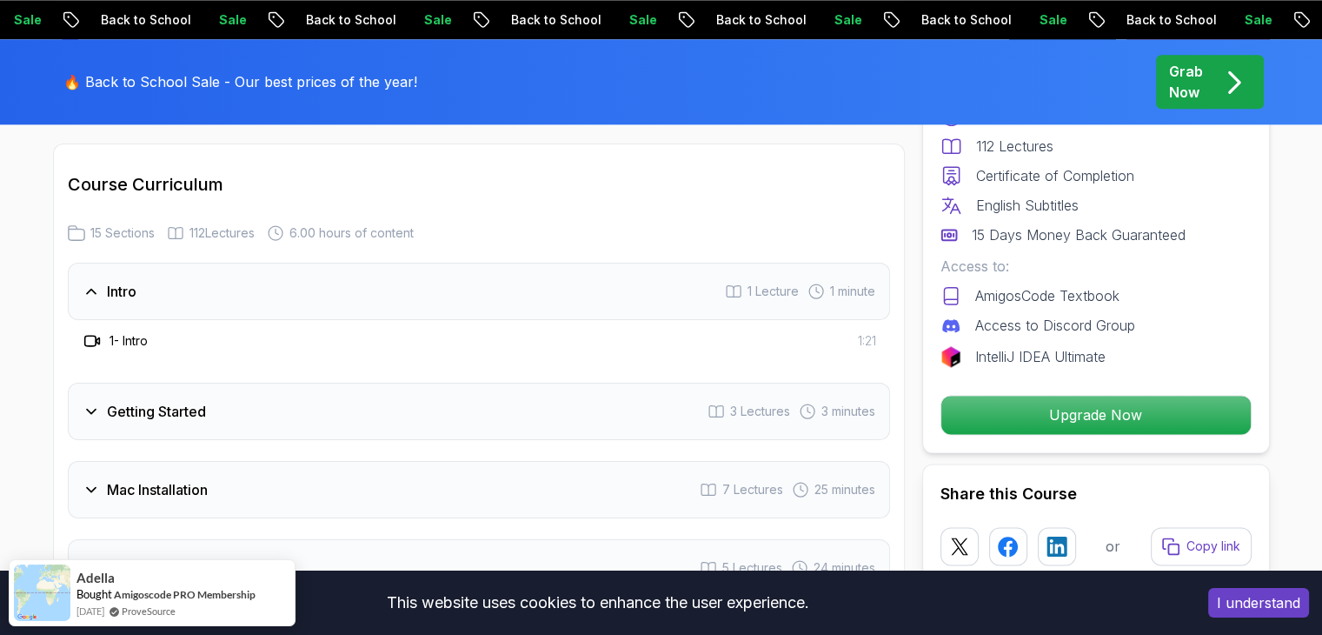
click at [664, 400] on div "Getting Started 3 Lectures 3 minutes" at bounding box center [479, 410] width 822 height 57
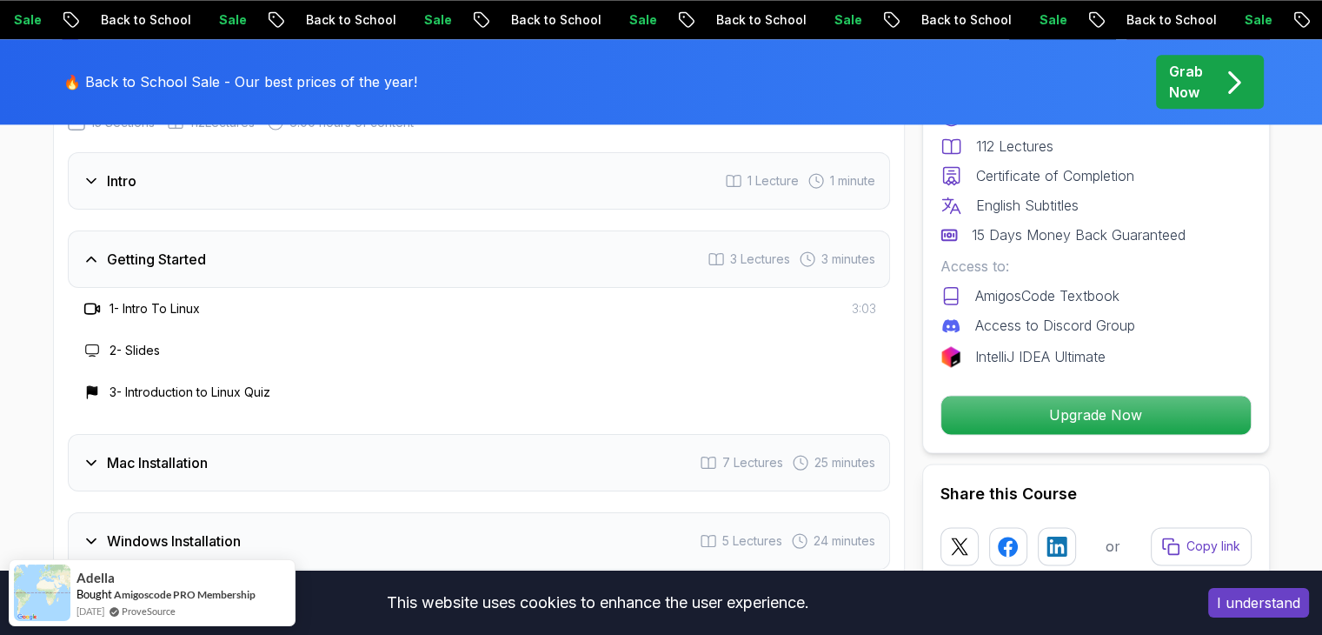
scroll to position [2370, 0]
click at [184, 307] on h3 "1 - Intro To Linux" at bounding box center [155, 307] width 90 height 17
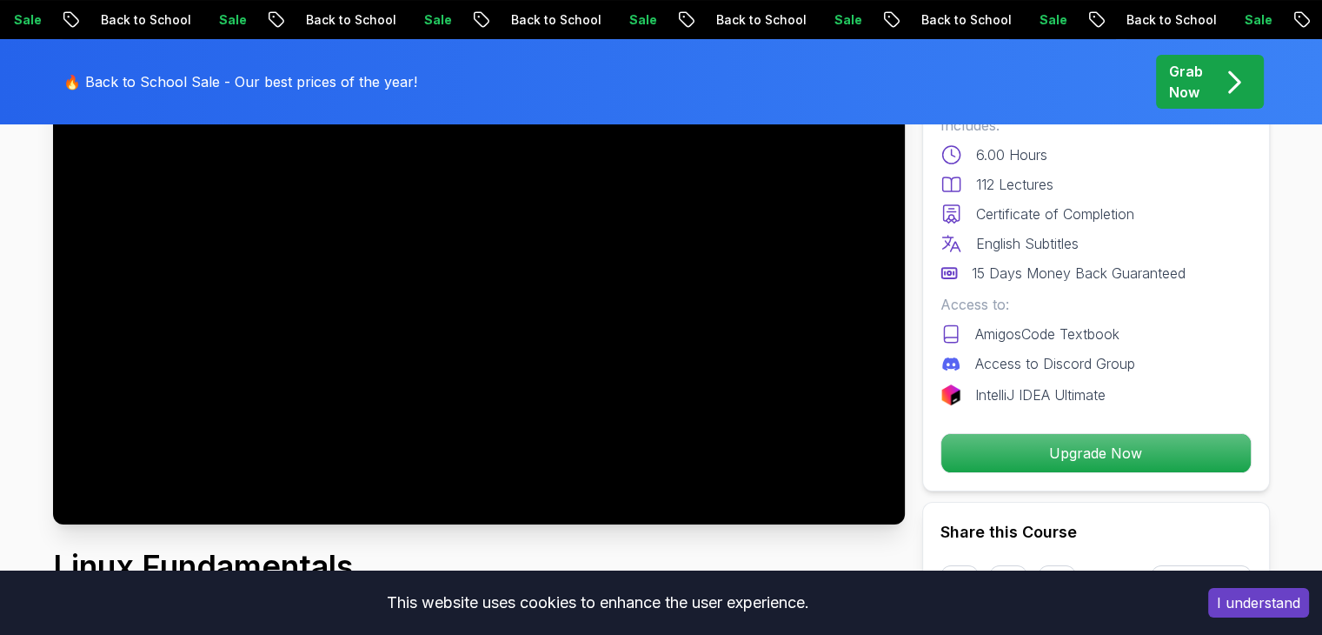
scroll to position [202, 0]
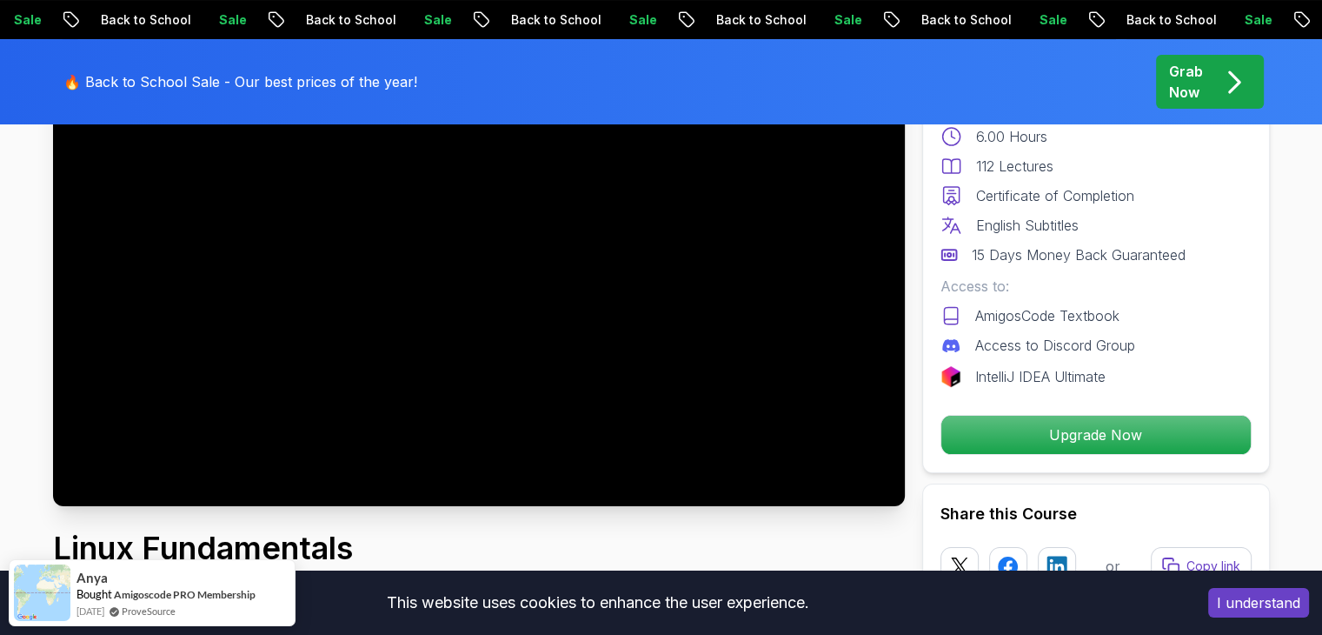
click at [468, 317] on div at bounding box center [479, 266] width 852 height 479
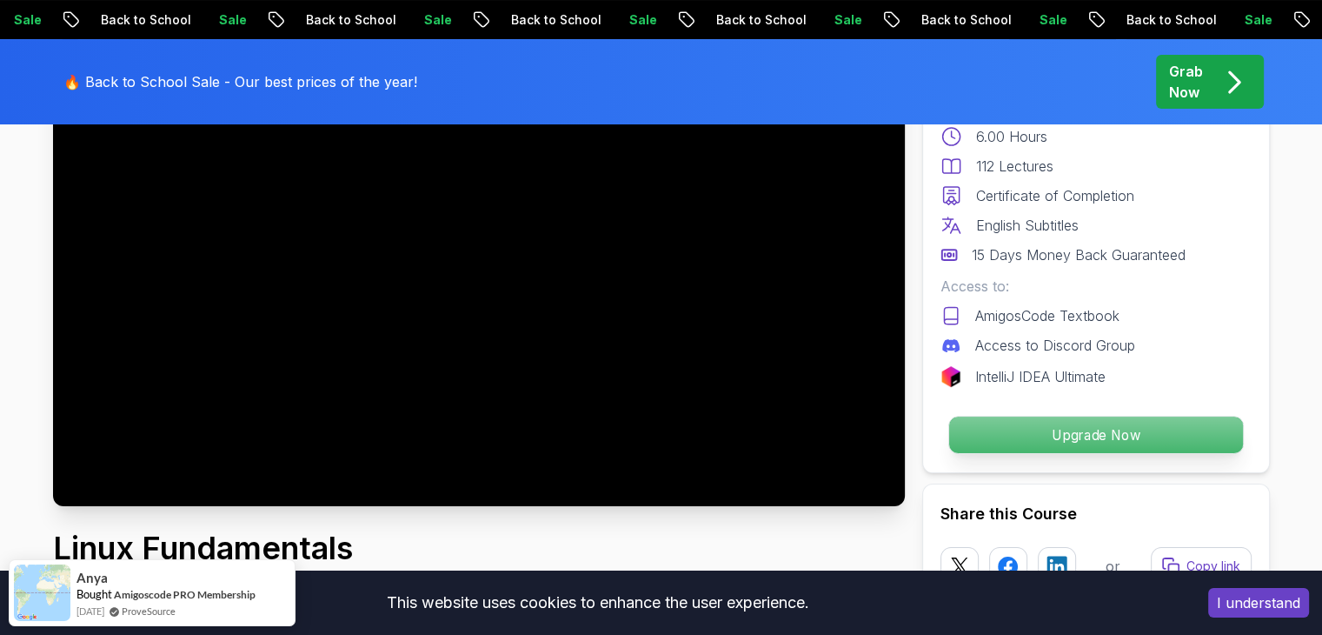
click at [1077, 444] on p "Upgrade Now" at bounding box center [1095, 434] width 294 height 37
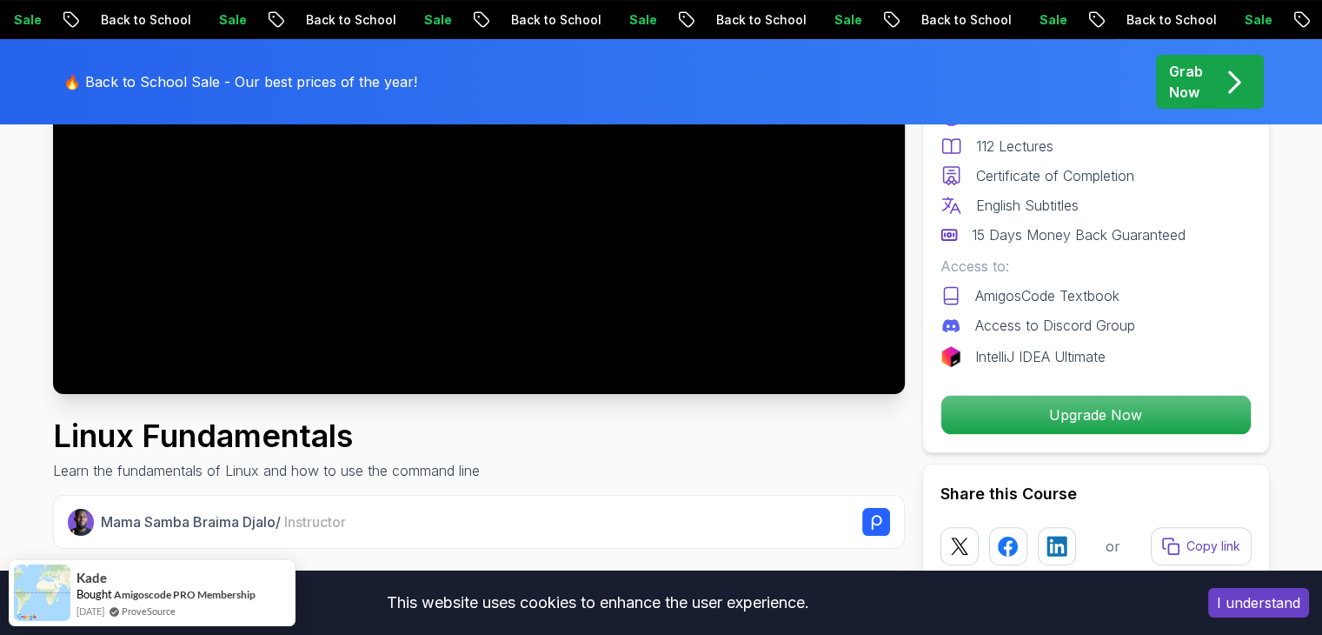
scroll to position [0, 0]
